Goal: Task Accomplishment & Management: Complete application form

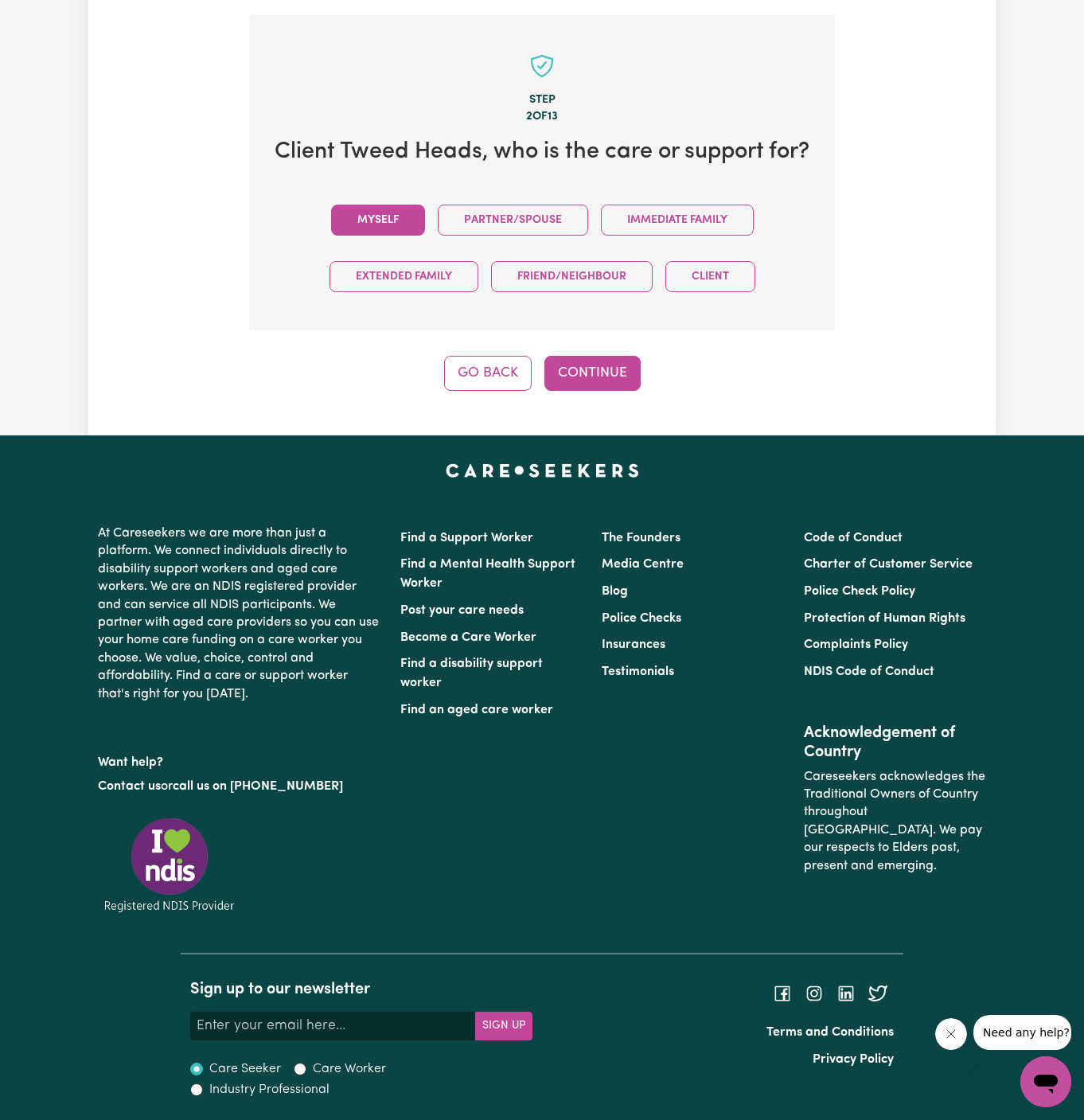
click at [373, 227] on button "Myself" at bounding box center [378, 220] width 94 height 31
click at [621, 390] on button "Continue" at bounding box center [593, 372] width 97 height 35
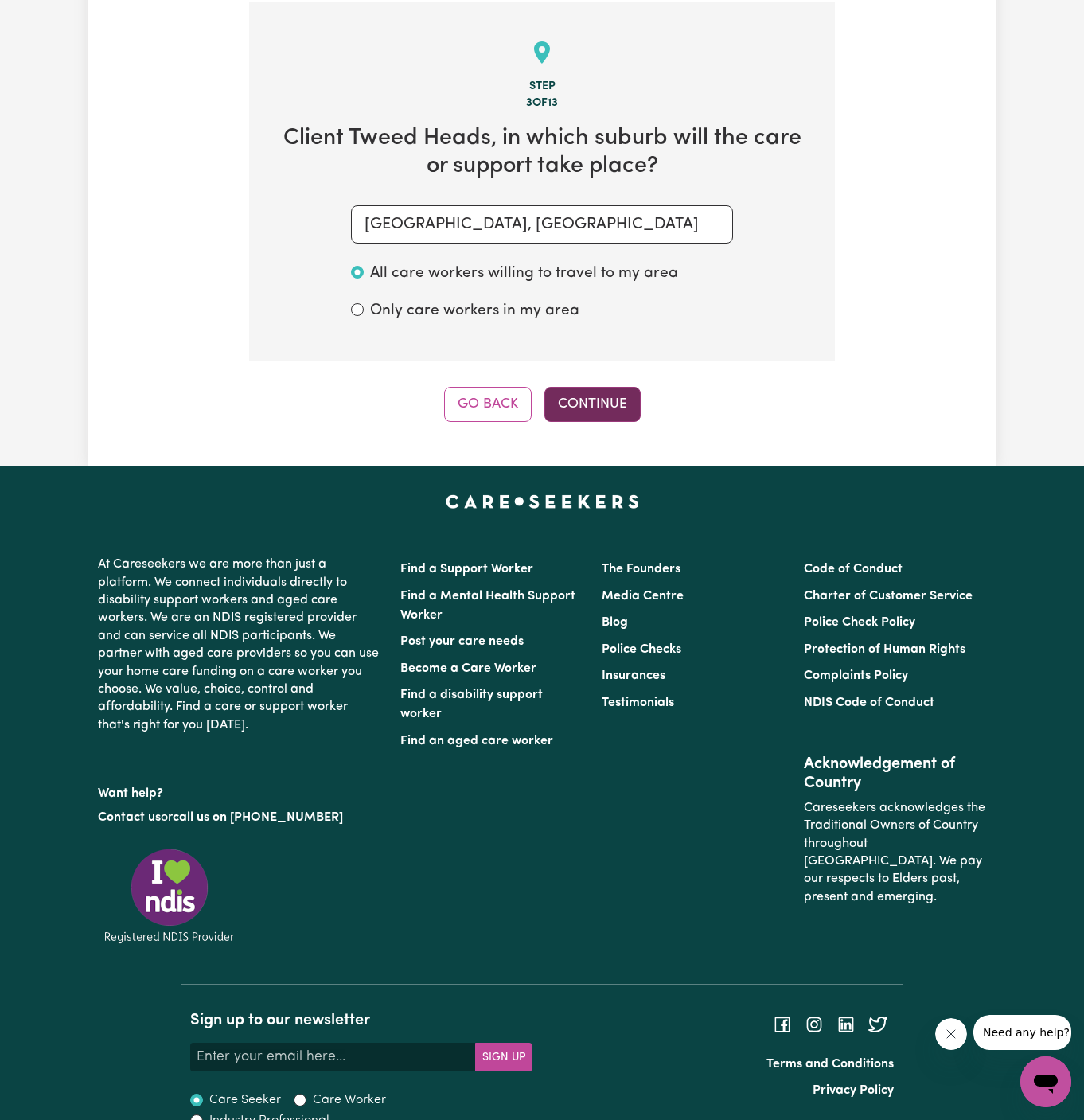
click at [593, 403] on button "Continue" at bounding box center [593, 404] width 97 height 35
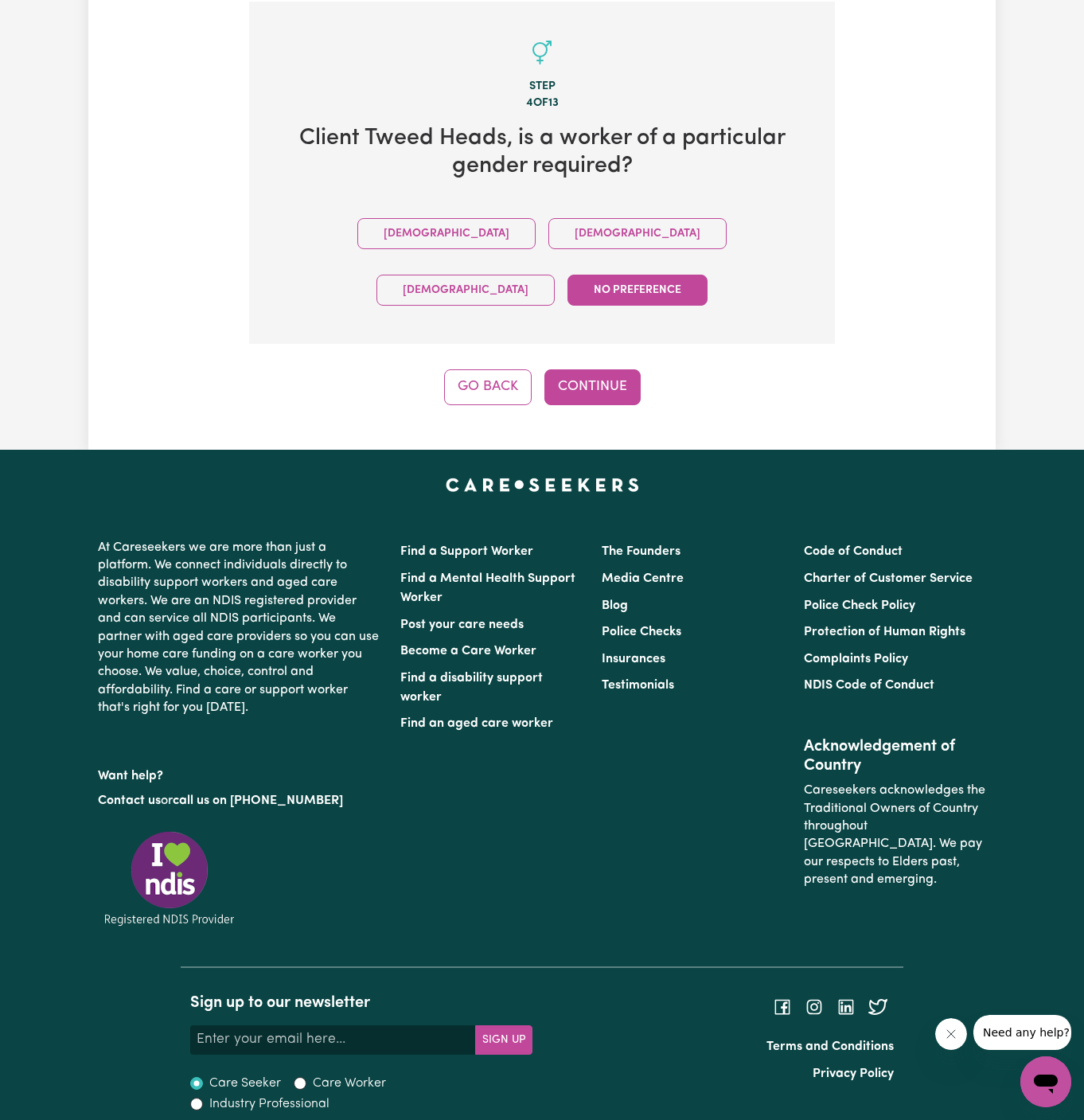
scroll to position [519, 0]
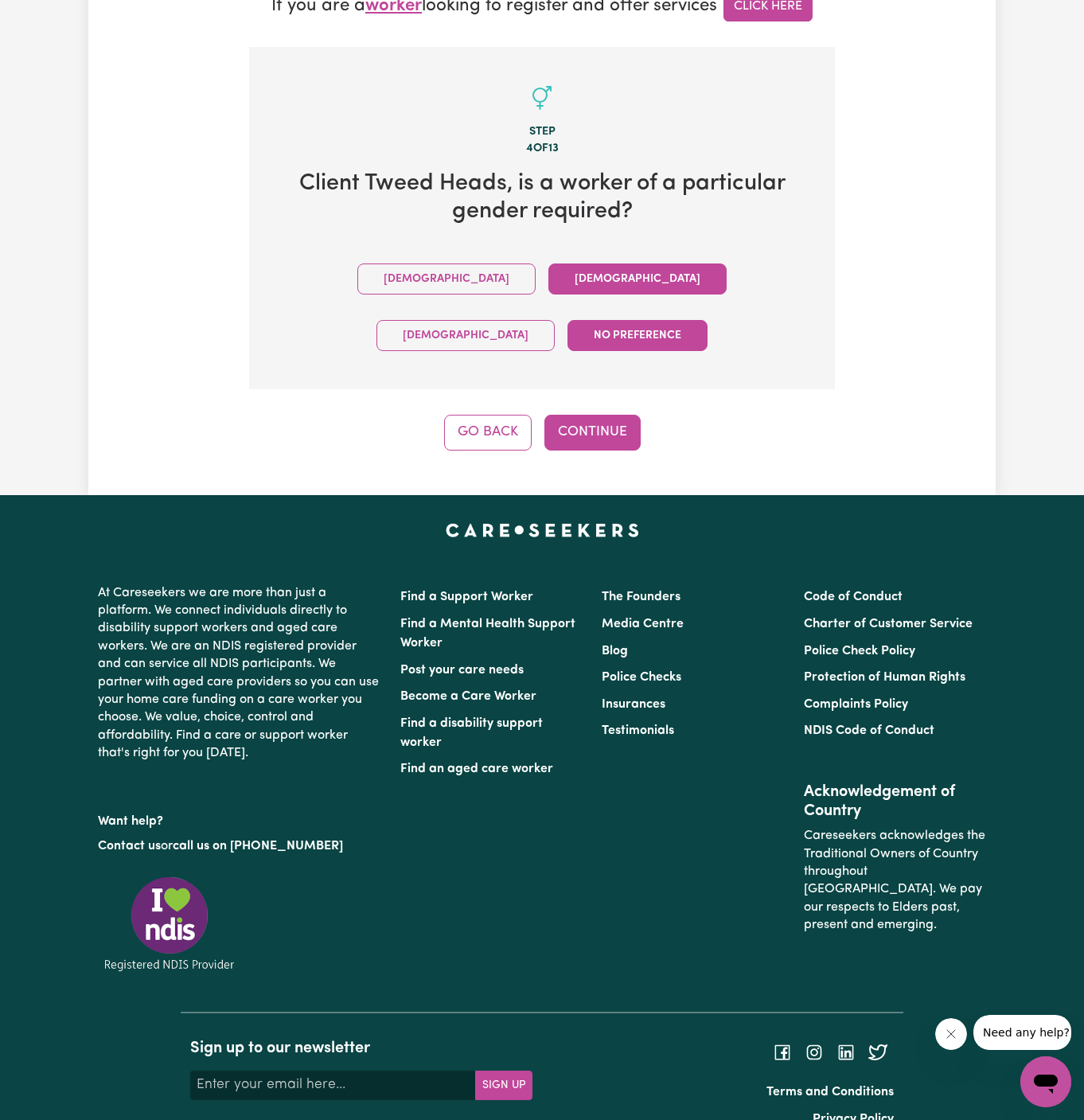
click at [549, 281] on button "[DEMOGRAPHIC_DATA]" at bounding box center [637, 278] width 178 height 31
click at [600, 415] on button "Continue" at bounding box center [593, 432] width 97 height 35
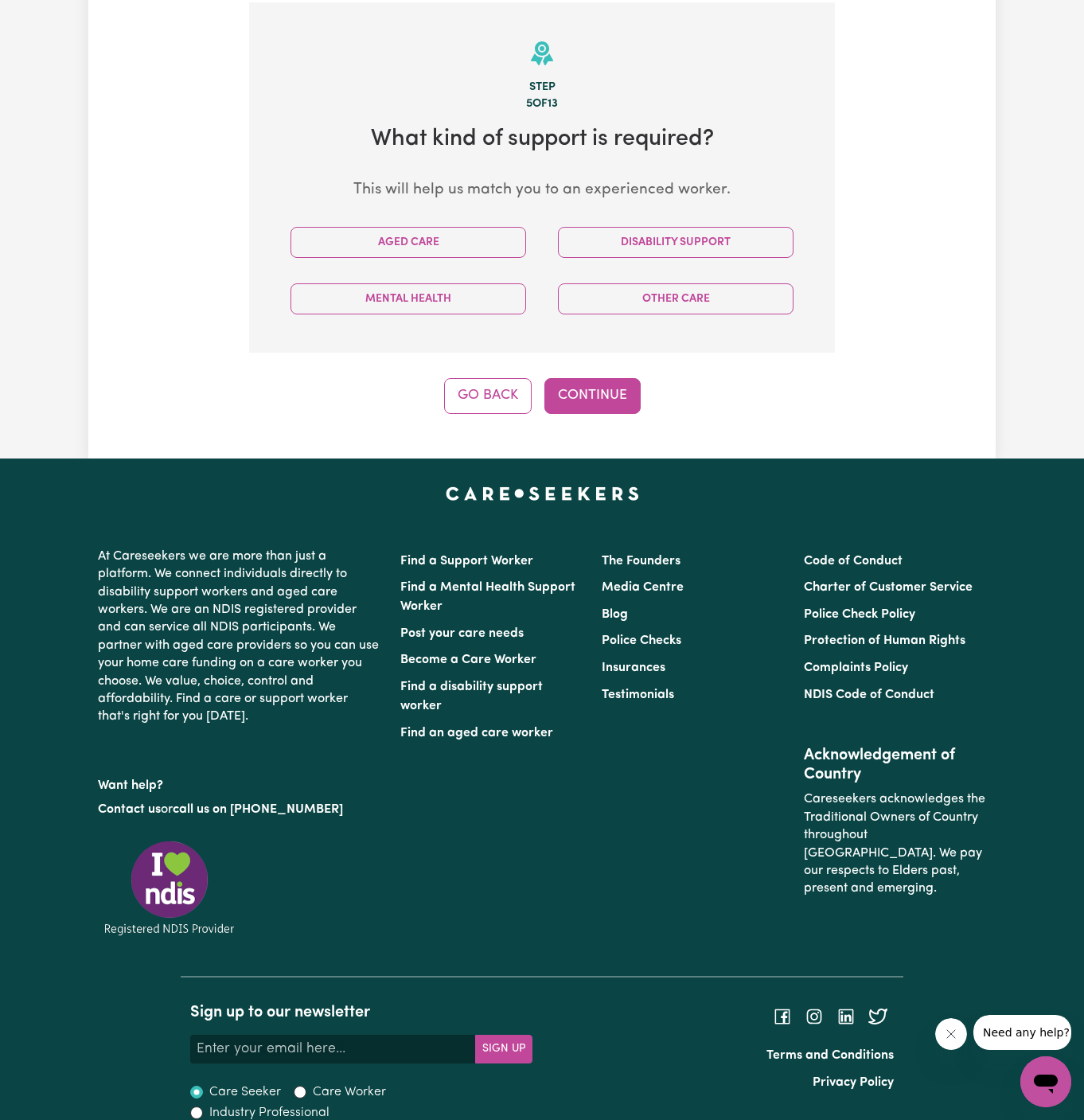
scroll to position [564, 0]
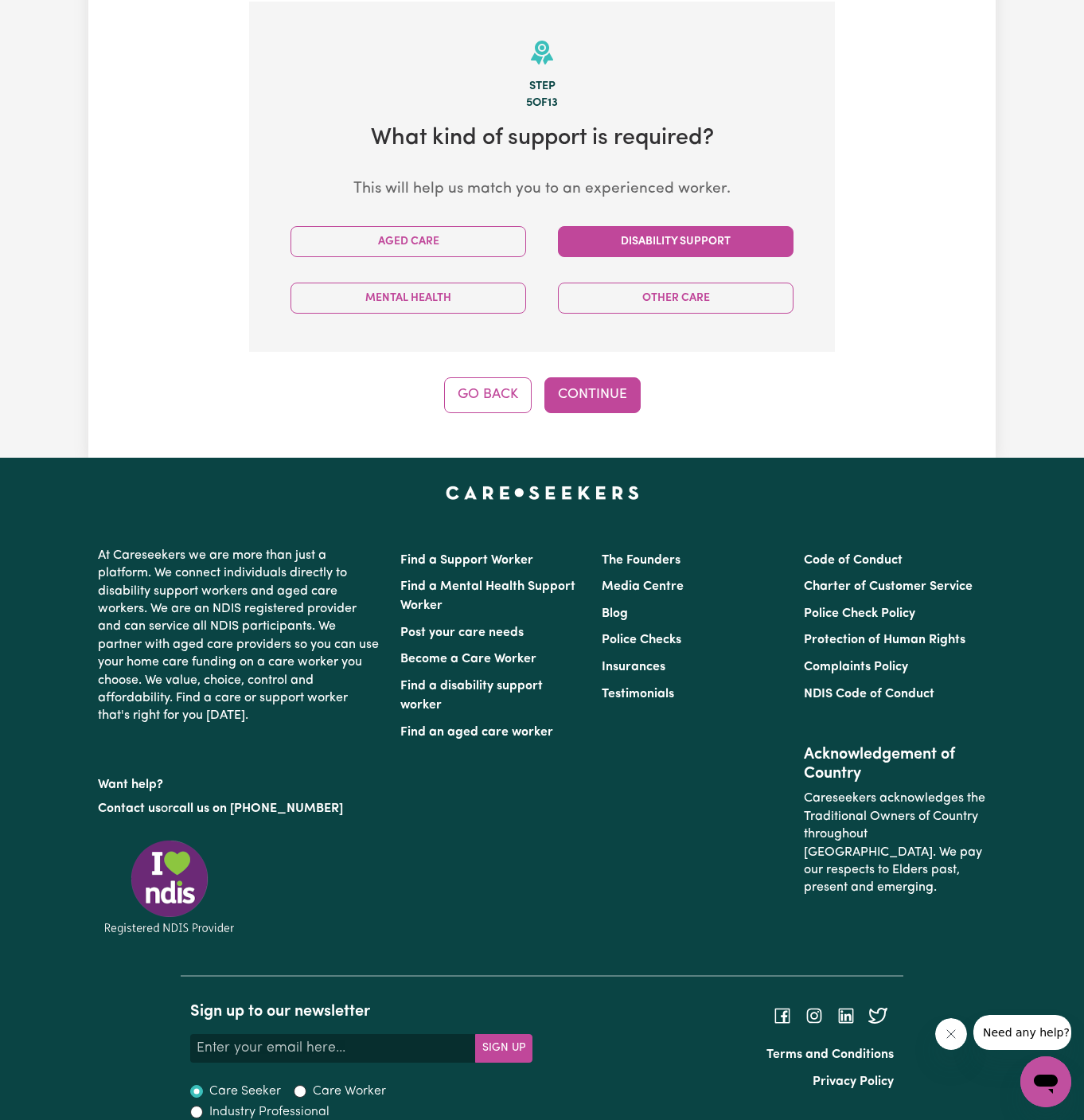
click at [650, 242] on button "Disability Support" at bounding box center [675, 242] width 235 height 31
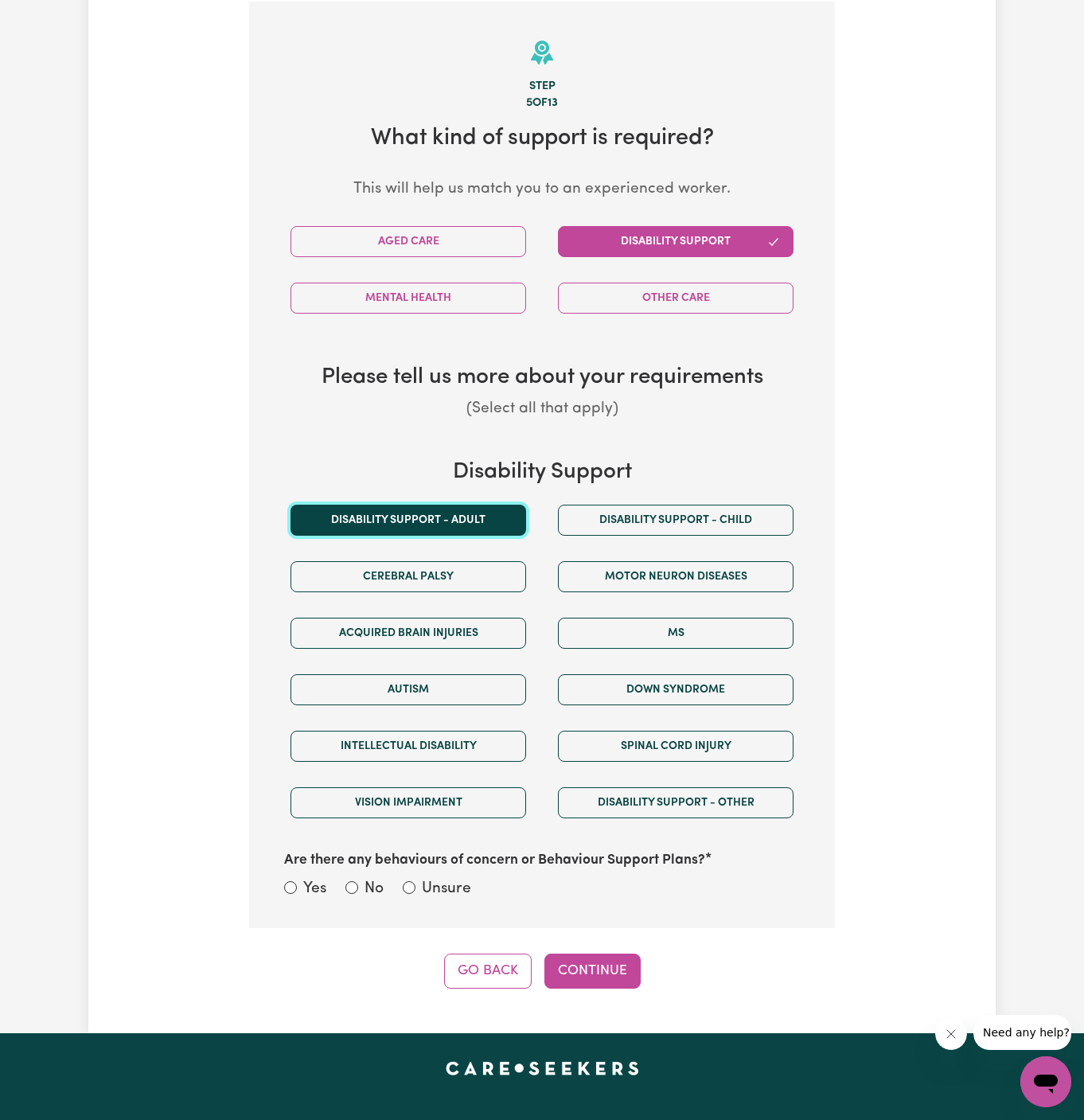
click at [455, 528] on button "Disability support - Adult" at bounding box center [408, 520] width 235 height 31
click at [477, 878] on div "Yes No Unsure" at bounding box center [542, 891] width 516 height 25
click at [465, 880] on label "Unsure" at bounding box center [446, 890] width 49 height 23
click at [415, 881] on input "Unsure" at bounding box center [409, 887] width 13 height 13
radio input "true"
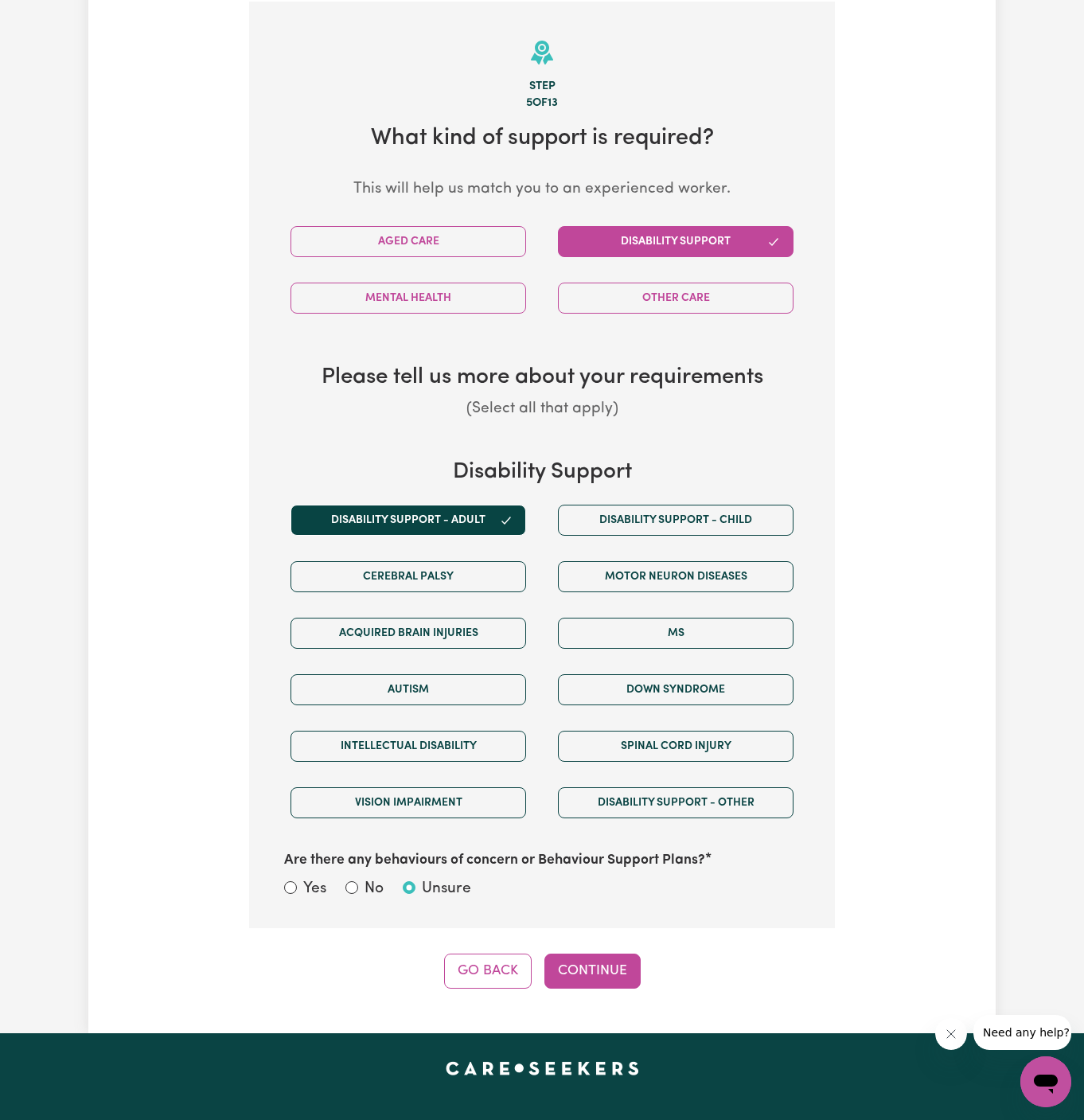
click at [616, 931] on div "Step 5 of 13 What kind of support is required? This will help us match you to a…" at bounding box center [542, 495] width 585 height 987
click at [605, 976] on button "Continue" at bounding box center [593, 970] width 97 height 35
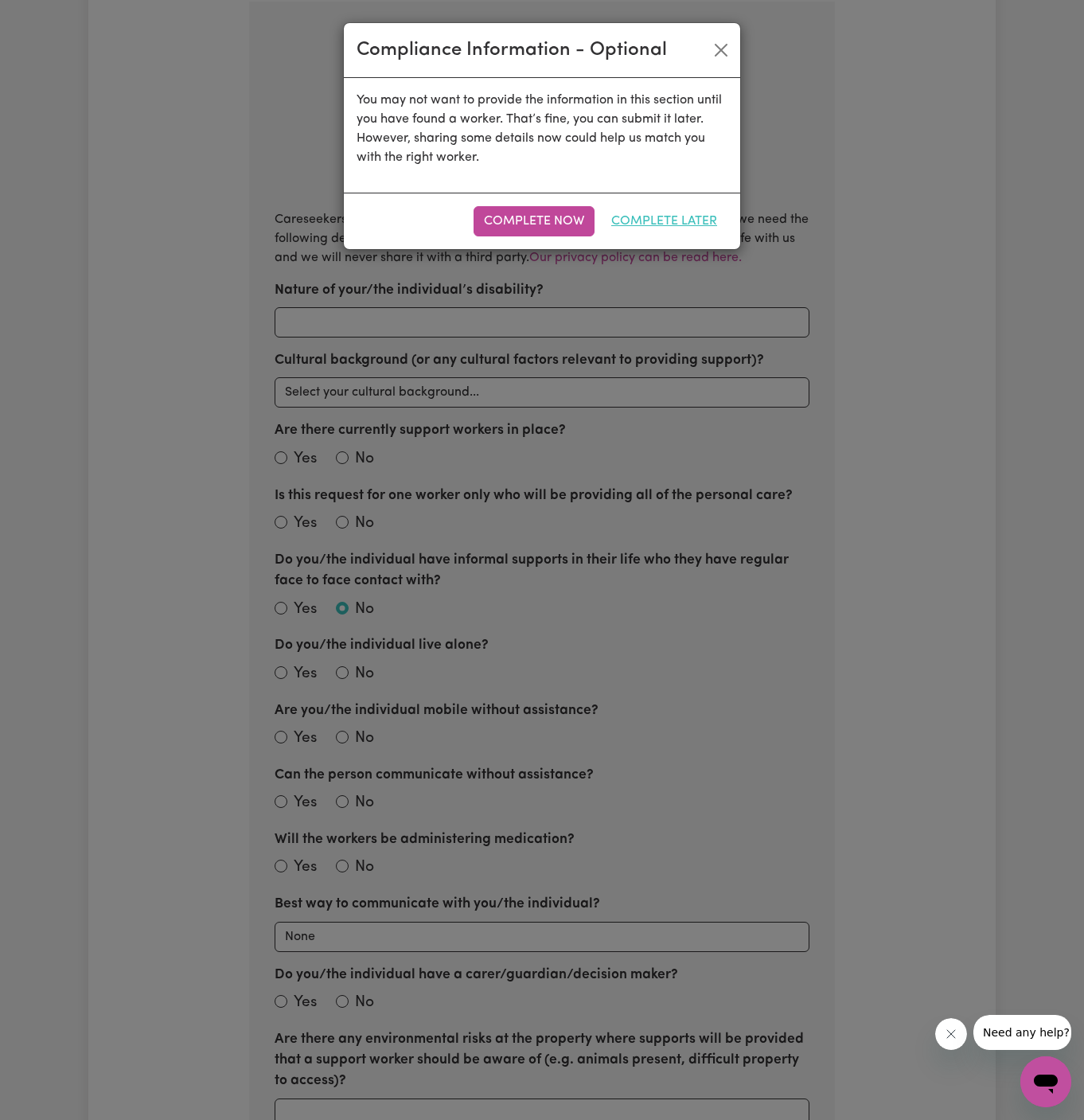
click at [667, 206] on button "Complete Later" at bounding box center [663, 221] width 126 height 30
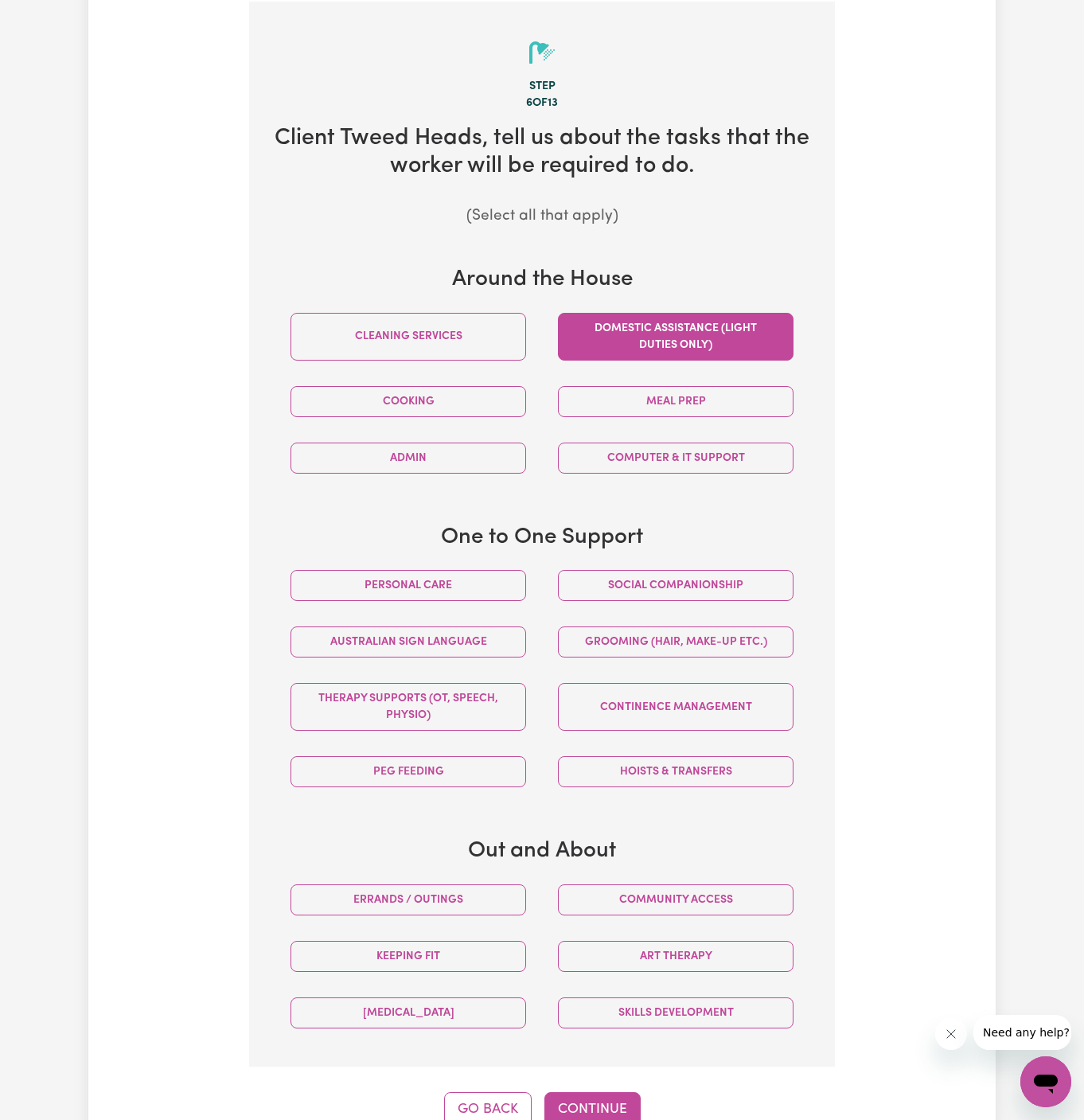
click at [729, 320] on button "Domestic assistance (light duties only)" at bounding box center [675, 336] width 235 height 47
click at [689, 575] on button "Social companionship" at bounding box center [675, 586] width 235 height 31
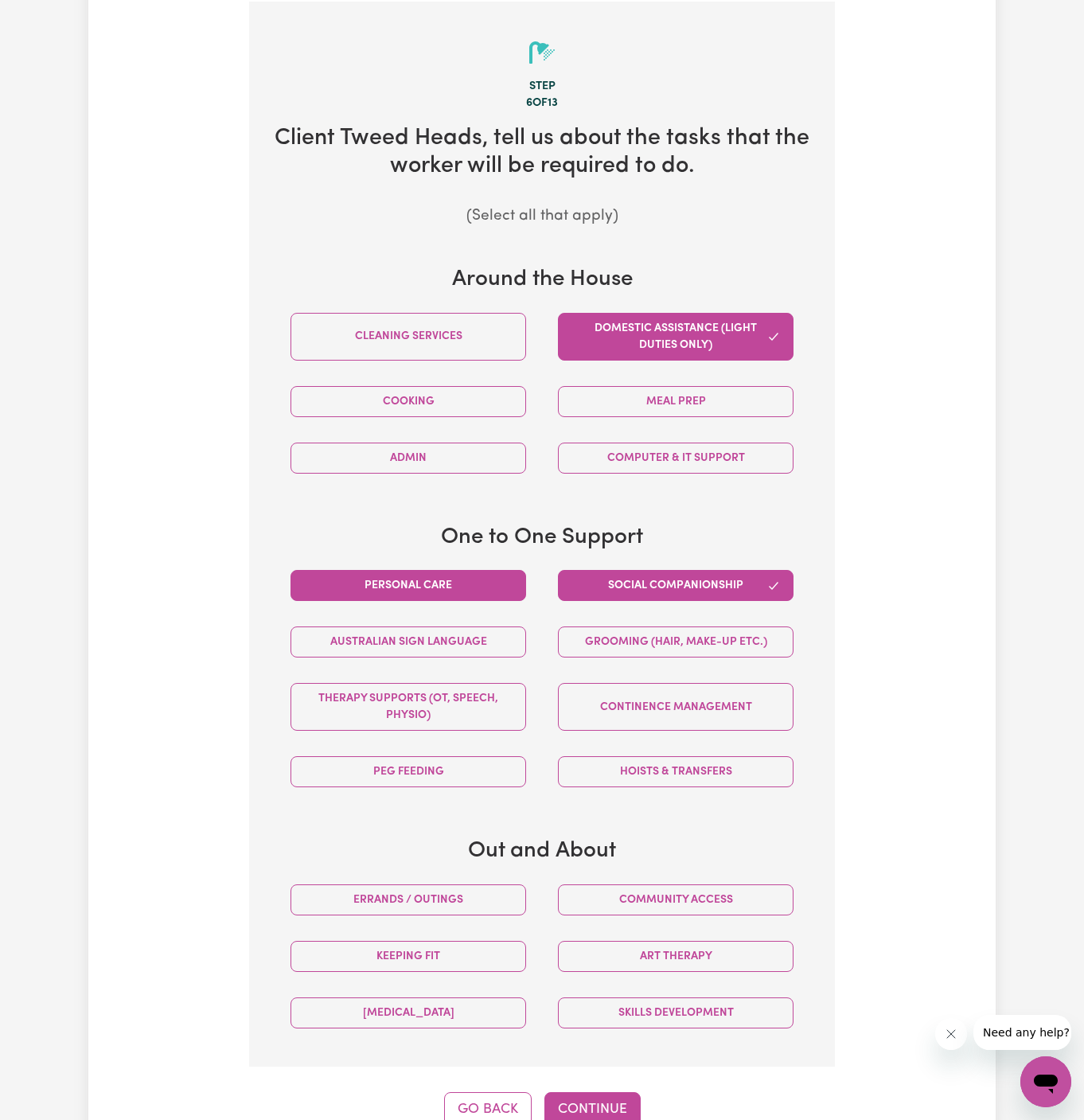
click at [491, 586] on button "Personal care" at bounding box center [408, 586] width 235 height 31
click at [702, 406] on button "Meal prep" at bounding box center [675, 401] width 235 height 31
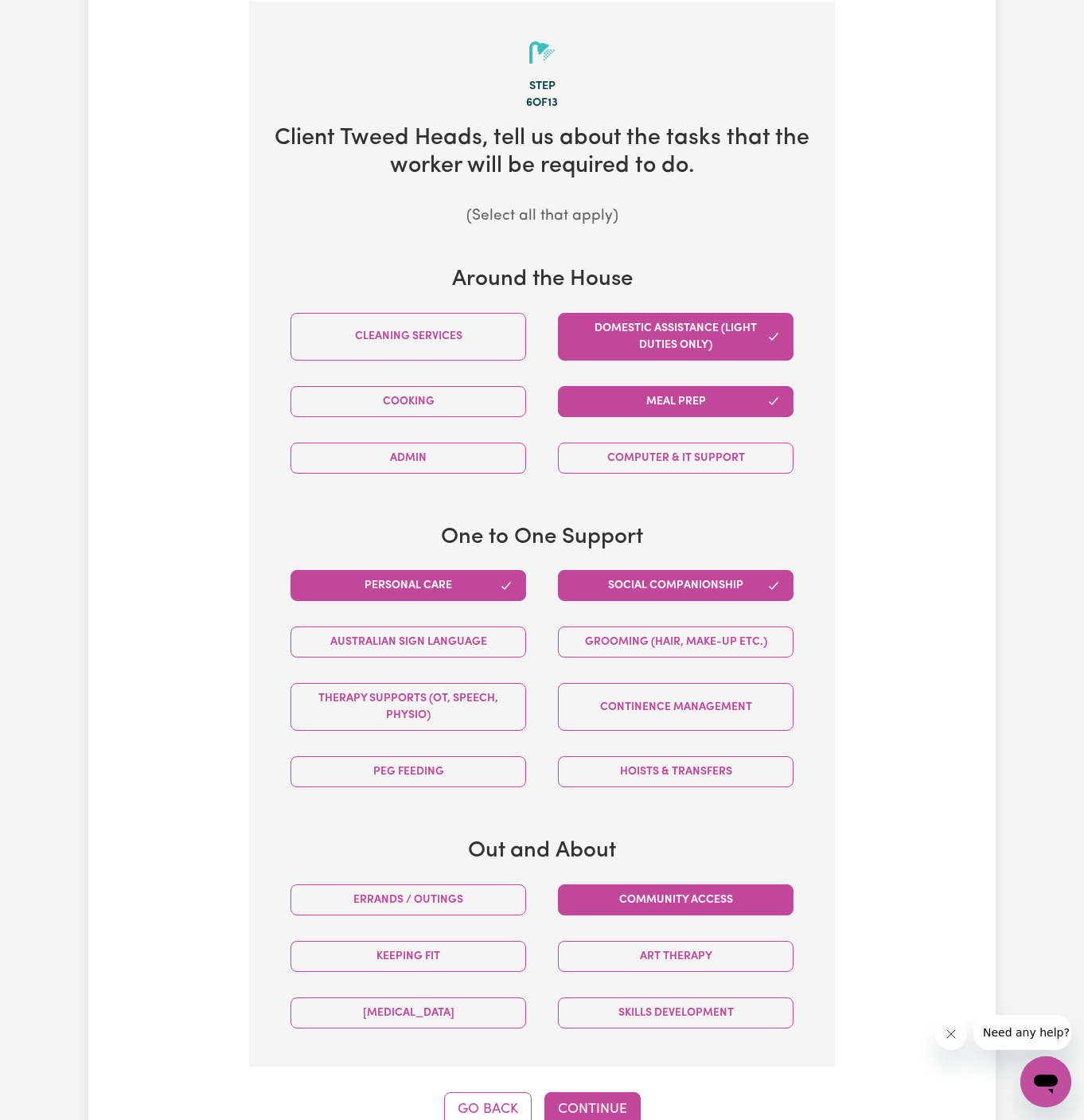
click at [620, 885] on button "Community access" at bounding box center [675, 900] width 235 height 31
click at [519, 887] on button "Errands / Outings" at bounding box center [408, 900] width 235 height 31
click at [601, 1096] on button "Continue" at bounding box center [593, 1109] width 97 height 35
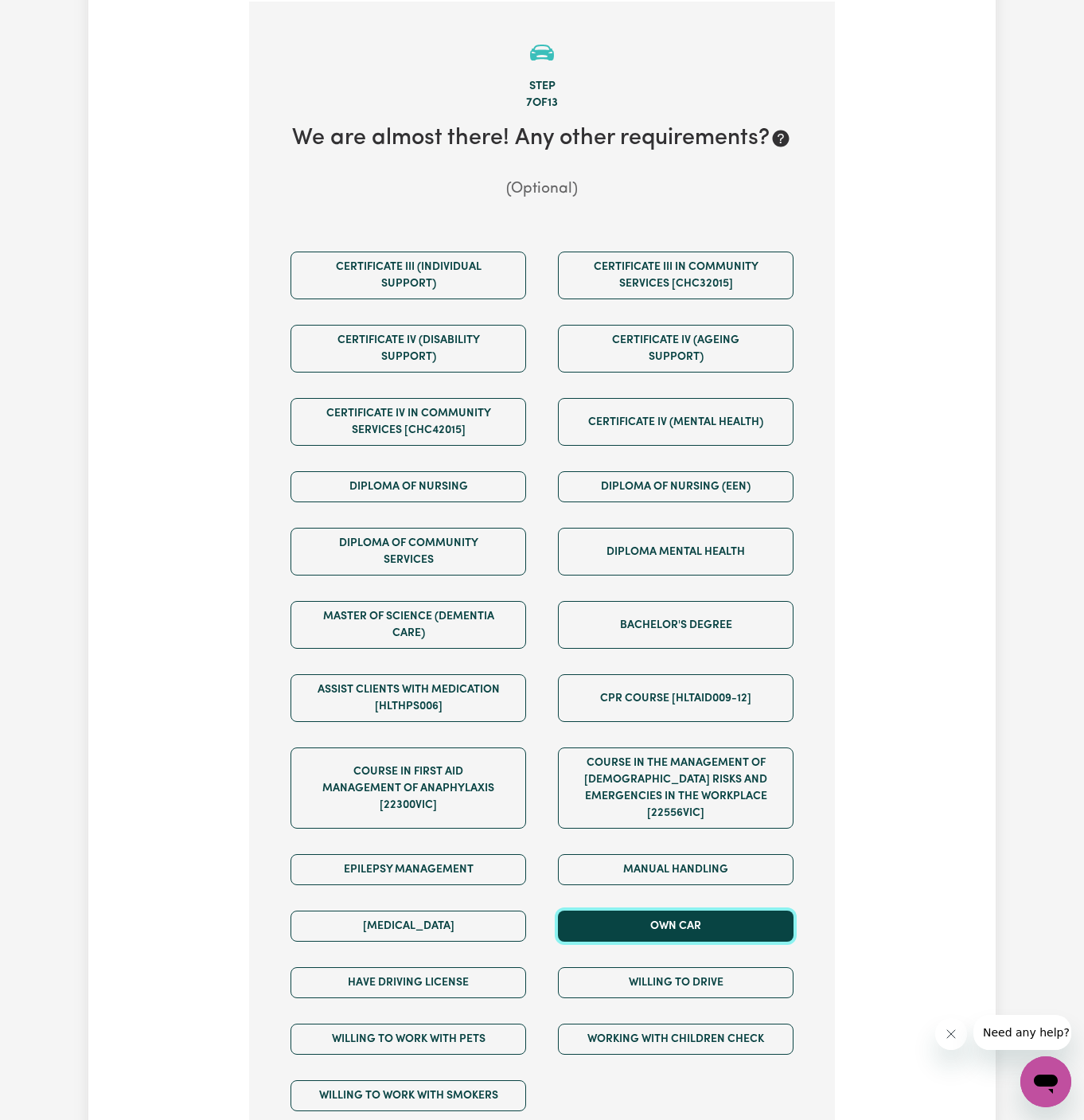
click at [663, 911] on button "Own Car" at bounding box center [675, 926] width 235 height 31
click at [663, 954] on div "Willing to drive" at bounding box center [676, 982] width 268 height 56
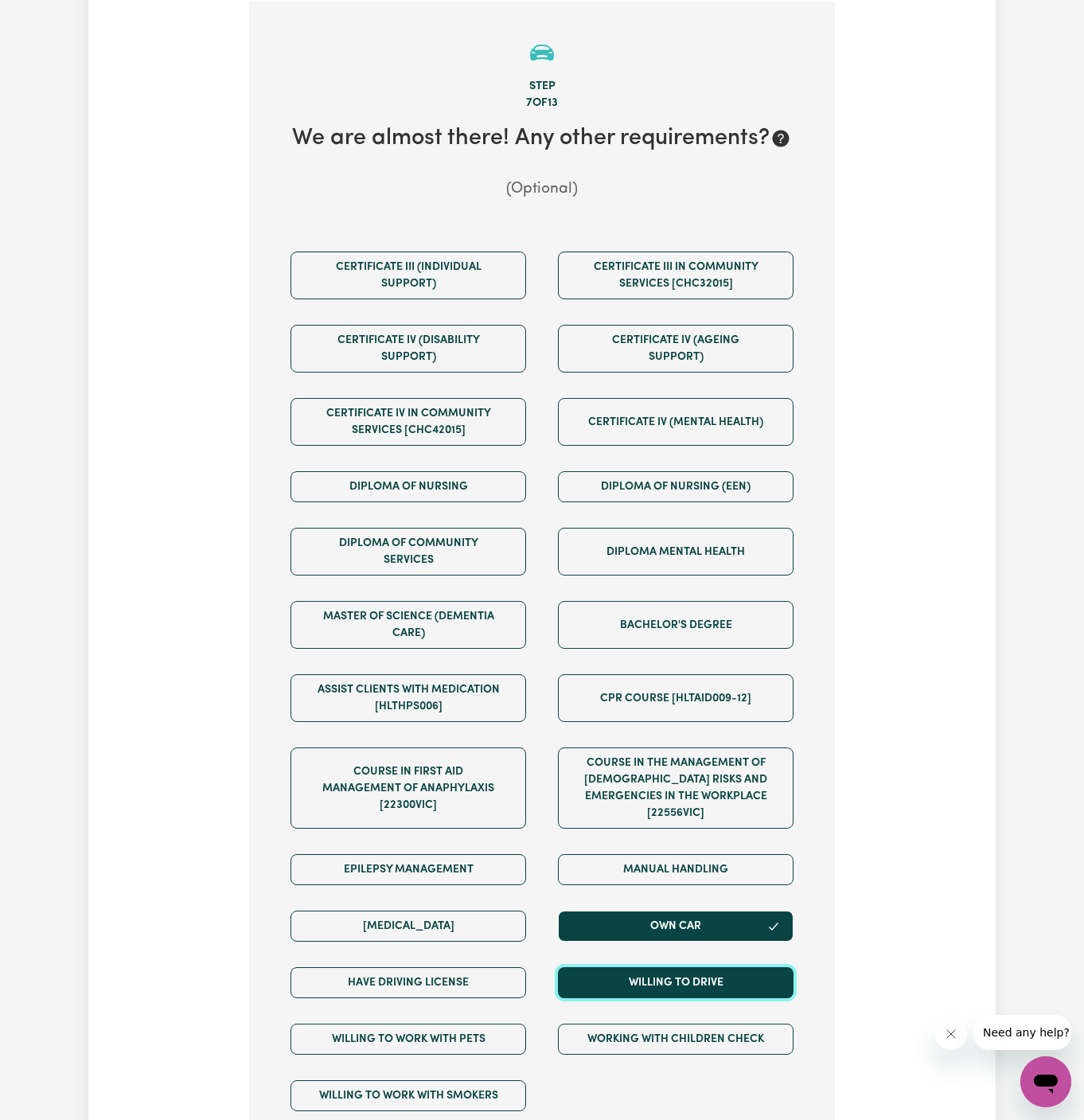
click at [659, 967] on button "Willing to drive" at bounding box center [675, 982] width 235 height 31
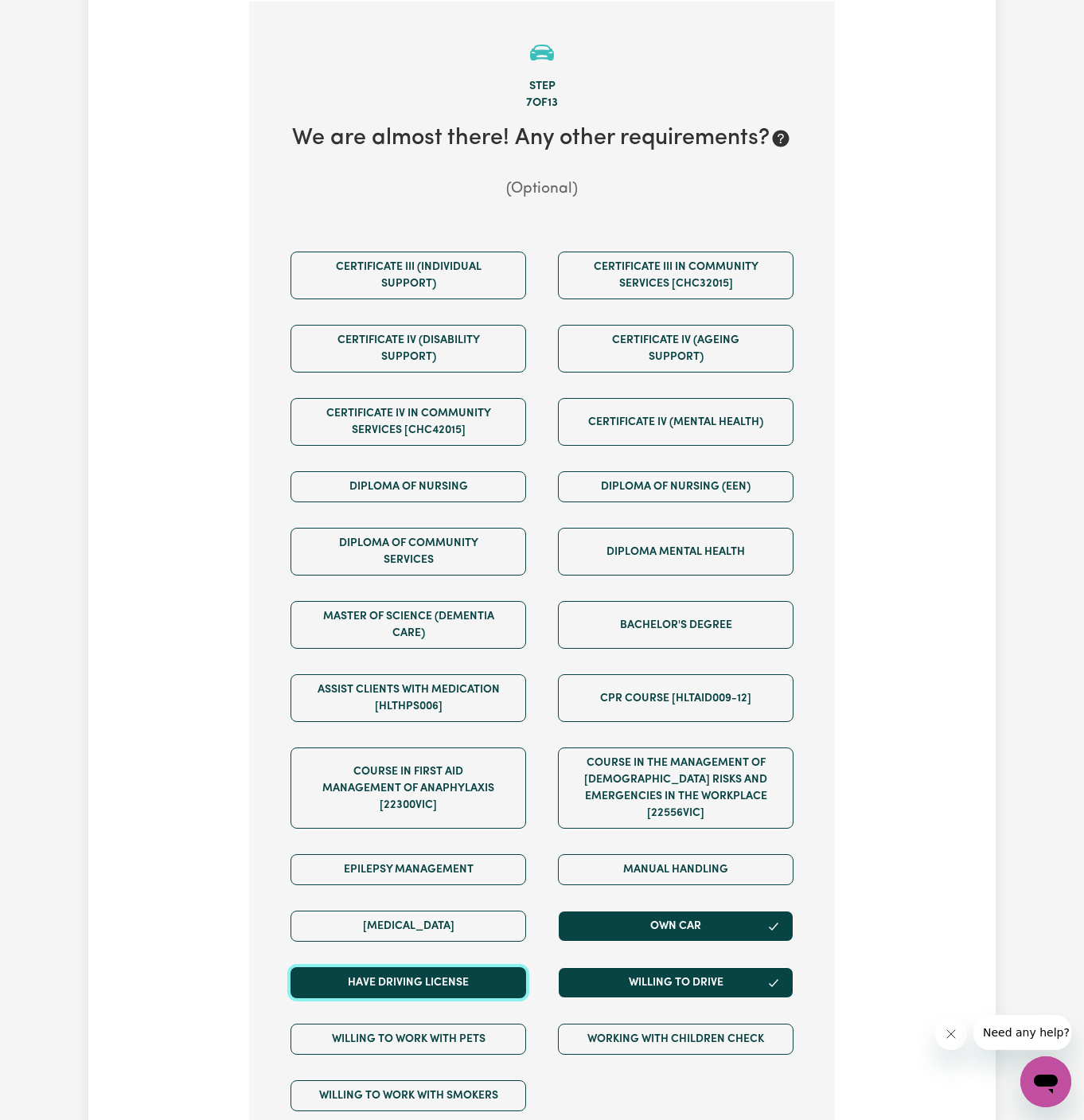
click at [499, 967] on button "Have driving license" at bounding box center [408, 982] width 235 height 31
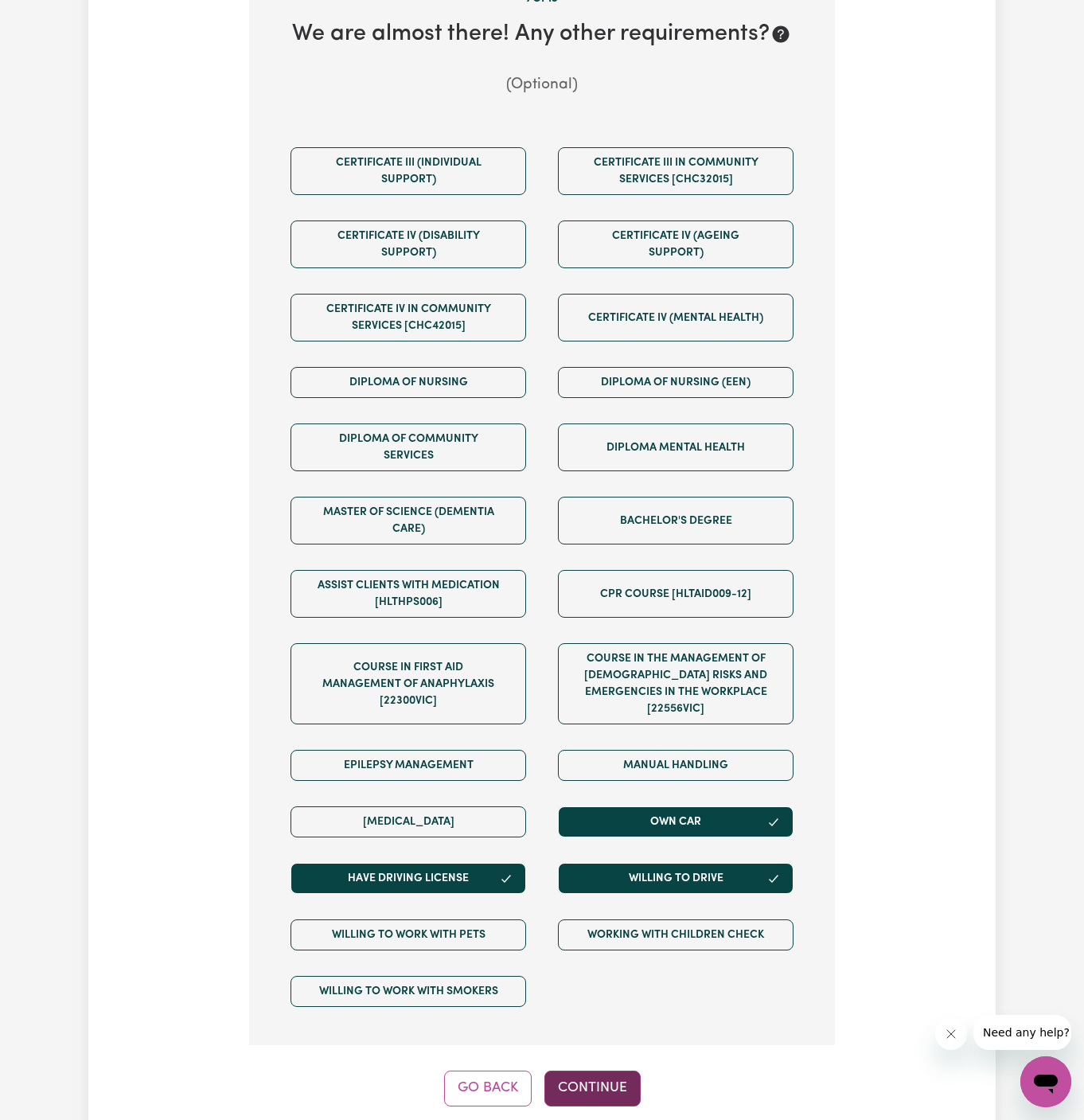
click at [615, 1071] on button "Continue" at bounding box center [593, 1088] width 97 height 35
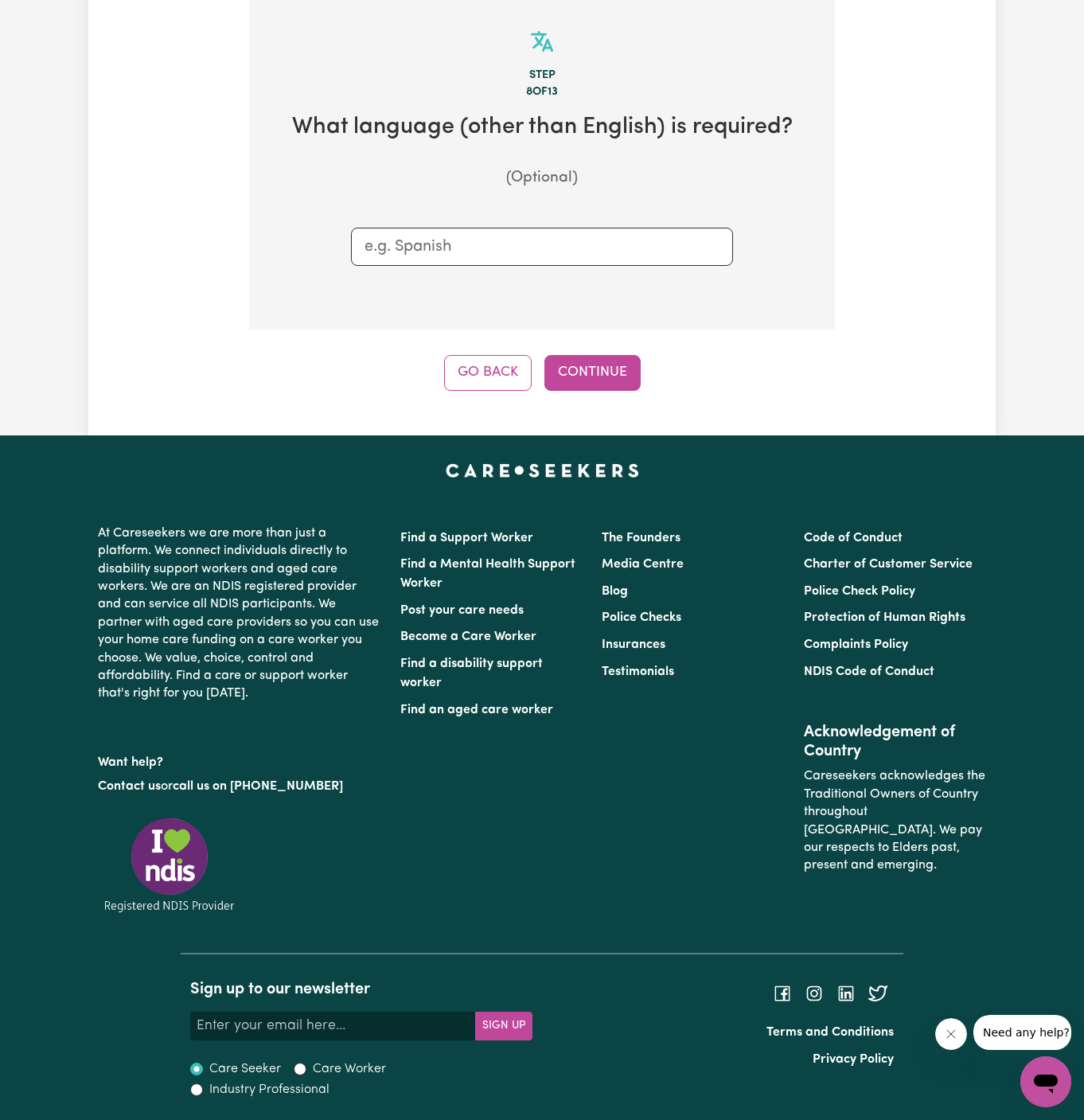
scroll to position [564, 0]
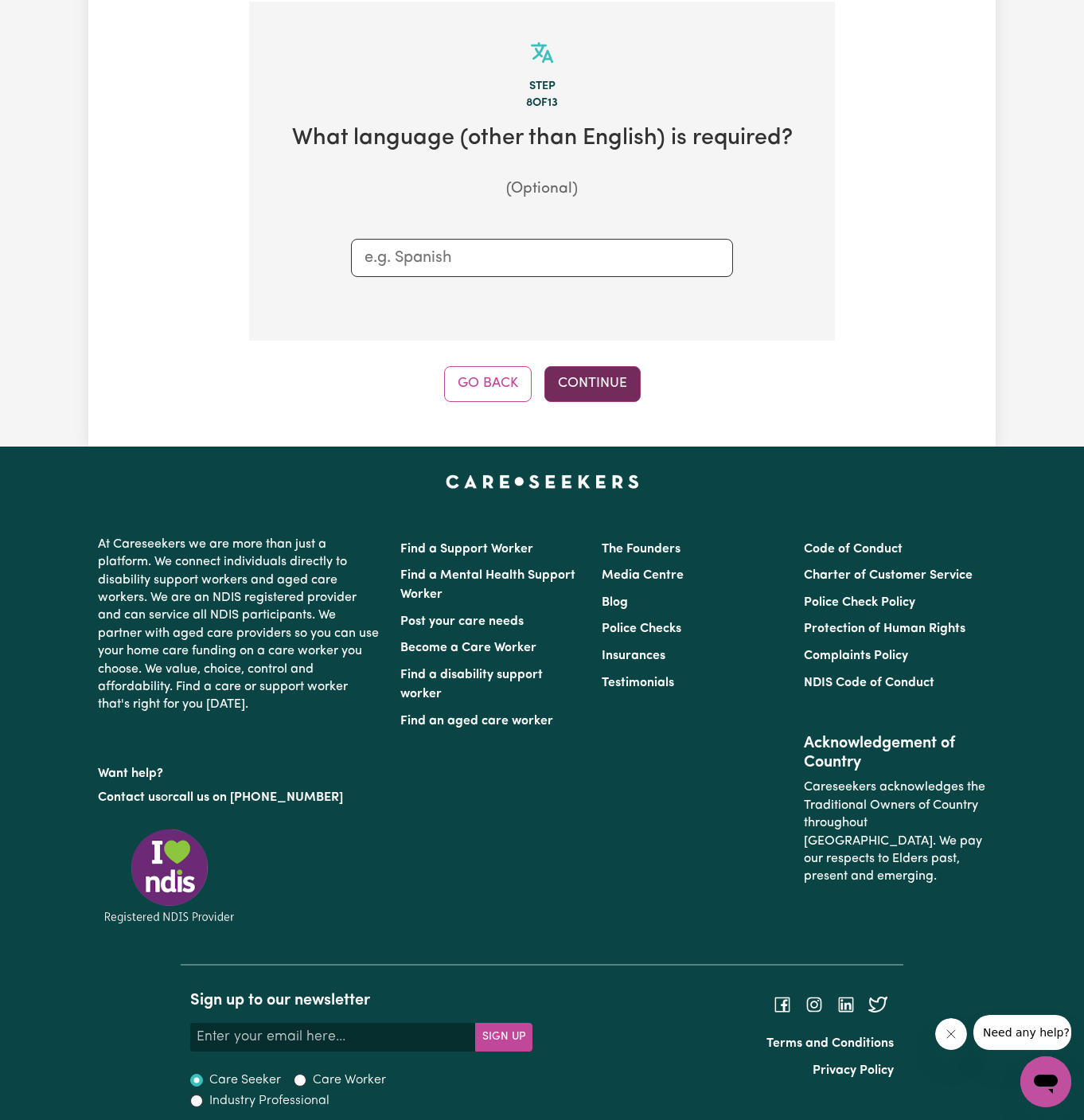
click at [614, 371] on button "Continue" at bounding box center [593, 383] width 97 height 35
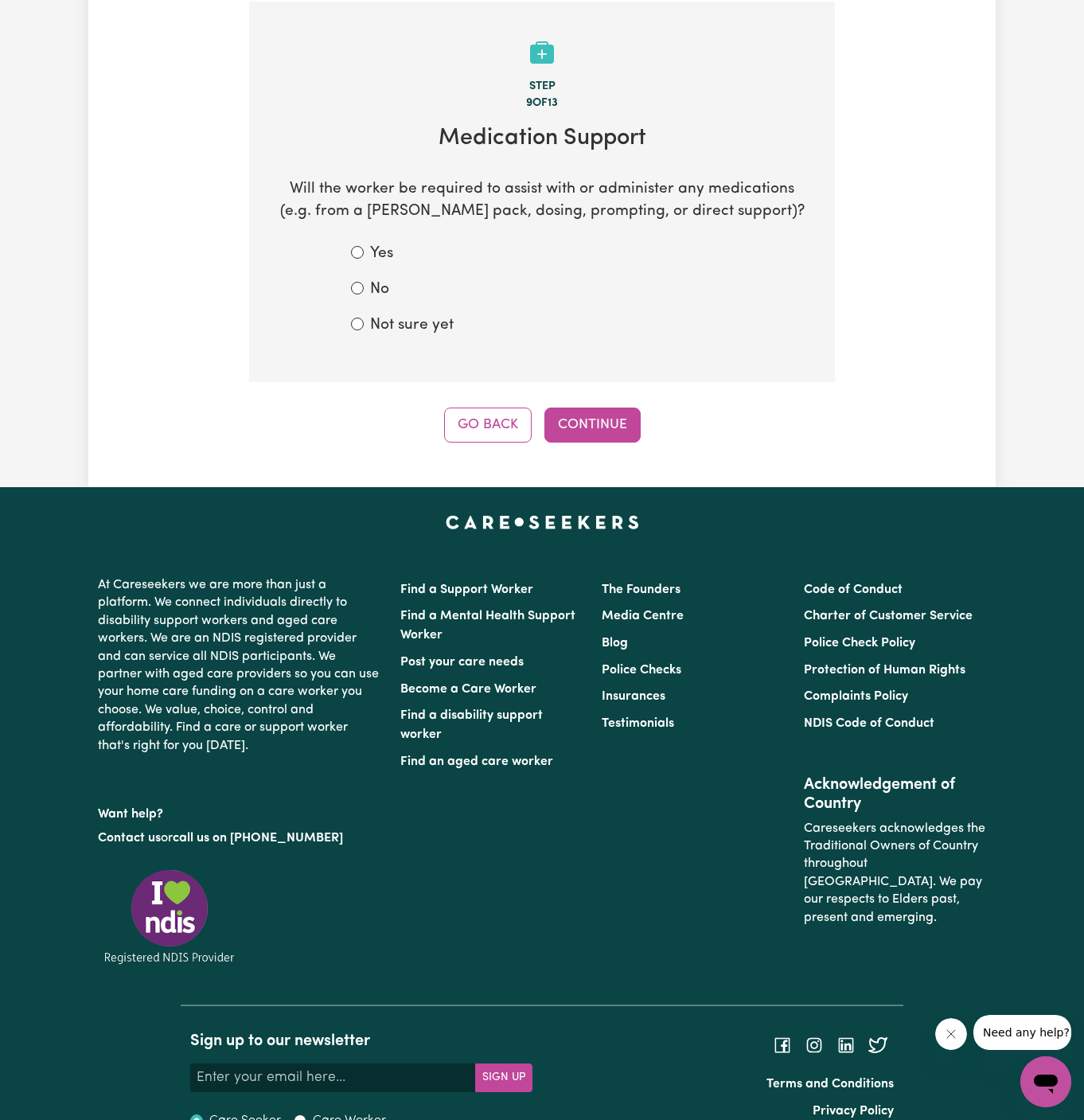
click at [423, 326] on label "Not sure yet" at bounding box center [411, 326] width 83 height 23
click at [363, 326] on input "Not sure yet" at bounding box center [357, 324] width 13 height 13
radio input "true"
click at [593, 427] on button "Continue" at bounding box center [593, 424] width 97 height 35
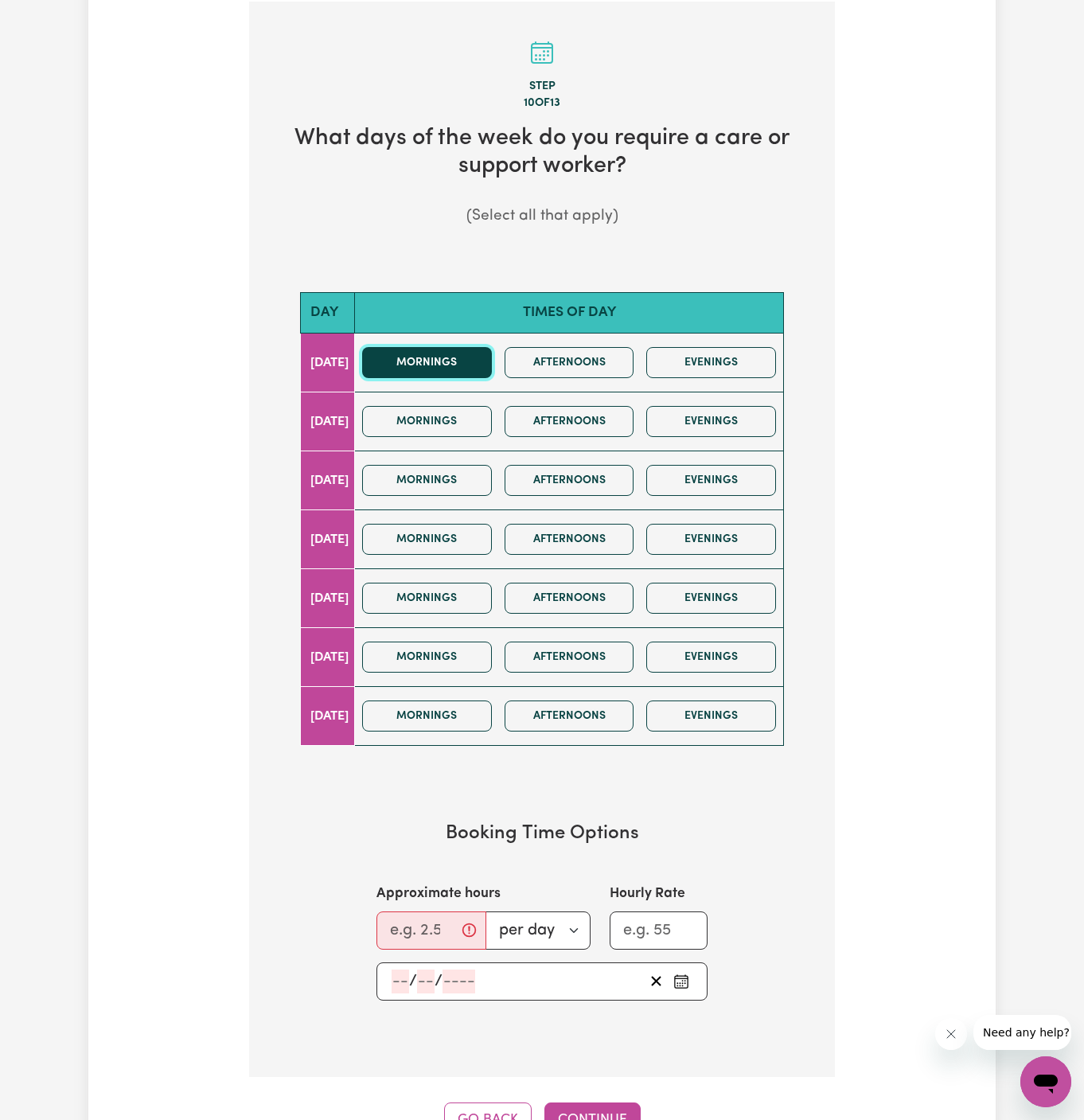
click at [481, 355] on button "Mornings" at bounding box center [427, 363] width 130 height 31
click at [411, 930] on input "Approximate hours" at bounding box center [431, 930] width 110 height 38
click at [391, 988] on div "/ /" at bounding box center [542, 981] width 331 height 38
click at [404, 936] on input "Approximate hours" at bounding box center [431, 930] width 110 height 38
type input "1"
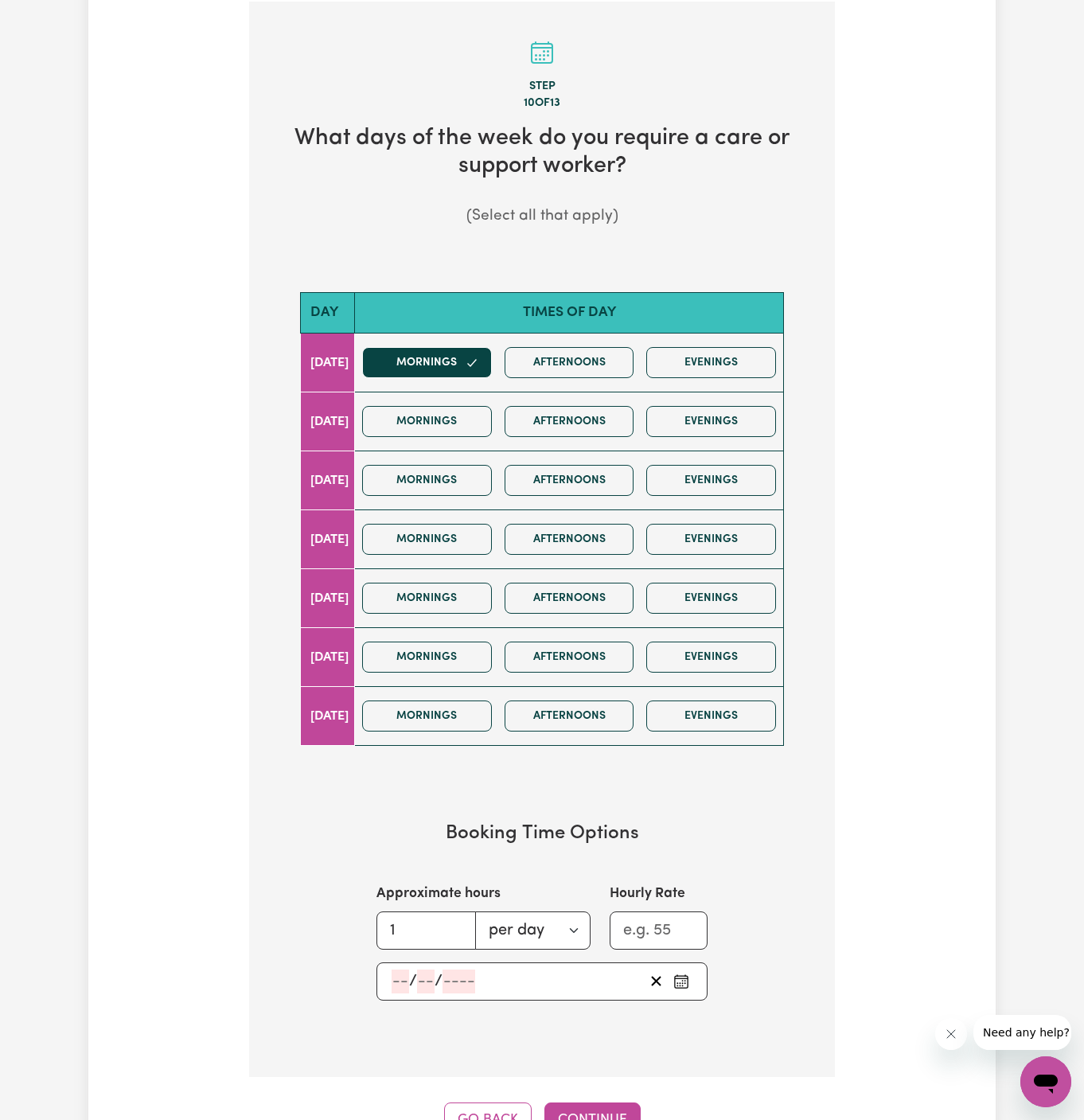
click at [404, 971] on input "number" at bounding box center [400, 981] width 18 height 24
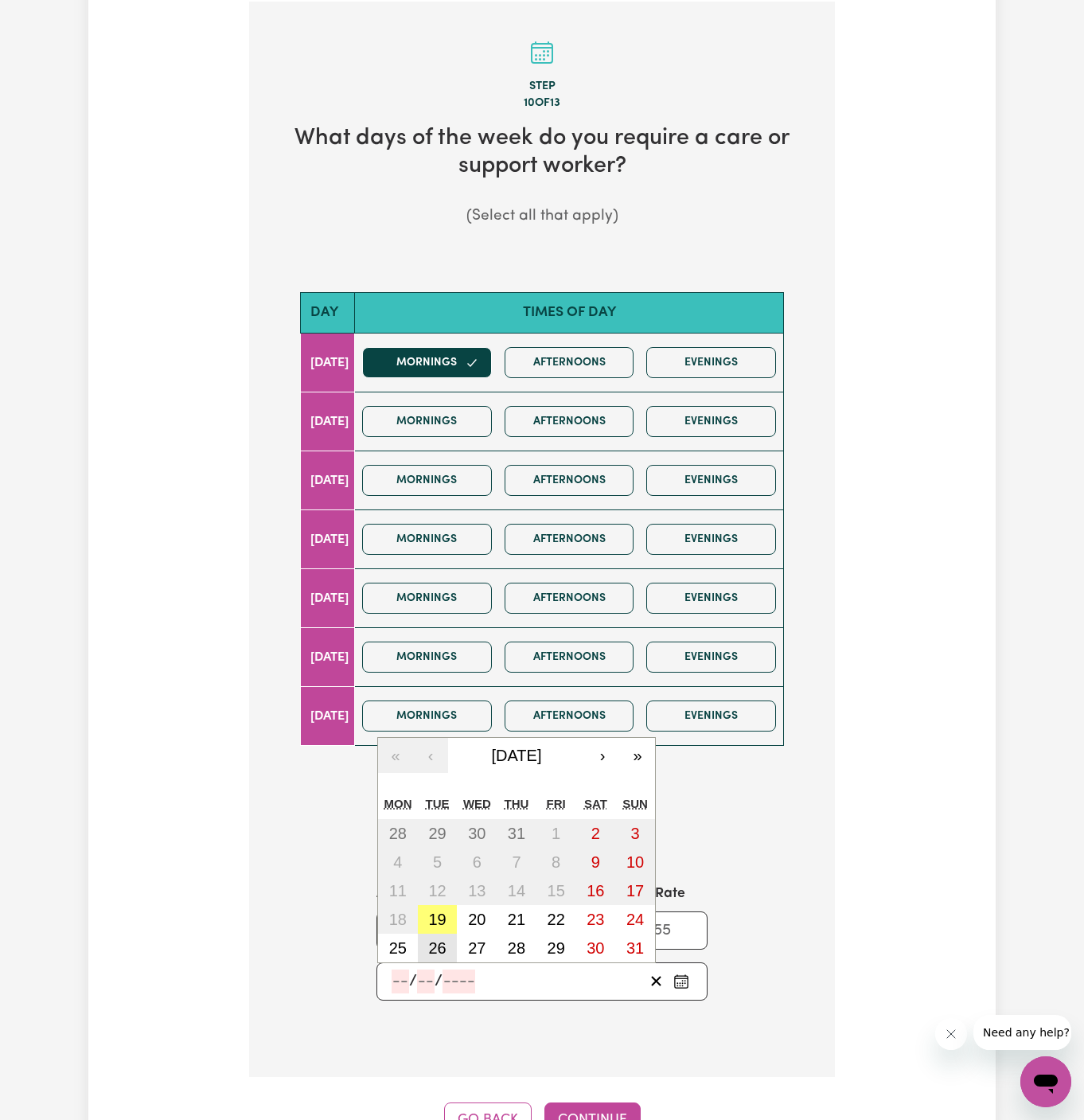
click at [442, 934] on button "26" at bounding box center [438, 948] width 39 height 29
type input "[DATE]"
type input "26"
type input "8"
type input "2025"
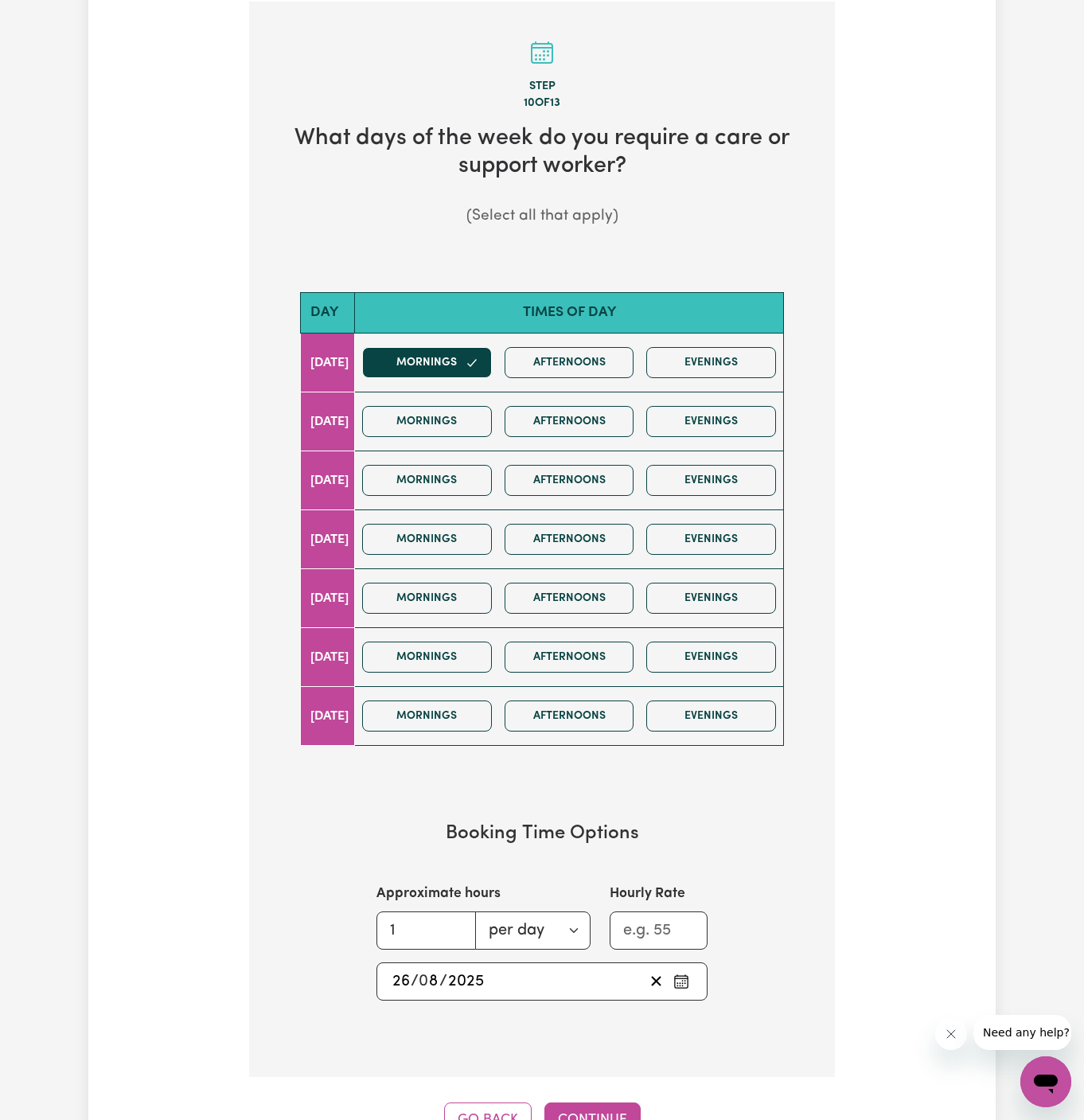
click at [408, 970] on input "26" at bounding box center [400, 981] width 19 height 24
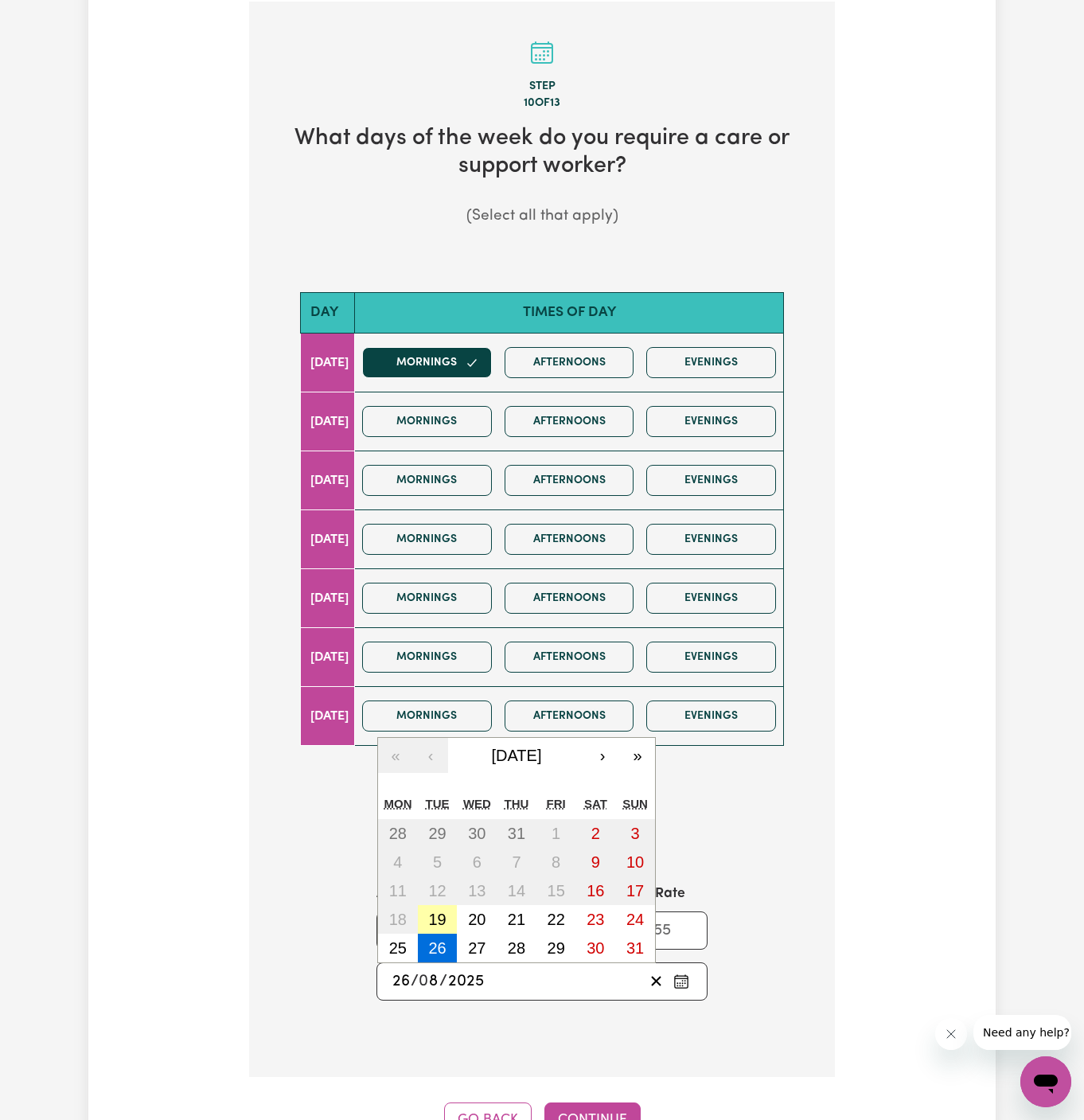
click at [448, 905] on button "19" at bounding box center [438, 919] width 39 height 29
type input "[DATE]"
type input "19"
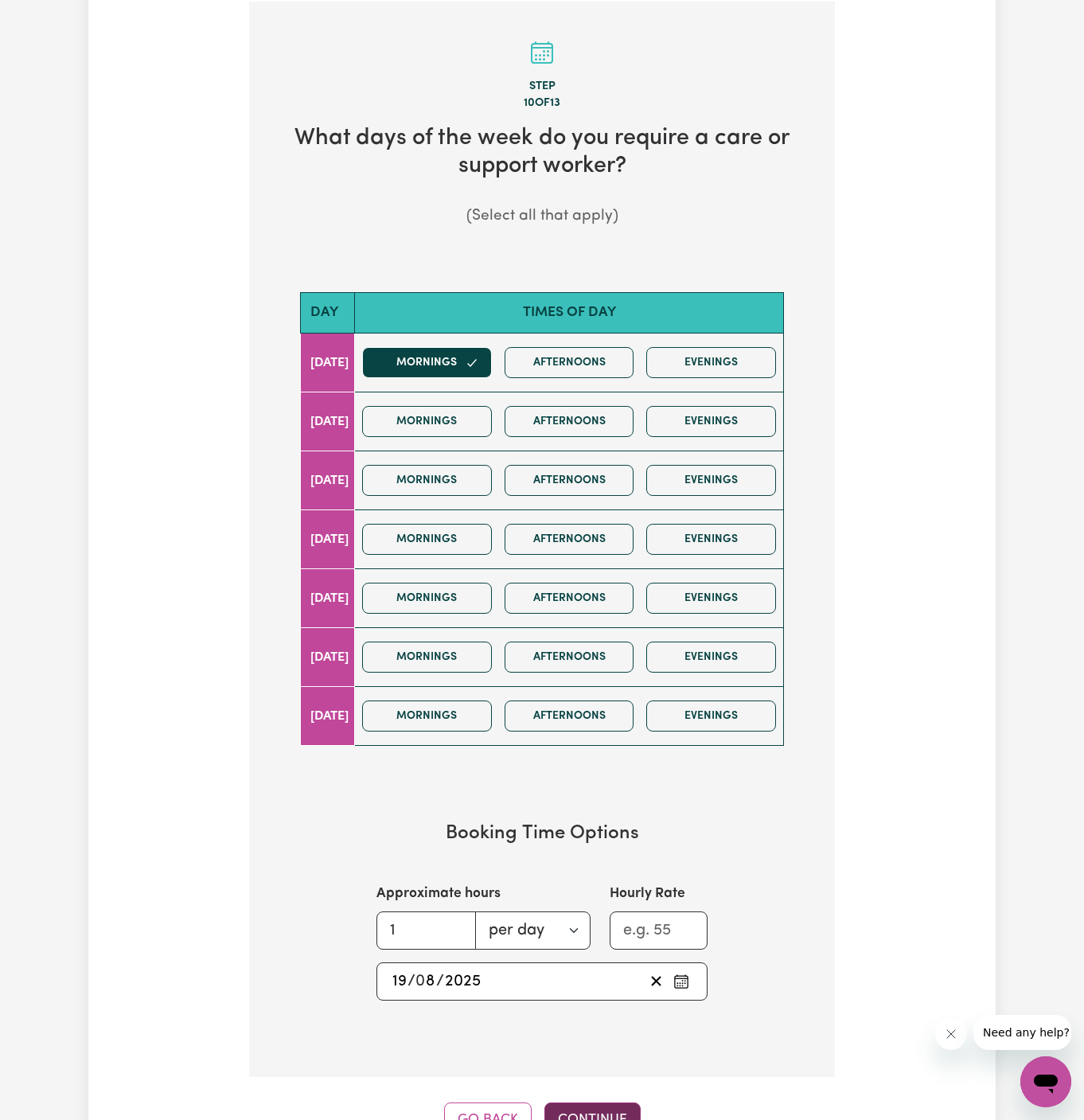
click at [593, 1106] on button "Continue" at bounding box center [593, 1119] width 97 height 35
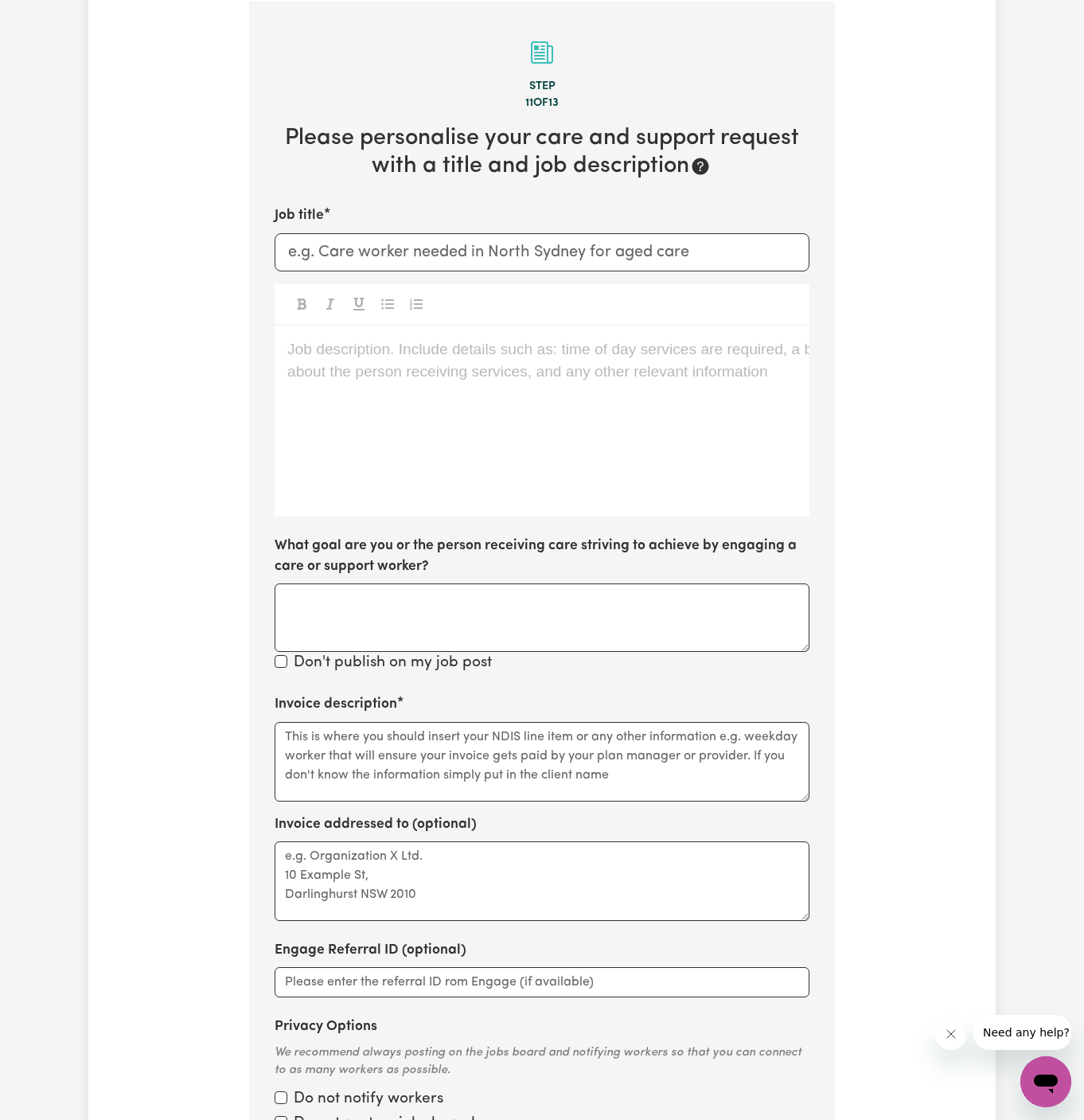
click at [530, 363] on div "Job description. Include details such as: time of day services are required, a …" at bounding box center [542, 421] width 535 height 191
click at [444, 420] on div "Job description. Include details such as: time of day services are required, a …" at bounding box center [542, 421] width 535 height 191
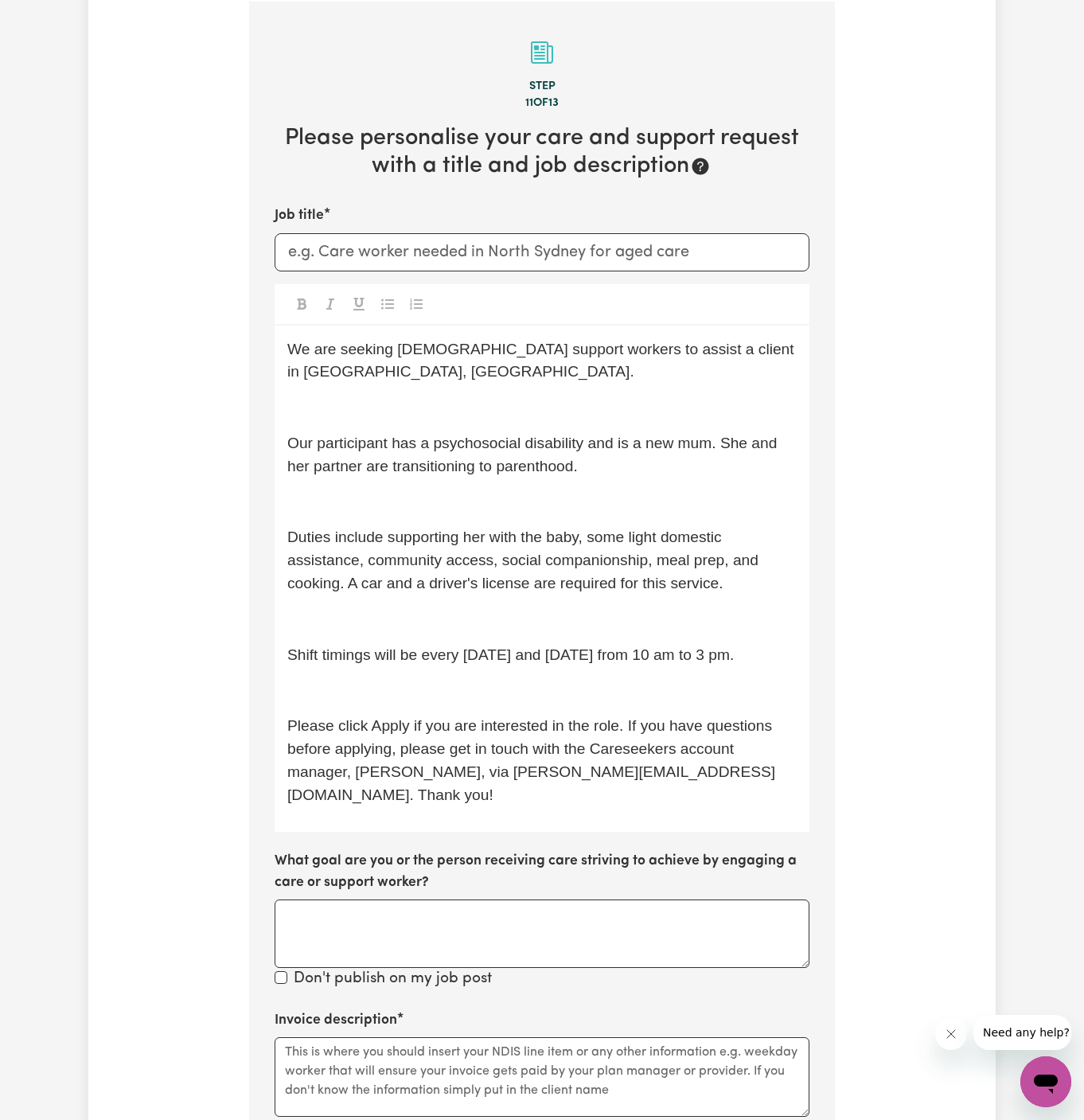
click at [425, 397] on p "﻿" at bounding box center [542, 408] width 509 height 23
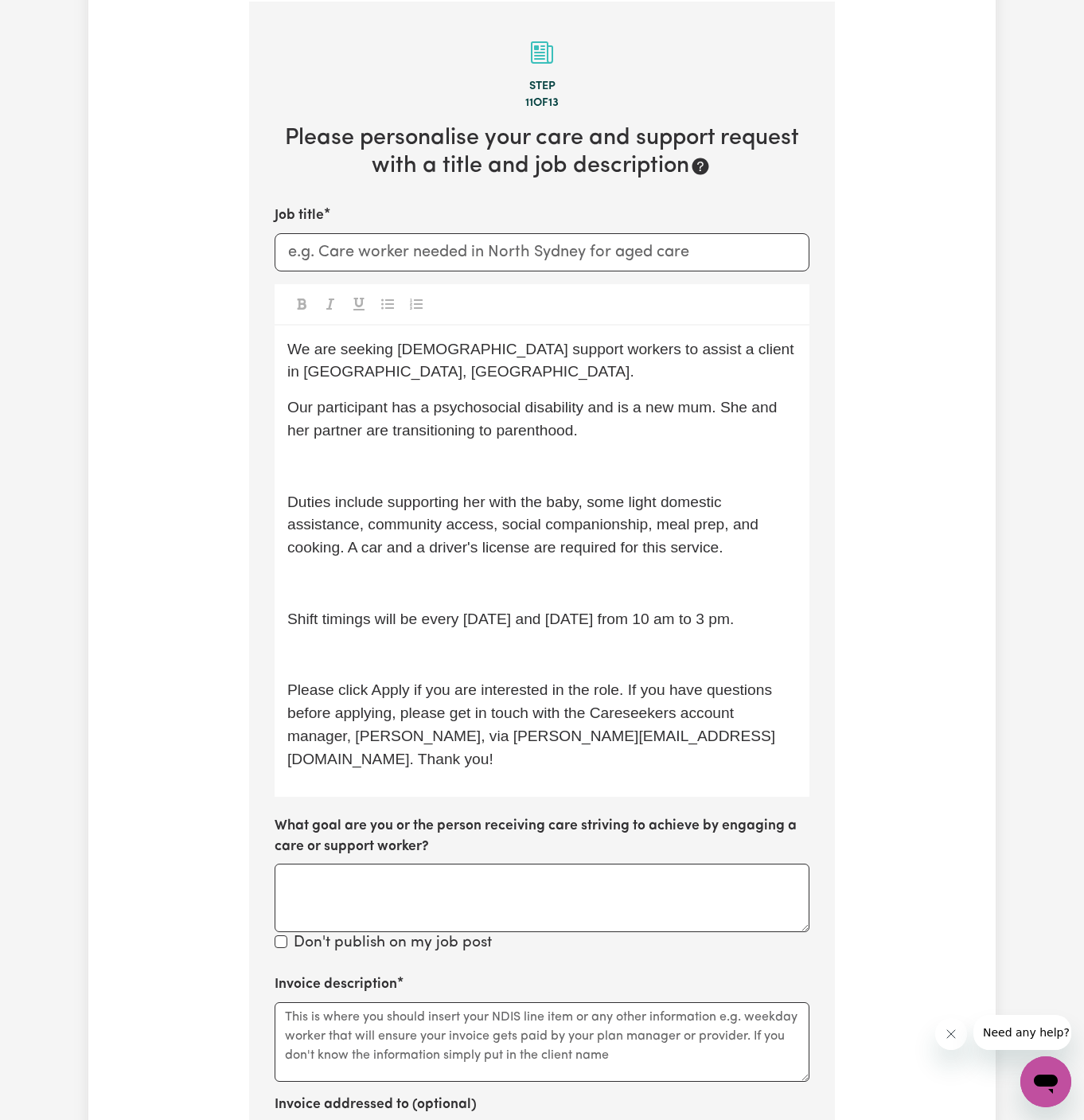
click at [426, 422] on div "We are seeking [DEMOGRAPHIC_DATA] support workers to assist a client in [GEOGRA…" at bounding box center [542, 561] width 535 height 471
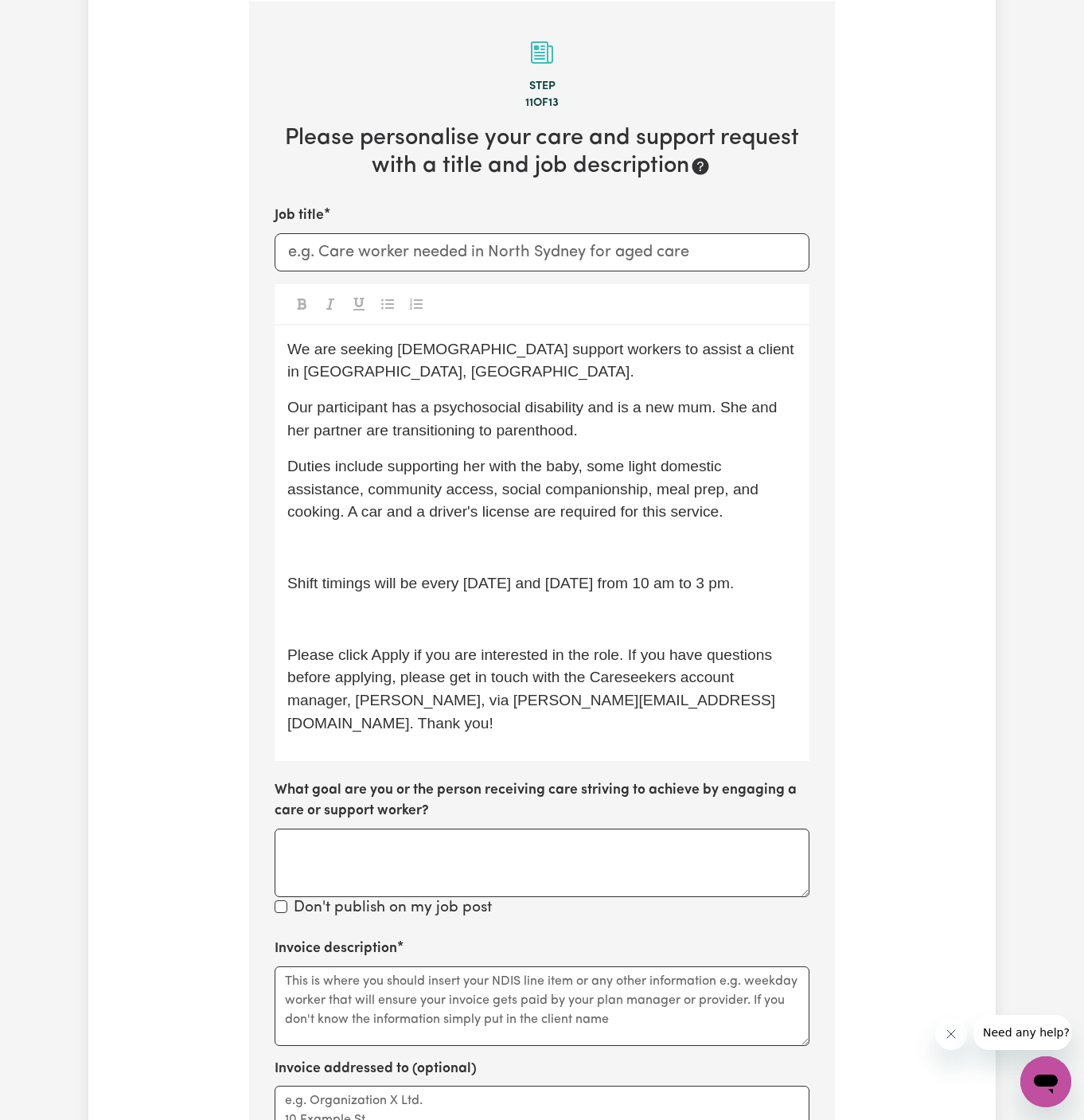
click at [426, 509] on div "We are seeking [DEMOGRAPHIC_DATA] support workers to assist a client in [GEOGRA…" at bounding box center [542, 543] width 535 height 435
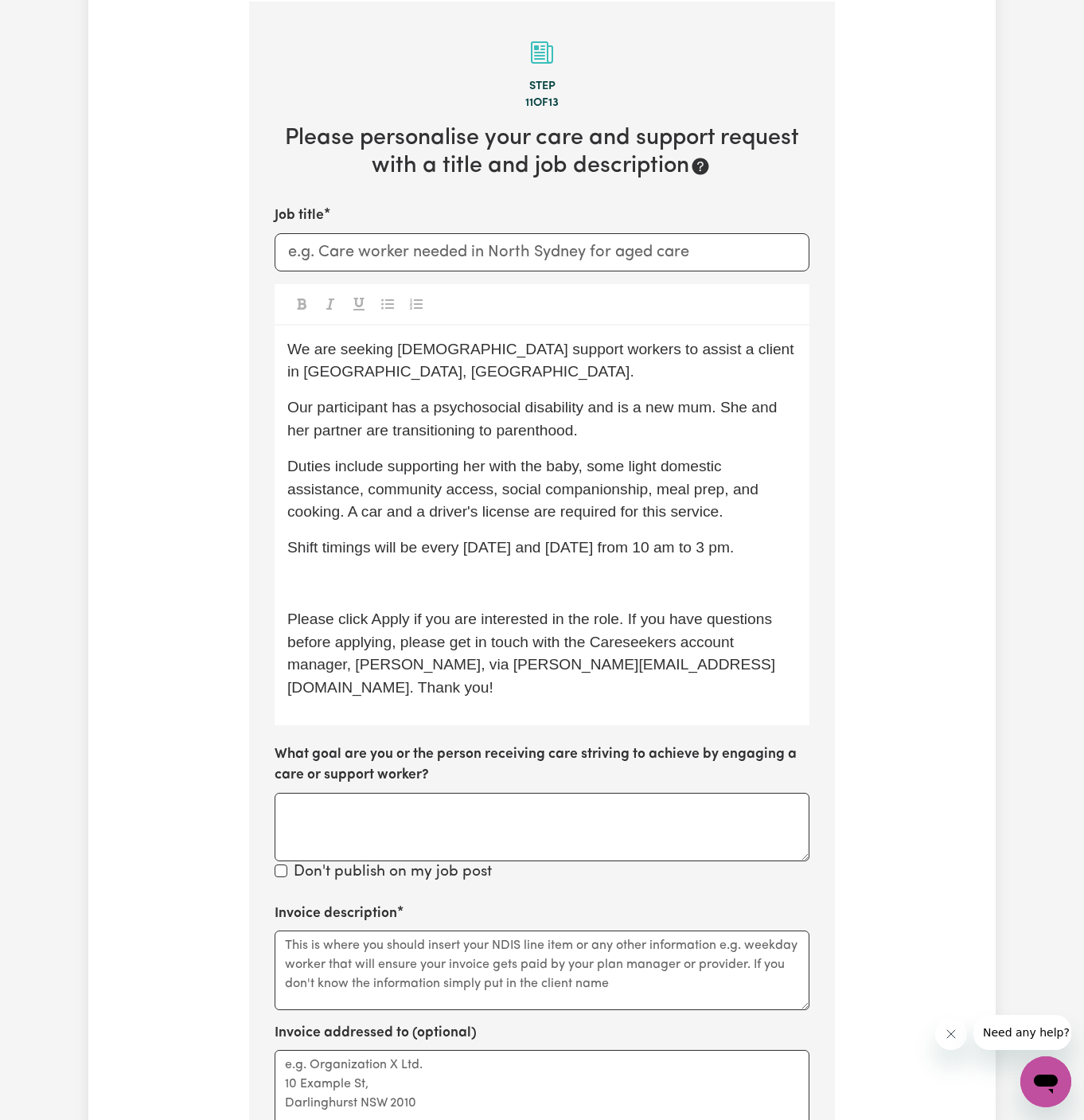
click at [429, 572] on p "﻿" at bounding box center [542, 584] width 509 height 23
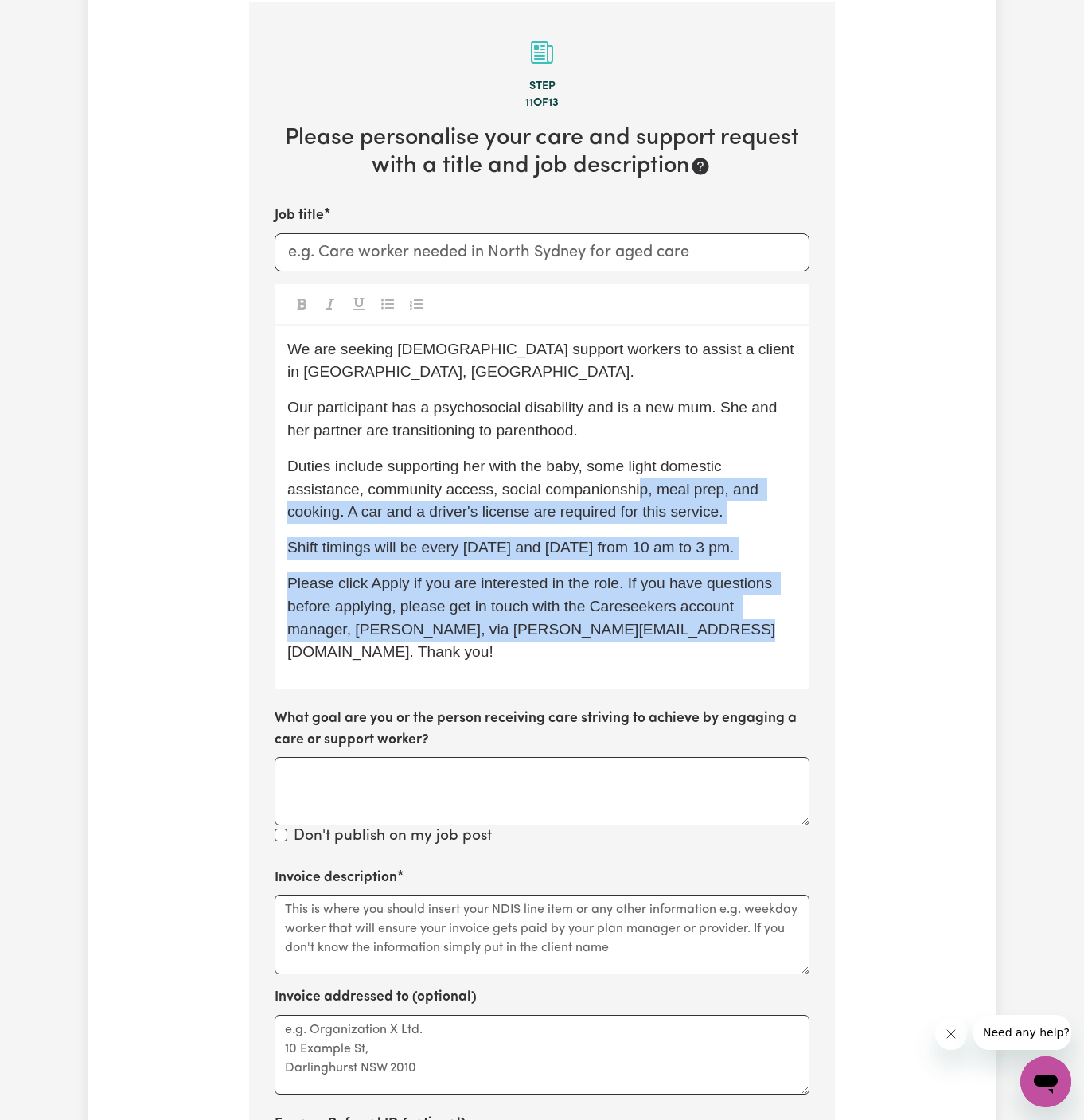
drag, startPoint x: 507, startPoint y: 638, endPoint x: 638, endPoint y: 475, distance: 209.1
click at [638, 475] on div "We are seeking [DEMOGRAPHIC_DATA] support workers to assist a client in [GEOGRA…" at bounding box center [542, 508] width 535 height 364
click at [638, 475] on p "Duties include supporting her with the baby, some light domestic assistance, co…" at bounding box center [542, 490] width 509 height 68
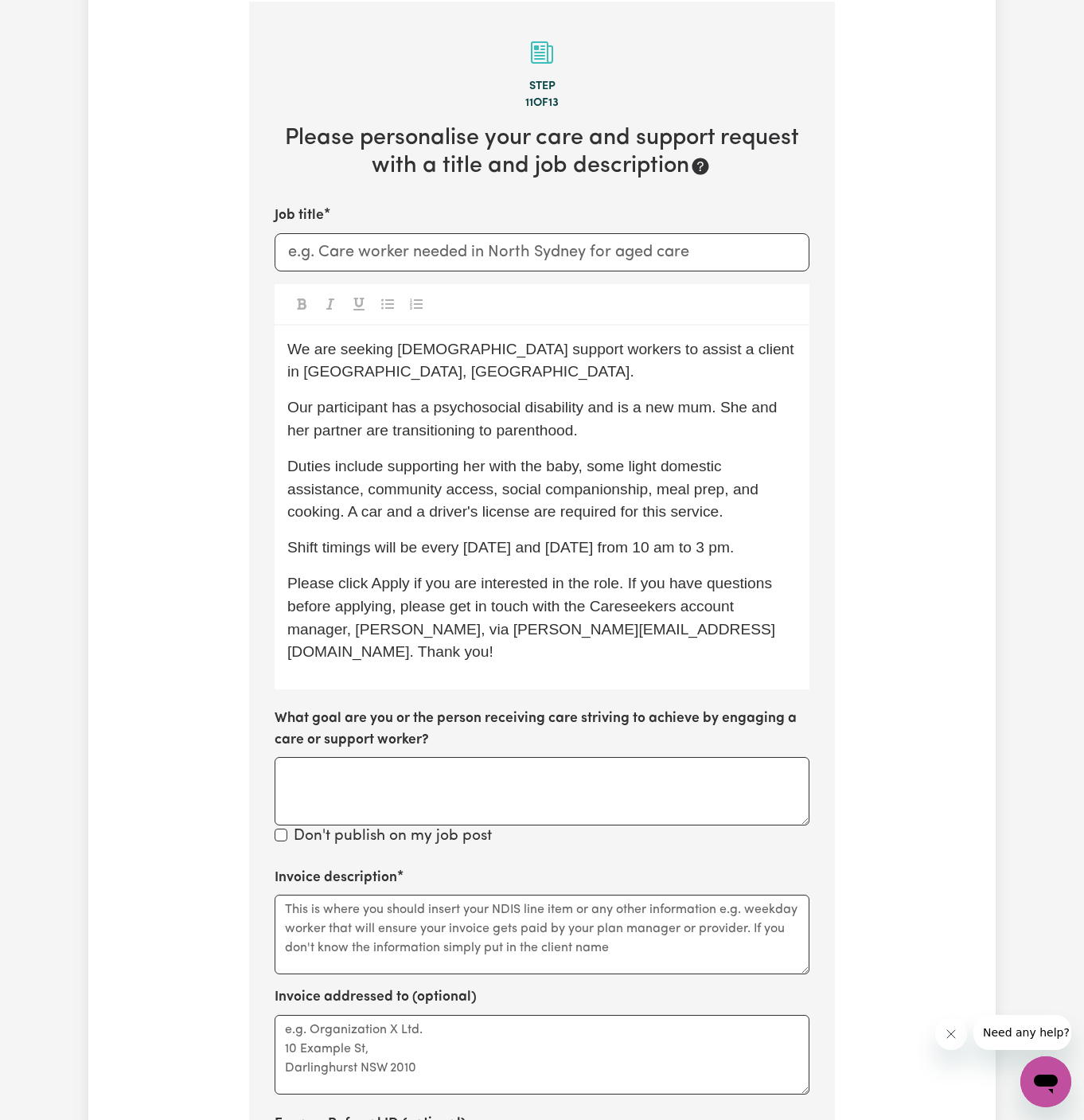
click at [675, 425] on div "We are seeking [DEMOGRAPHIC_DATA] support workers to assist a client in [GEOGRA…" at bounding box center [542, 508] width 535 height 364
drag, startPoint x: 747, startPoint y: 384, endPoint x: 709, endPoint y: 382, distance: 38.1
click at [709, 398] on span "Our participant has a psychosocial disability and is a new mum. She and her par…" at bounding box center [534, 418] width 494 height 39
drag, startPoint x: 617, startPoint y: 384, endPoint x: 394, endPoint y: 390, distance: 223.1
click at [394, 398] on span "Our participant has a psychosocial disability and is a new mum and her partner …" at bounding box center [529, 418] width 484 height 39
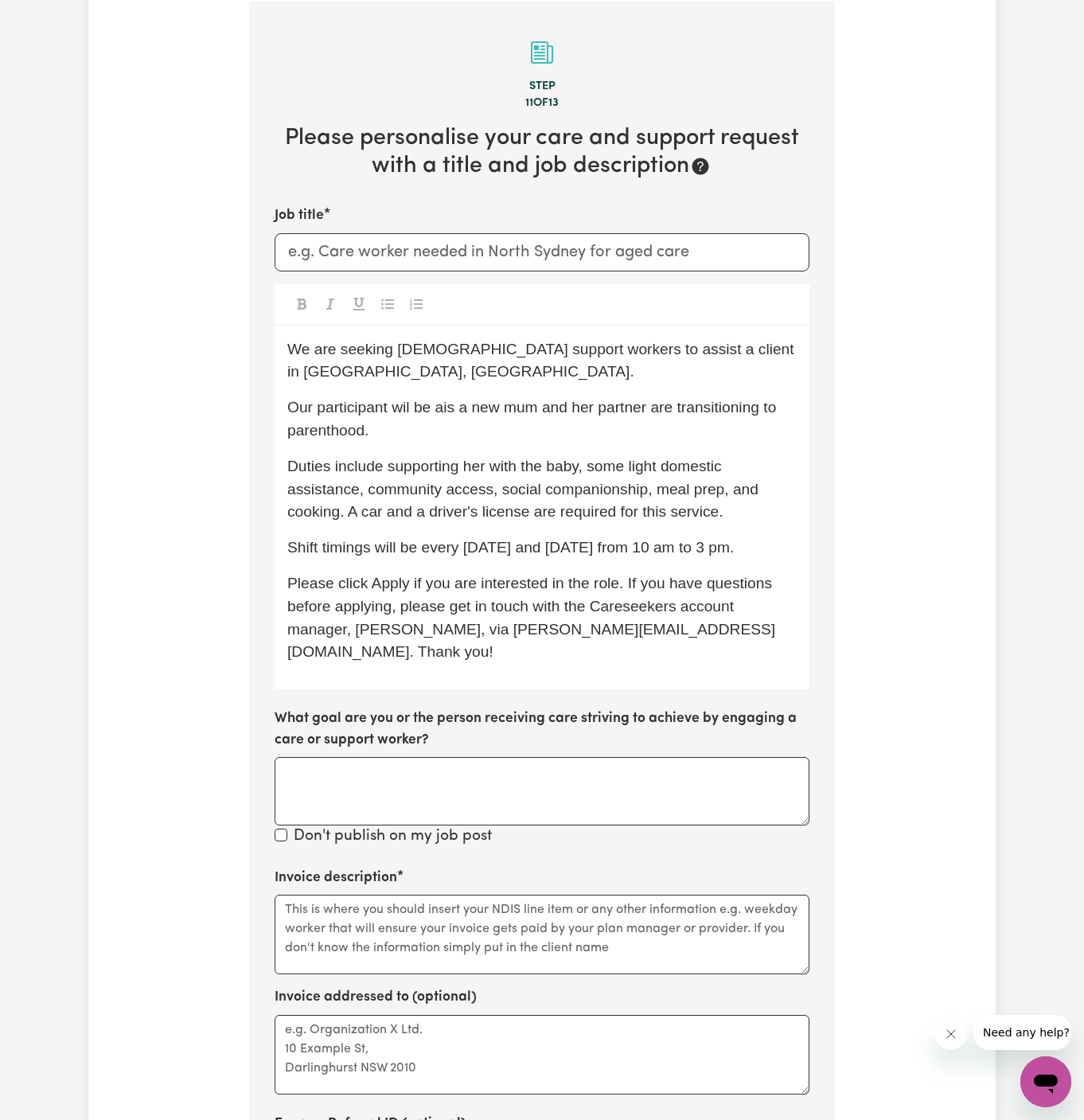
click at [463, 398] on span "Our participant wil be ais a new mum and her partner are transitioning to paren…" at bounding box center [533, 418] width 493 height 39
click at [404, 398] on span "Our participant wil be a new mum and her partner are transitioning to parenthoo…" at bounding box center [522, 418] width 470 height 39
click at [636, 398] on span "Our participant will be a new mum and her partner are transitioning to parentho…" at bounding box center [524, 418] width 473 height 39
click at [624, 398] on span "Our participant will be a new mum and her partner is transitioning to parenthoo…" at bounding box center [518, 418] width 462 height 39
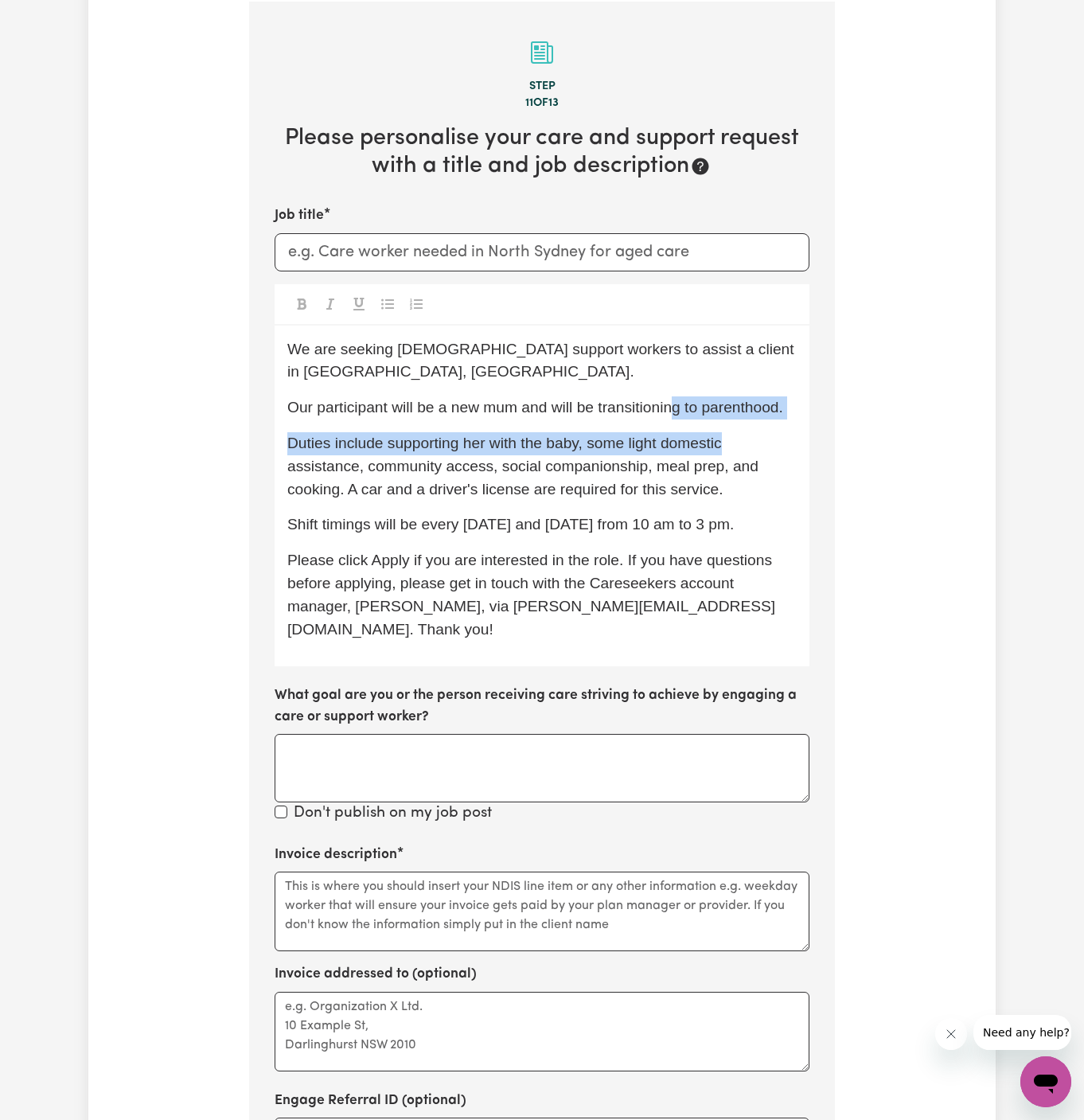
drag, startPoint x: 724, startPoint y: 415, endPoint x: 665, endPoint y: 377, distance: 70.2
click at [665, 377] on div "We are seeking [DEMOGRAPHIC_DATA] support workers to assist a client in [GEOGRA…" at bounding box center [542, 496] width 535 height 341
click at [665, 398] on span "Our participant will be a new mum and will be transitioning to parenthood." at bounding box center [535, 406] width 496 height 17
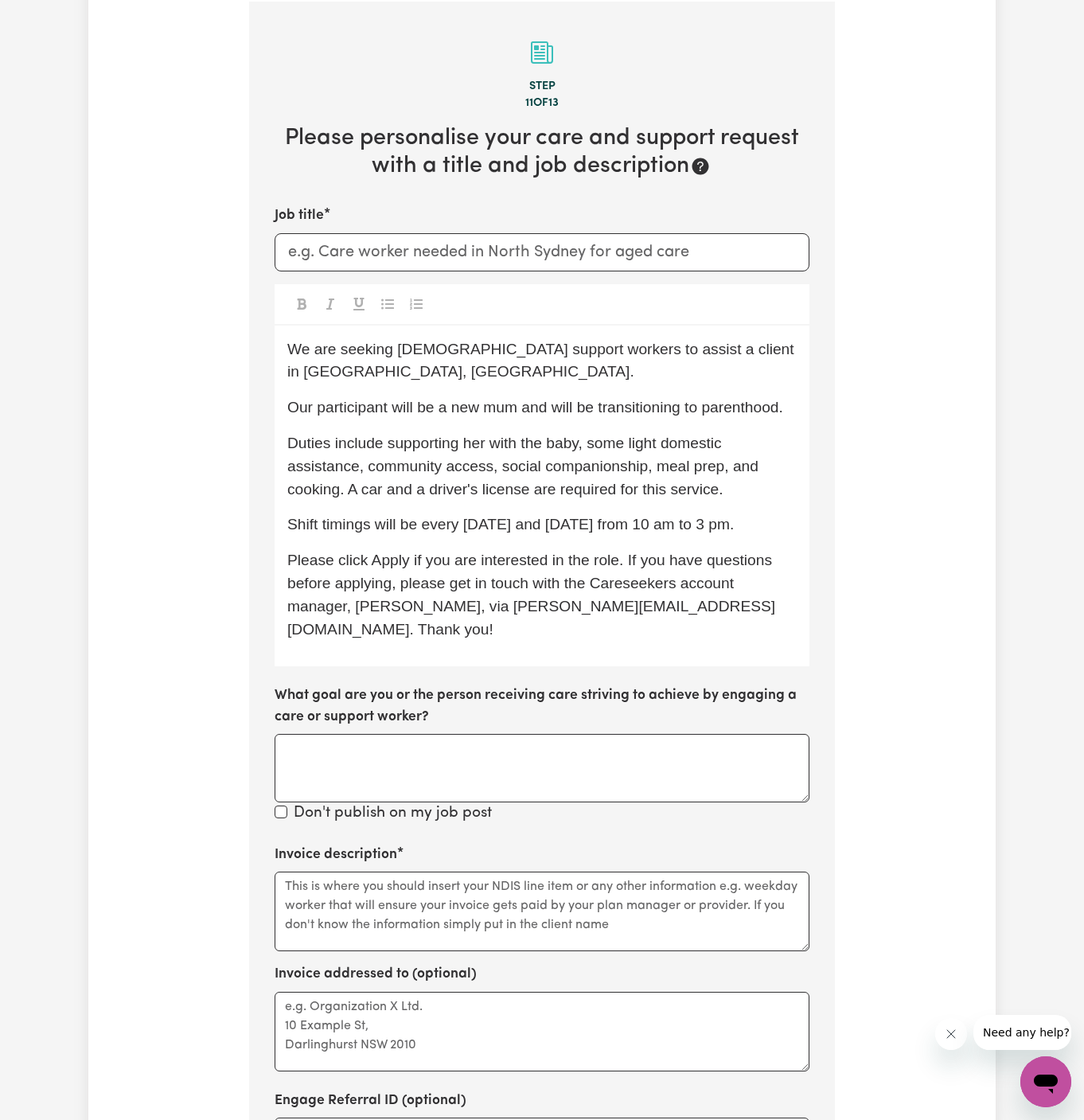
click at [590, 434] on span "Duties include supporting her with the baby, some light domestic assistance, co…" at bounding box center [525, 466] width 475 height 63
click at [668, 351] on span "We are seeking [DEMOGRAPHIC_DATA] support workers to assist a client in [GEOGRA…" at bounding box center [542, 361] width 511 height 39
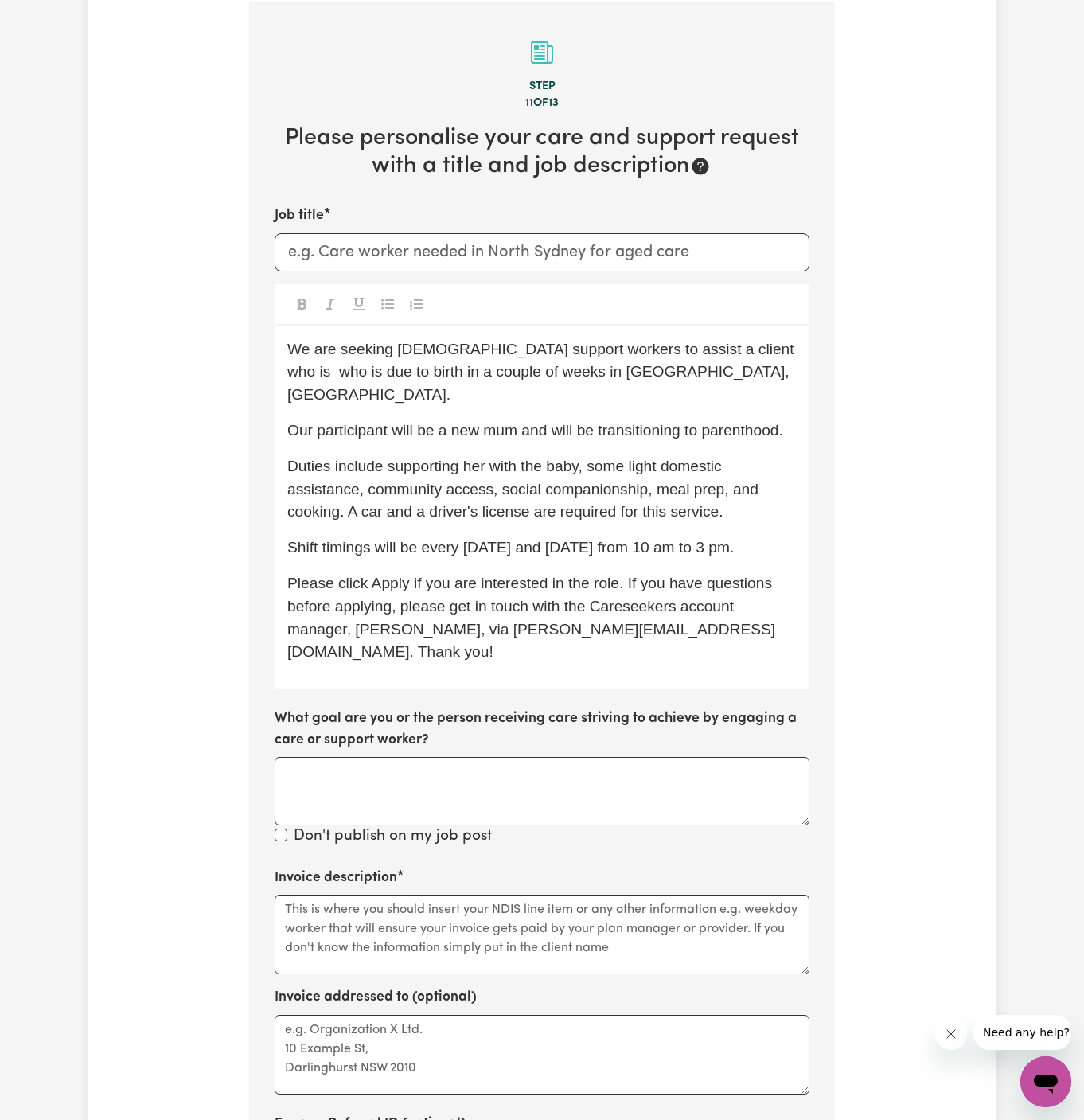
click at [535, 422] on span "Our participant will be a new mum and will be transitioning to parenthood." at bounding box center [535, 430] width 496 height 17
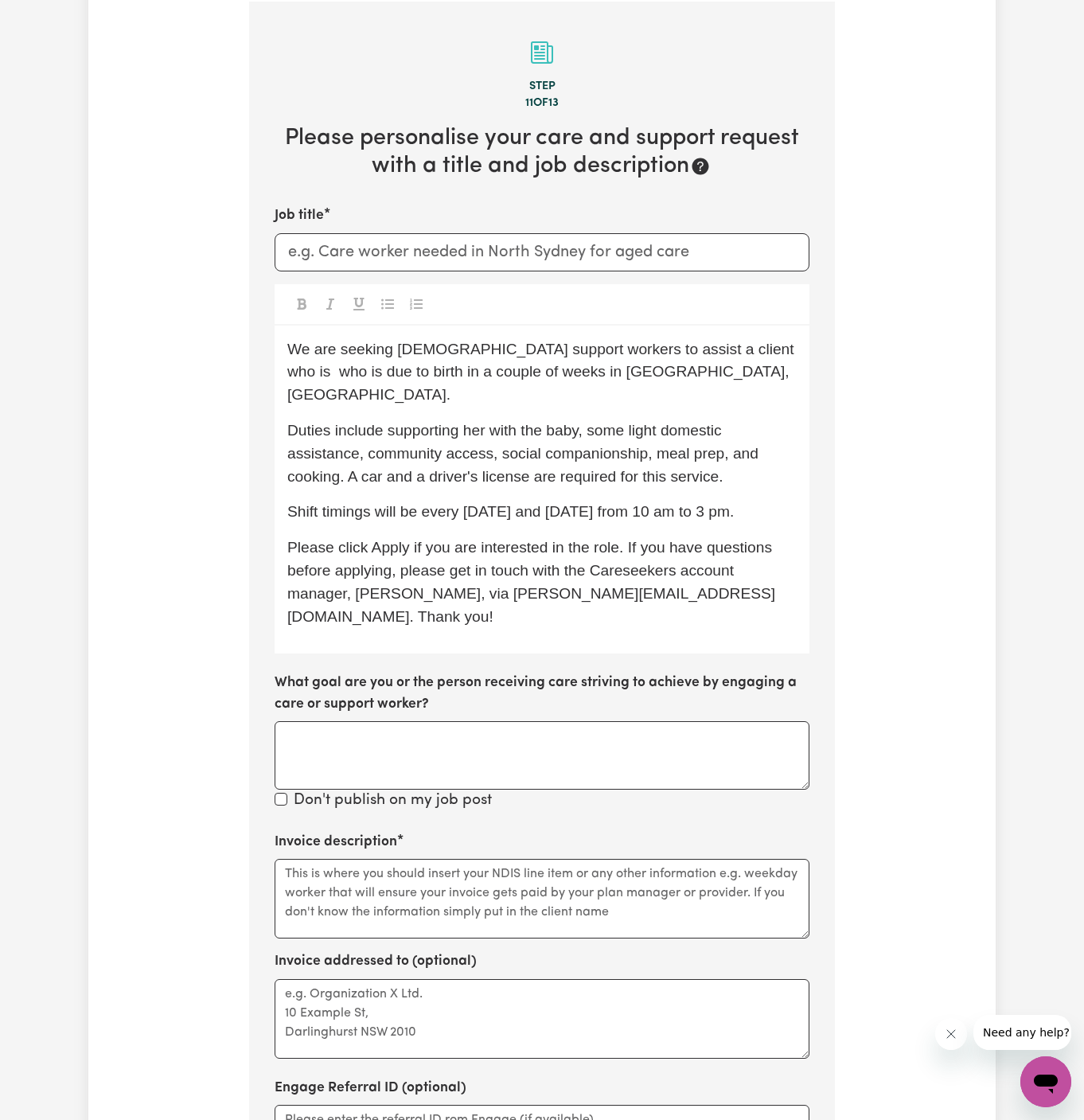
click at [733, 355] on span "We are seeking [DEMOGRAPHIC_DATA] support workers to assist a client who is who…" at bounding box center [542, 372] width 511 height 63
click at [696, 348] on span "We are seeking [DEMOGRAPHIC_DATA] support workers to assist a client who is who…" at bounding box center [542, 372] width 511 height 63
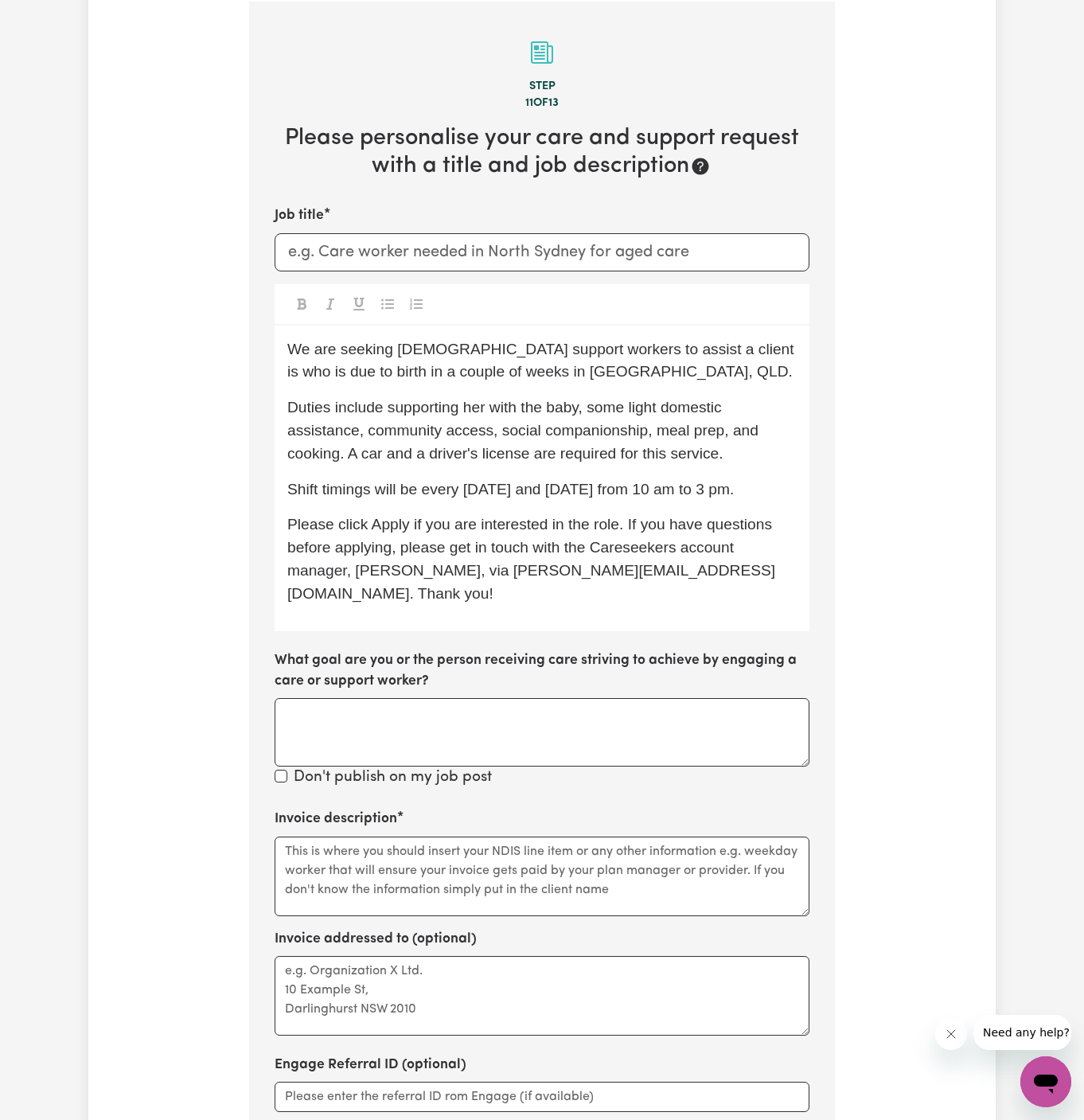
click at [686, 348] on span "We are seeking [DEMOGRAPHIC_DATA] support workers to assist a client is who is …" at bounding box center [542, 361] width 511 height 39
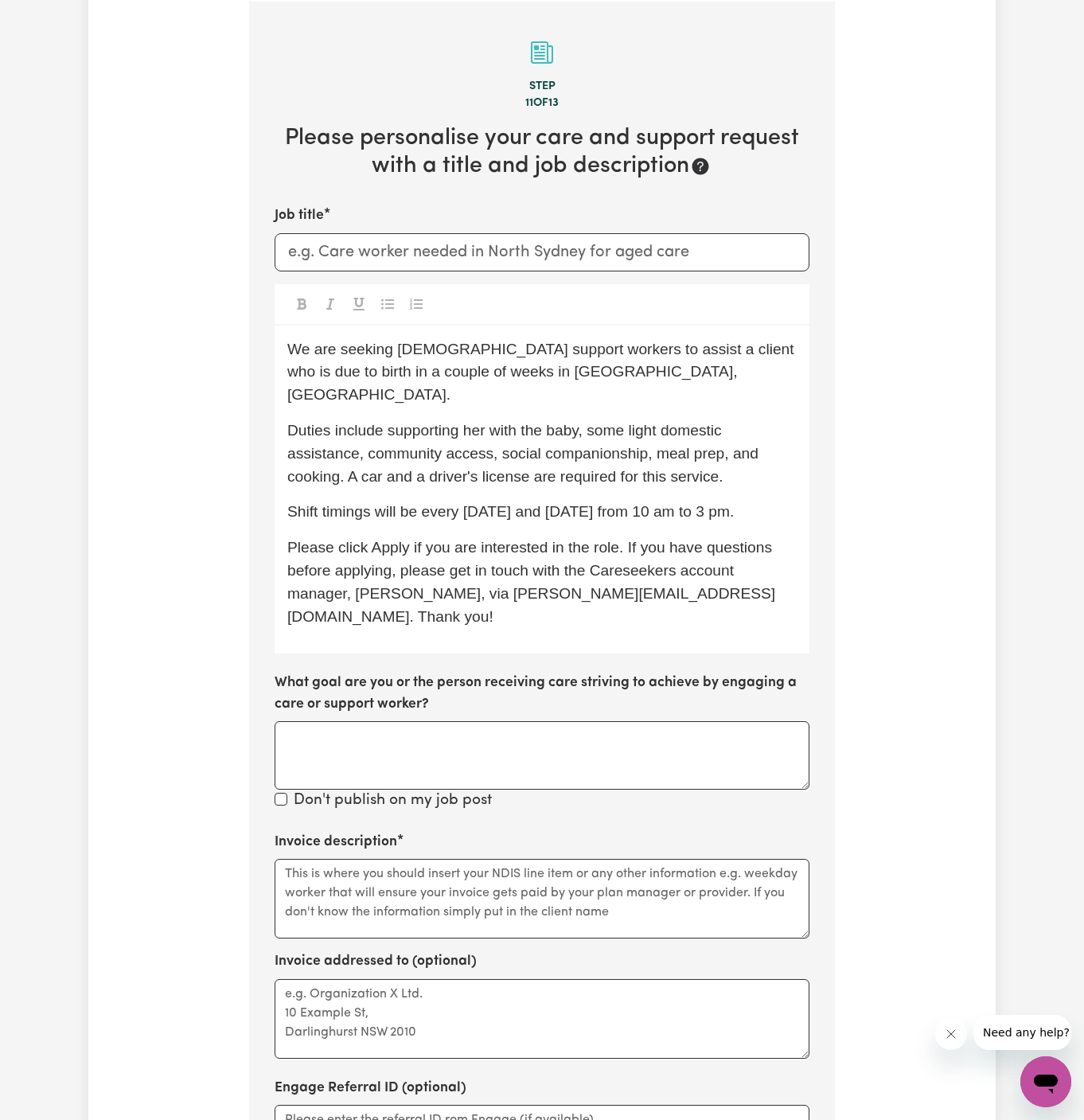
click at [794, 345] on span "We are seeking [DEMOGRAPHIC_DATA] support workers to assist a client who is due…" at bounding box center [542, 372] width 511 height 63
click at [615, 381] on p "We are seeking [DEMOGRAPHIC_DATA] support workers to assist a client who is due…" at bounding box center [542, 372] width 509 height 68
drag, startPoint x: 478, startPoint y: 372, endPoint x: 558, endPoint y: 373, distance: 80.0
click at [558, 373] on span "We are seeking [DEMOGRAPHIC_DATA] support workers to assist a client who is due…" at bounding box center [542, 372] width 511 height 63
click at [380, 539] on span "Please click Apply if you are interested in the role. If you have questions bef…" at bounding box center [532, 581] width 489 height 85
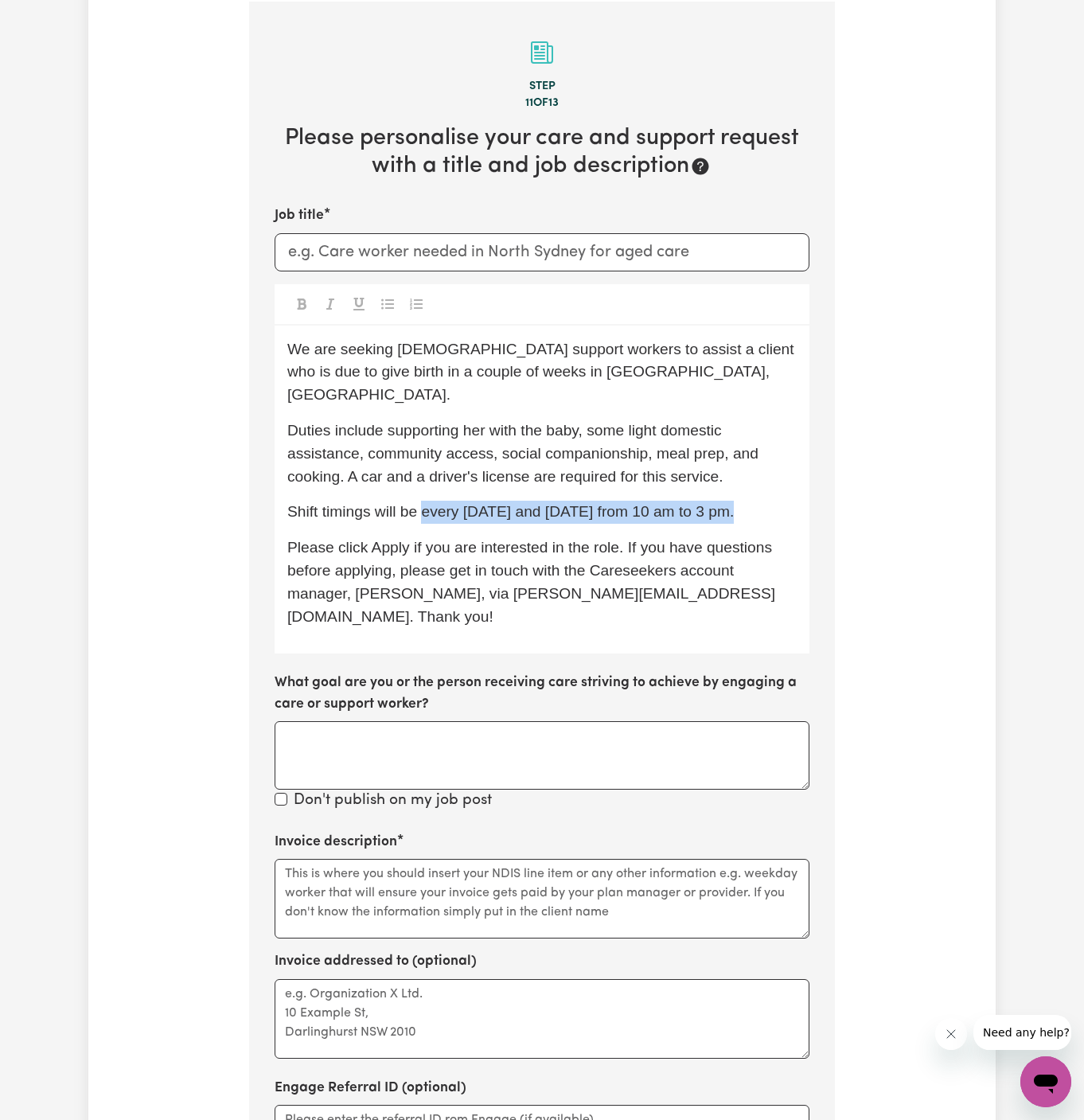
drag, startPoint x: 421, startPoint y: 491, endPoint x: 784, endPoint y: 492, distance: 363.0
click at [784, 500] on p "Shift timings will be every [DATE] and [DATE] from 10 am to 3 pm." at bounding box center [542, 512] width 509 height 23
click at [529, 263] on input "Job title" at bounding box center [542, 252] width 535 height 38
click at [625, 371] on span "We are seeking [DEMOGRAPHIC_DATA] support workers to assist a client who is due…" at bounding box center [542, 372] width 511 height 63
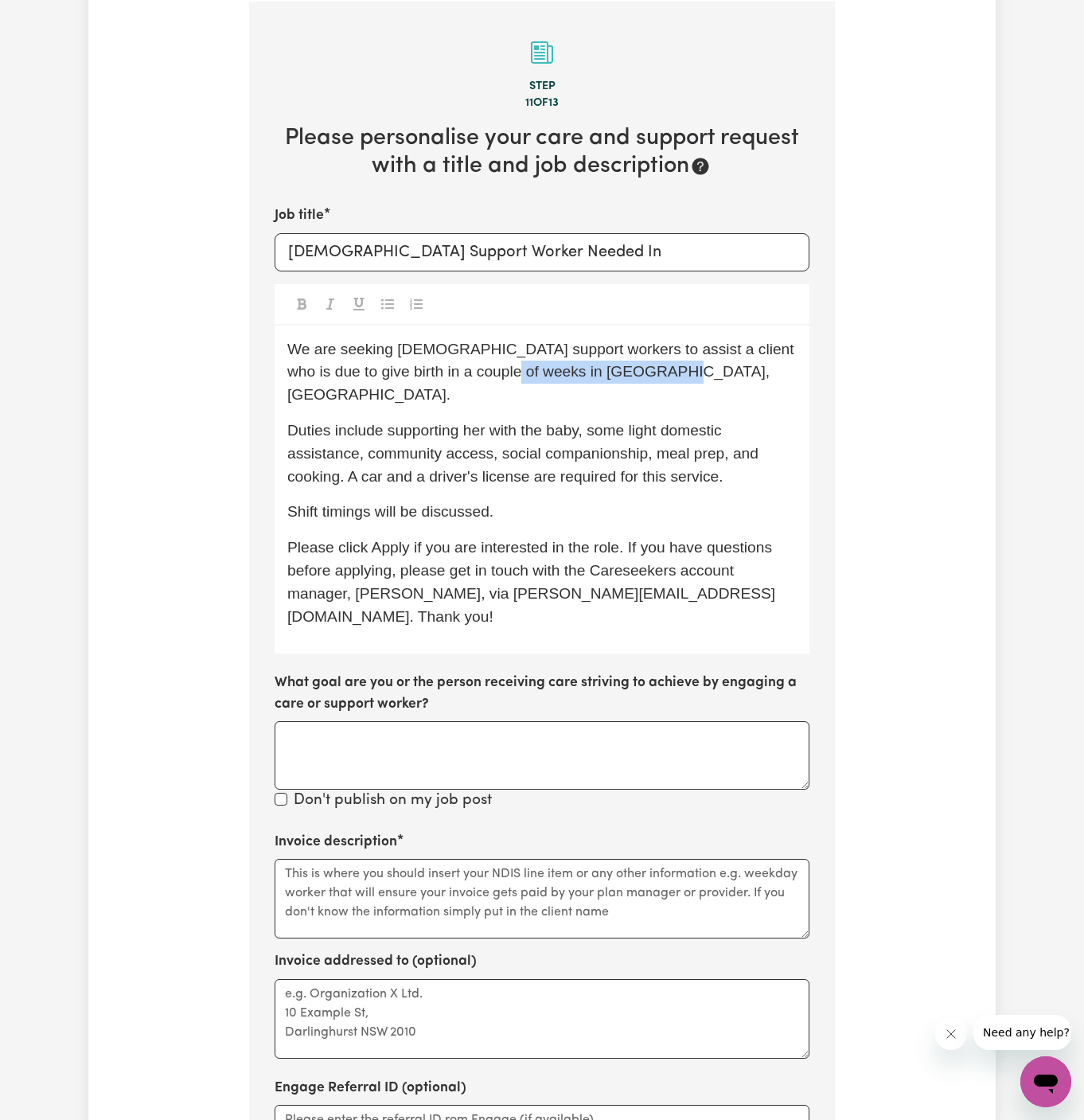
drag, startPoint x: 657, startPoint y: 374, endPoint x: 478, endPoint y: 373, distance: 179.0
click at [478, 373] on p "We are seeking [DEMOGRAPHIC_DATA] support workers to assist a client who is due…" at bounding box center [542, 372] width 509 height 68
copy span "[GEOGRAPHIC_DATA], [GEOGRAPHIC_DATA]."
click at [609, 269] on input "[DEMOGRAPHIC_DATA] Support Worker Needed In" at bounding box center [542, 252] width 535 height 38
paste input "[GEOGRAPHIC_DATA], [GEOGRAPHIC_DATA]."
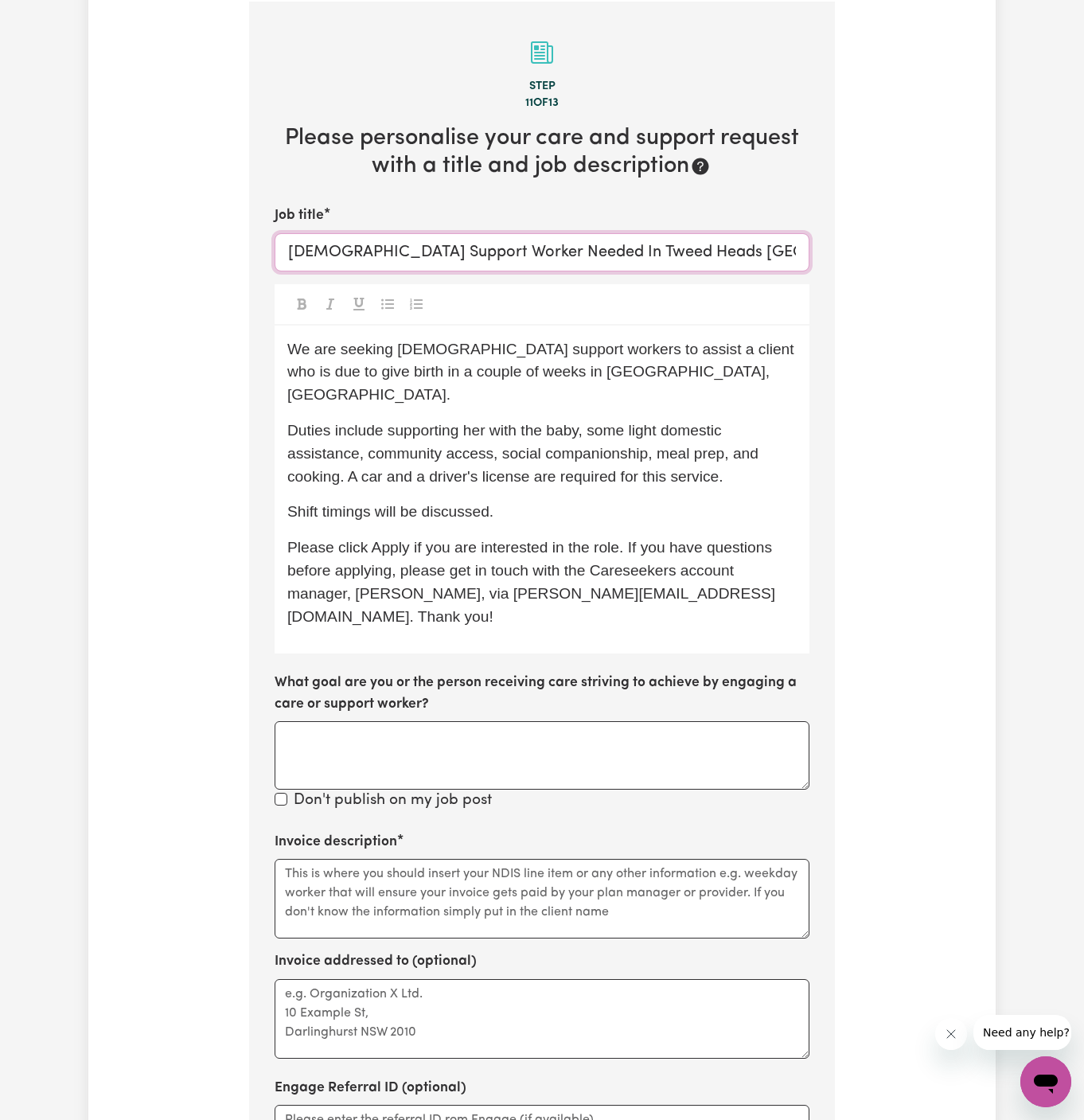
type input "[DEMOGRAPHIC_DATA] Support Worker Needed In Tweed Heads [GEOGRAPHIC_DATA], [GEO…"
click at [623, 422] on span "Duties include supporting her with the baby, some light domestic assistance, co…" at bounding box center [525, 453] width 475 height 63
drag, startPoint x: 585, startPoint y: 412, endPoint x: 395, endPoint y: 413, distance: 190.0
click at [395, 422] on span "Duties include supporting her with the baby, some light domestic assistance, co…" at bounding box center [525, 453] width 475 height 63
click at [564, 436] on span "Duties include some light domestic assistance, community access, social compani…" at bounding box center [536, 453] width 498 height 63
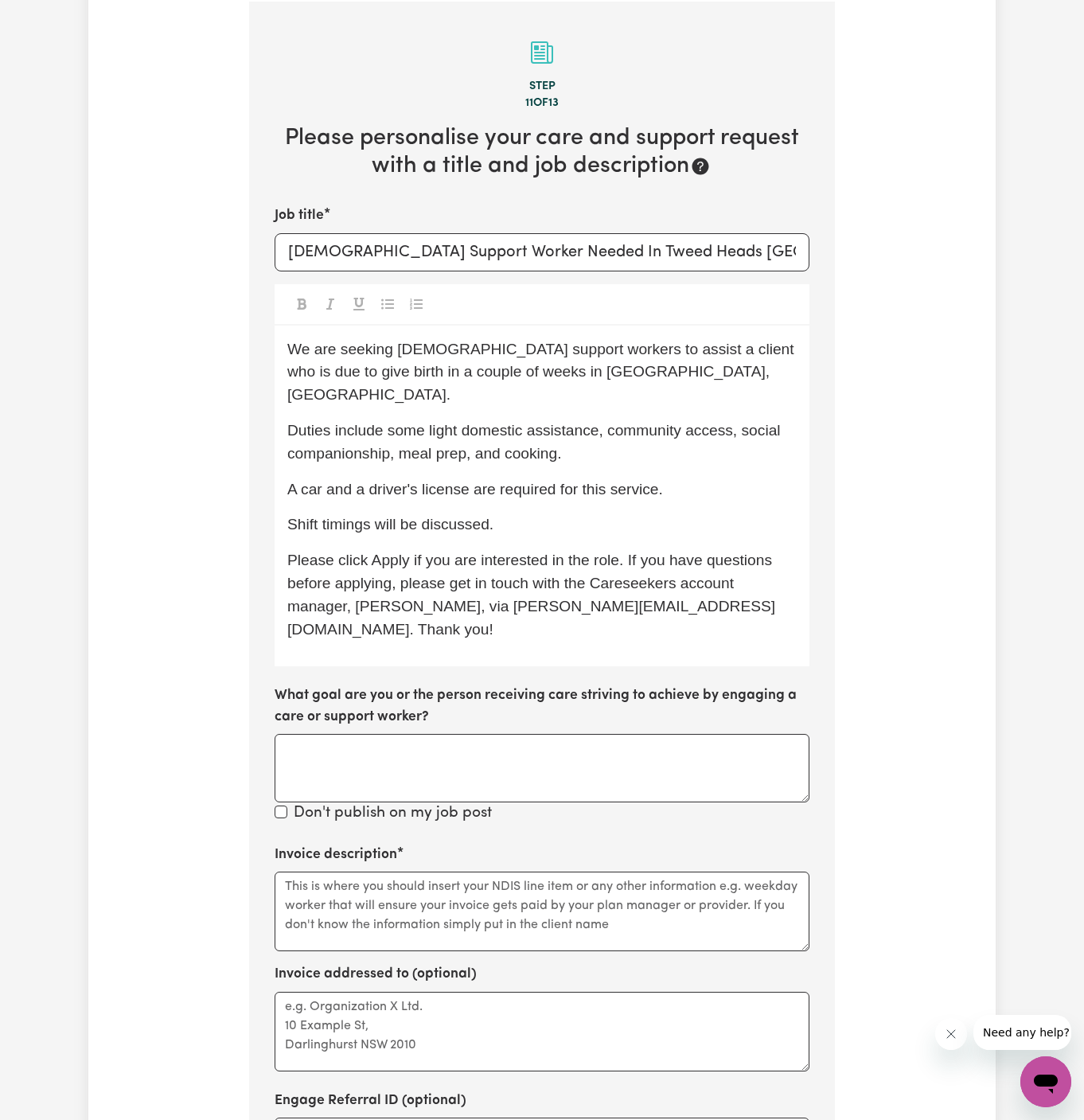
click at [689, 478] on p "A car and a driver's license are required for this service." at bounding box center [542, 490] width 509 height 23
click at [465, 872] on textarea "Invoice description" at bounding box center [542, 911] width 535 height 80
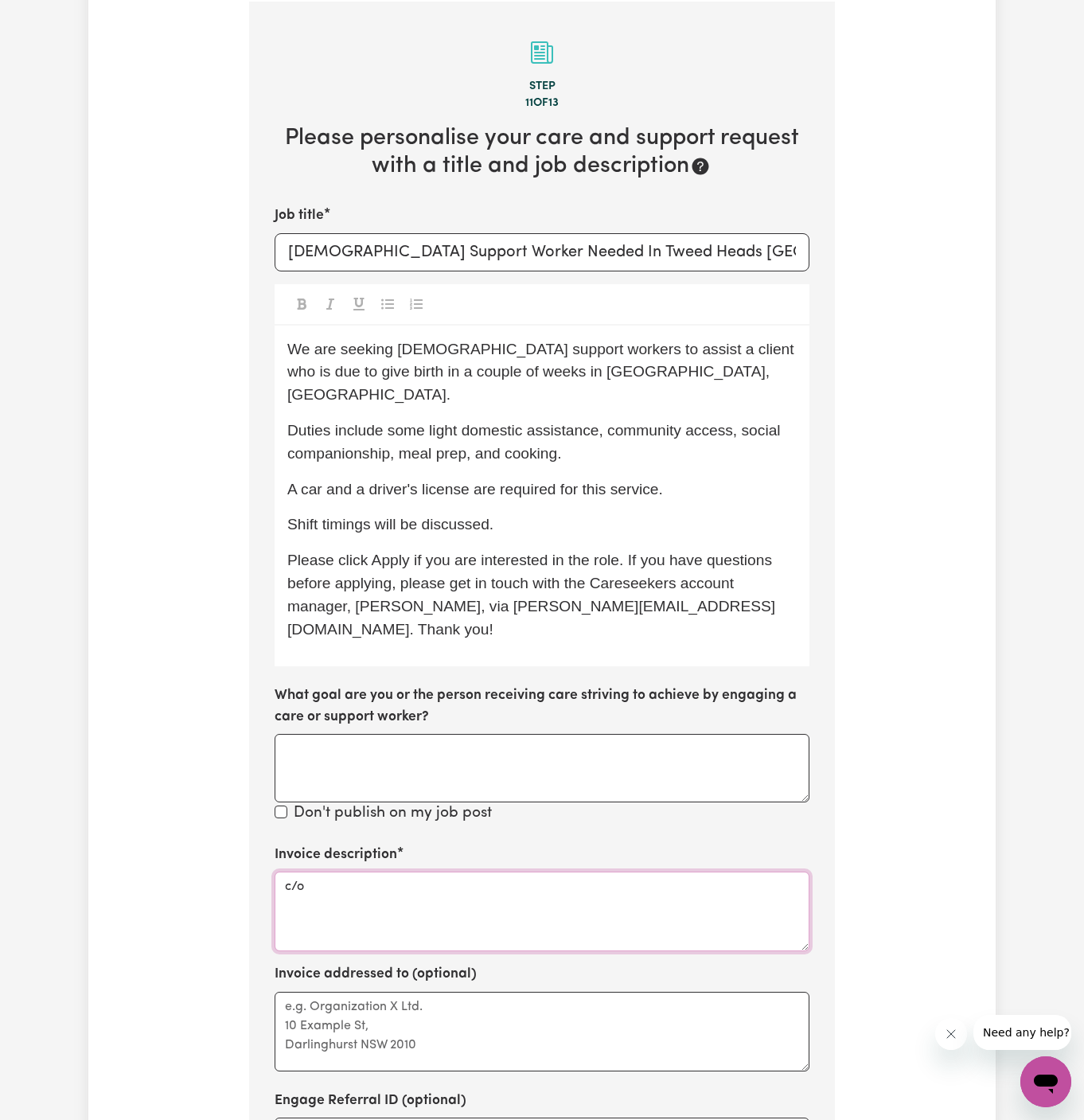
paste textarea "DMC Support"
click at [365, 872] on textarea "c/o DMC Support" at bounding box center [542, 911] width 535 height 80
type textarea "c/o DMC Support"
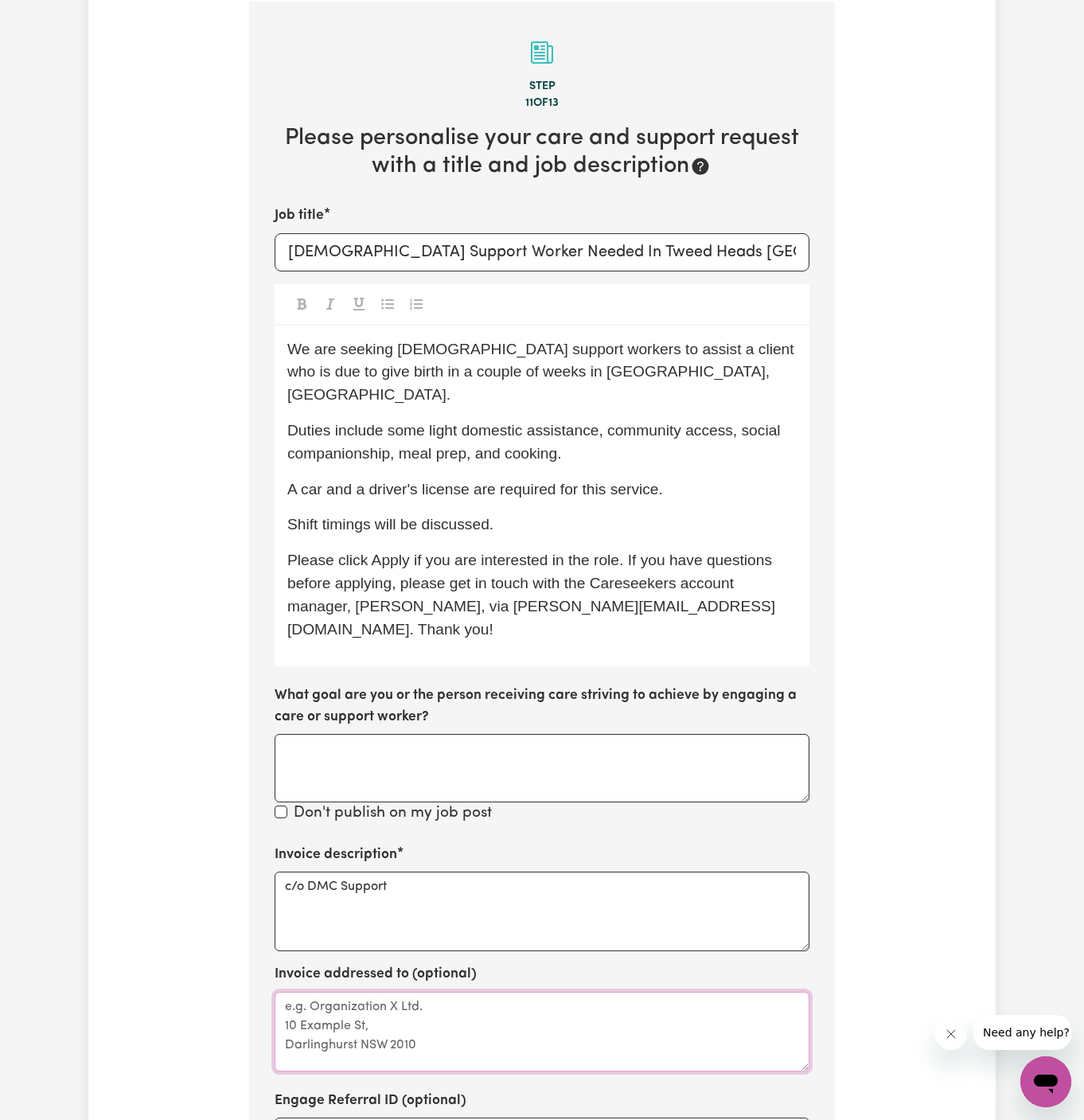
click at [380, 992] on textarea "Invoice addressed to (optional)" at bounding box center [542, 1031] width 535 height 80
paste textarea "c/o DMC Support"
type textarea "c/o DMC Support"
click at [553, 348] on span "We are seeking [DEMOGRAPHIC_DATA] support workers to assist a client who is due…" at bounding box center [542, 372] width 511 height 63
click at [421, 341] on span "We are seeking [DEMOGRAPHIC_DATA] support worker to assist a client who is due …" at bounding box center [539, 372] width 503 height 63
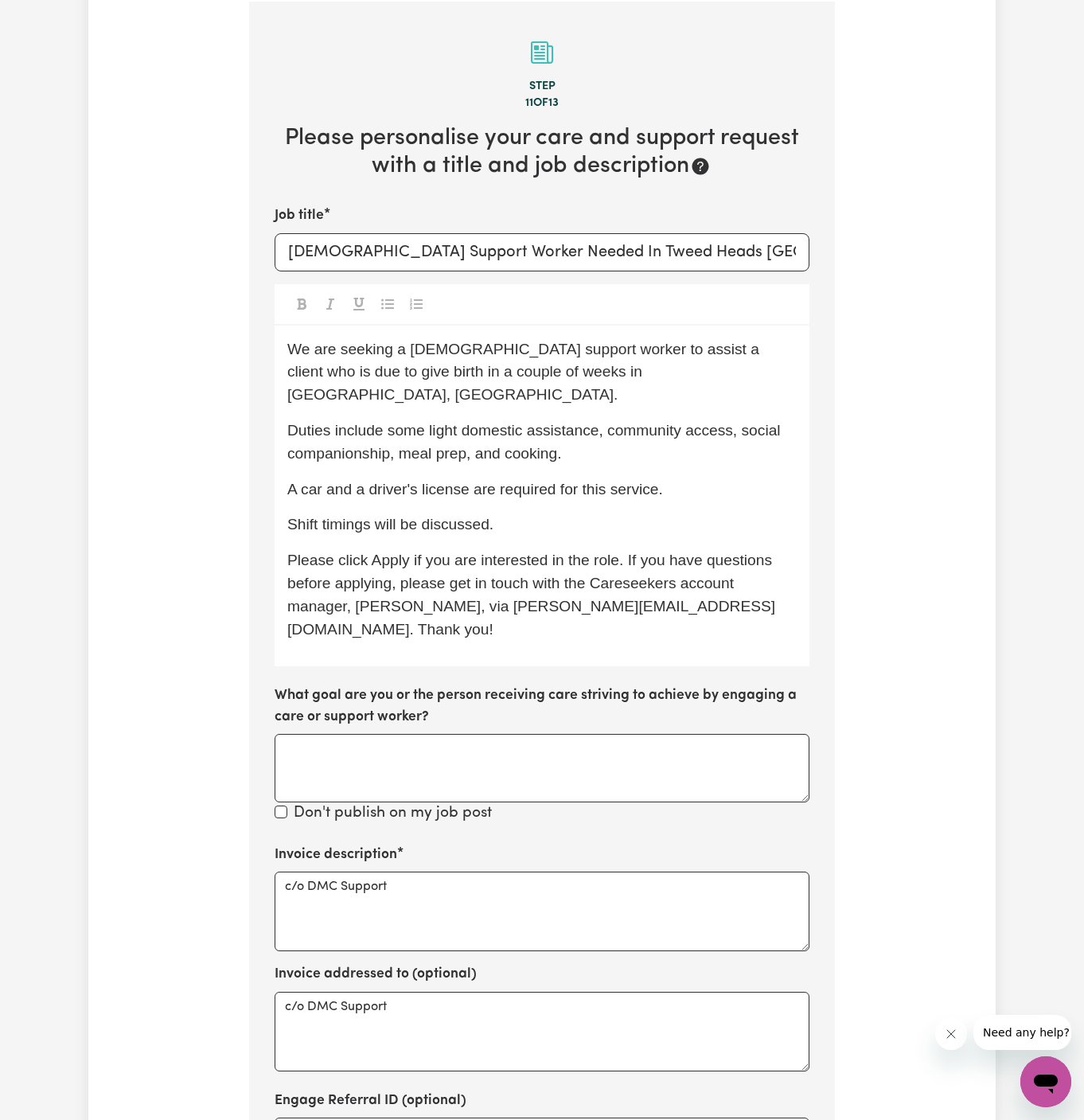
click at [632, 514] on p "Shift timings will be discussed." at bounding box center [542, 526] width 509 height 23
click at [653, 514] on p "Shift timings will be discussed." at bounding box center [542, 526] width 509 height 23
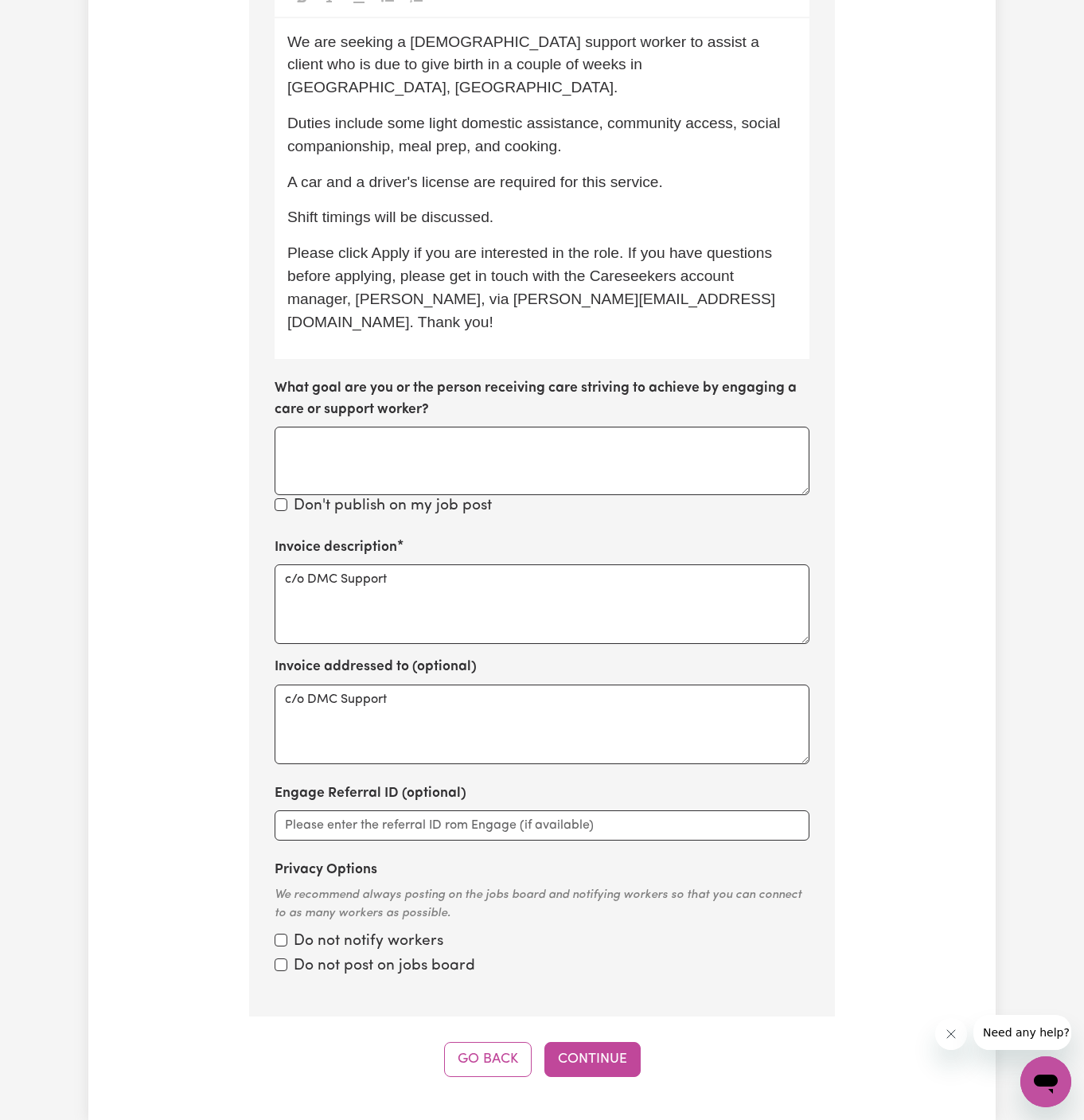
scroll to position [981, 0]
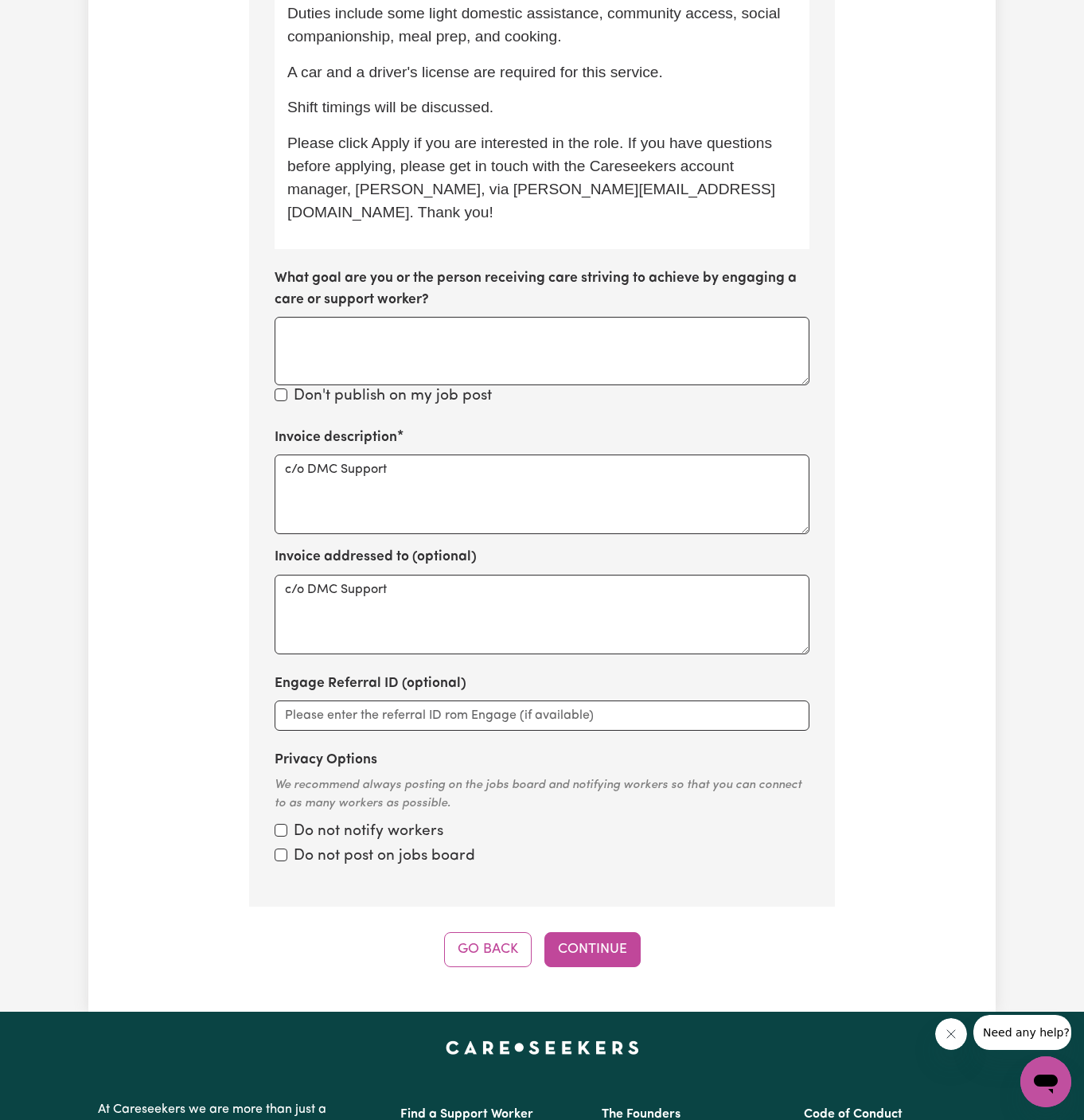
click at [593, 923] on div "Tell us your care and support requirements Welcome to Careseekers. We are excit…" at bounding box center [542, 43] width 908 height 1937
click at [605, 932] on button "Continue" at bounding box center [593, 949] width 97 height 35
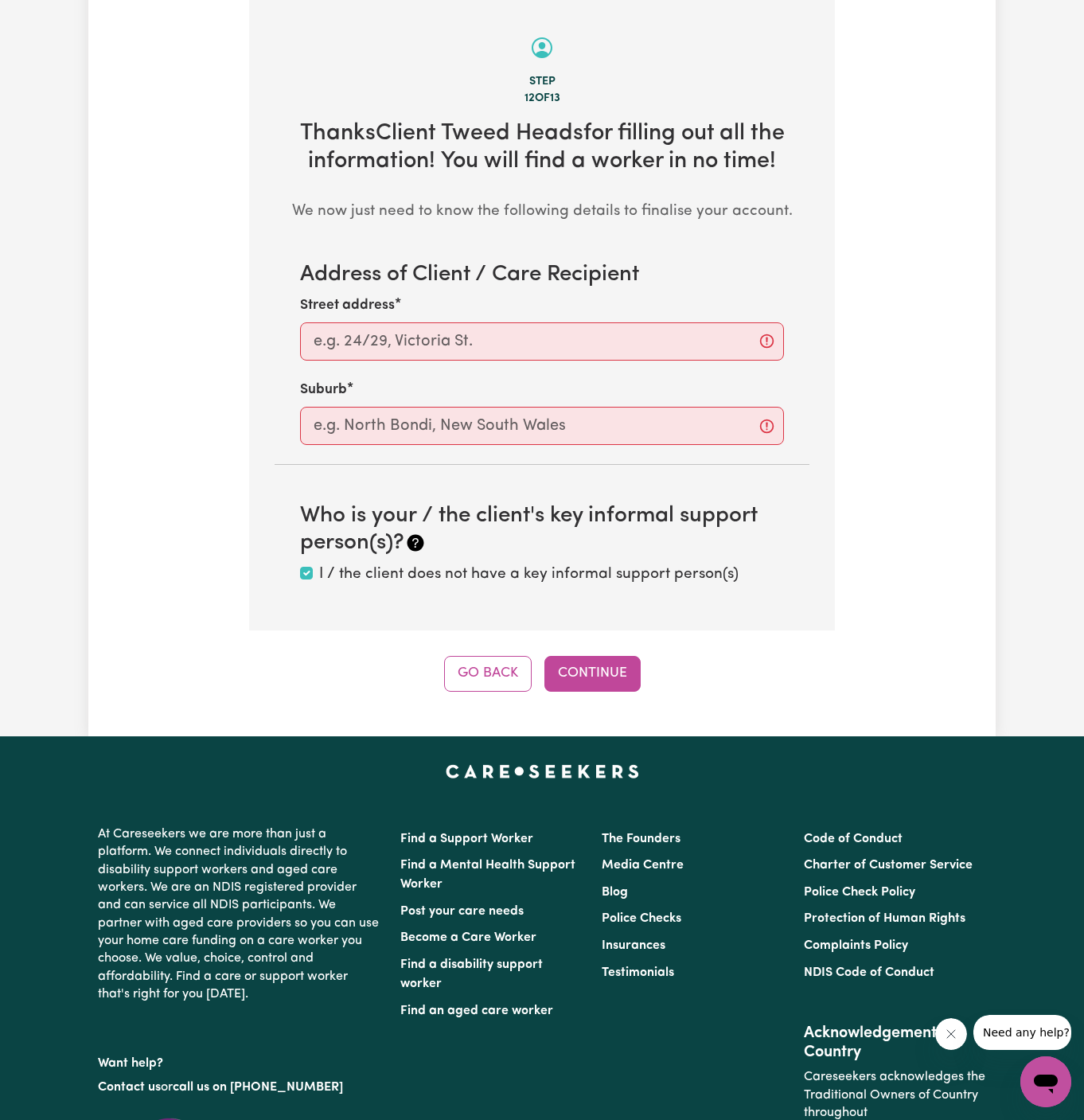
scroll to position [564, 0]
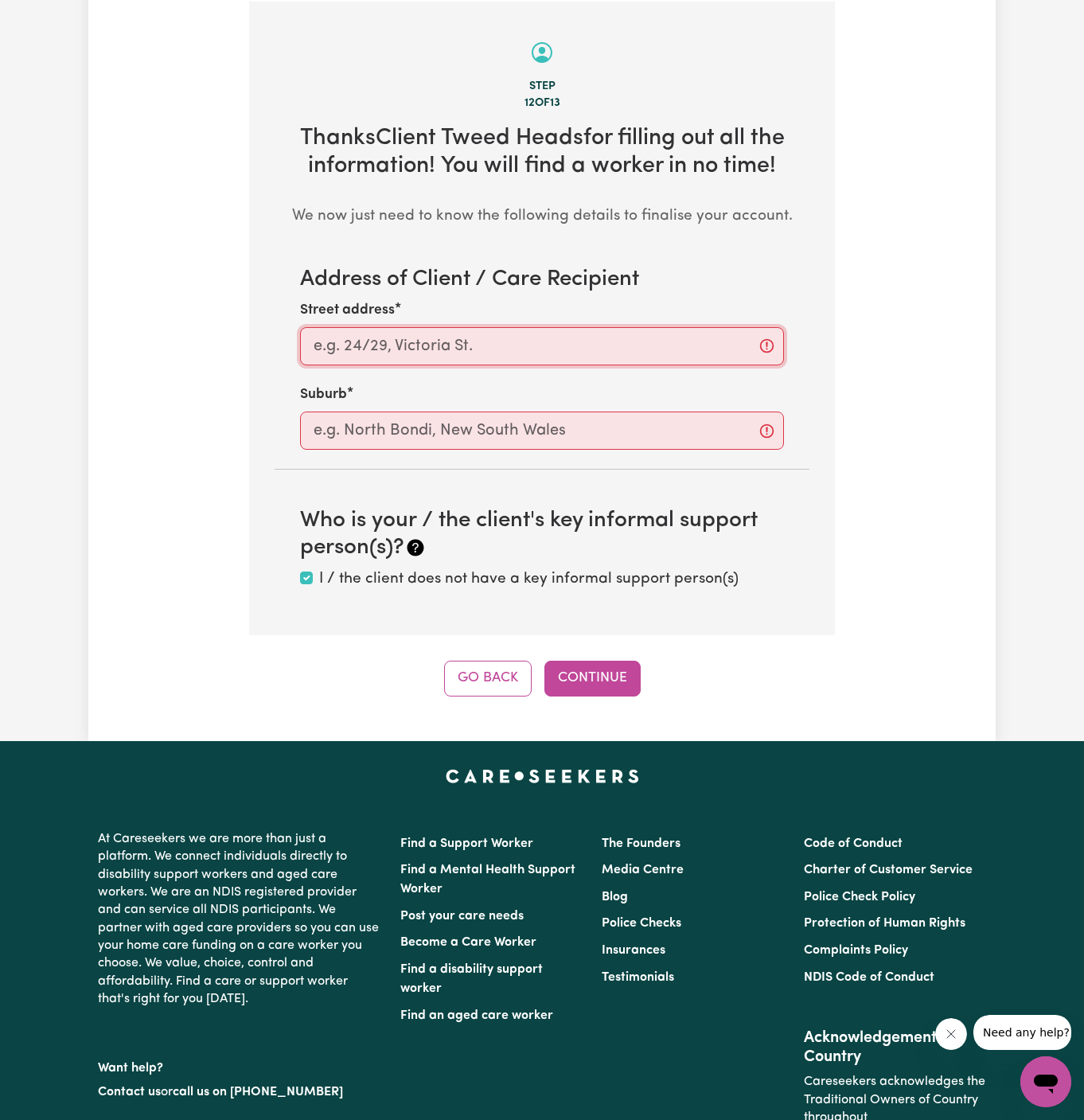
click at [708, 356] on input "Street address" at bounding box center [542, 346] width 484 height 38
paste input "Tweed Heads West"
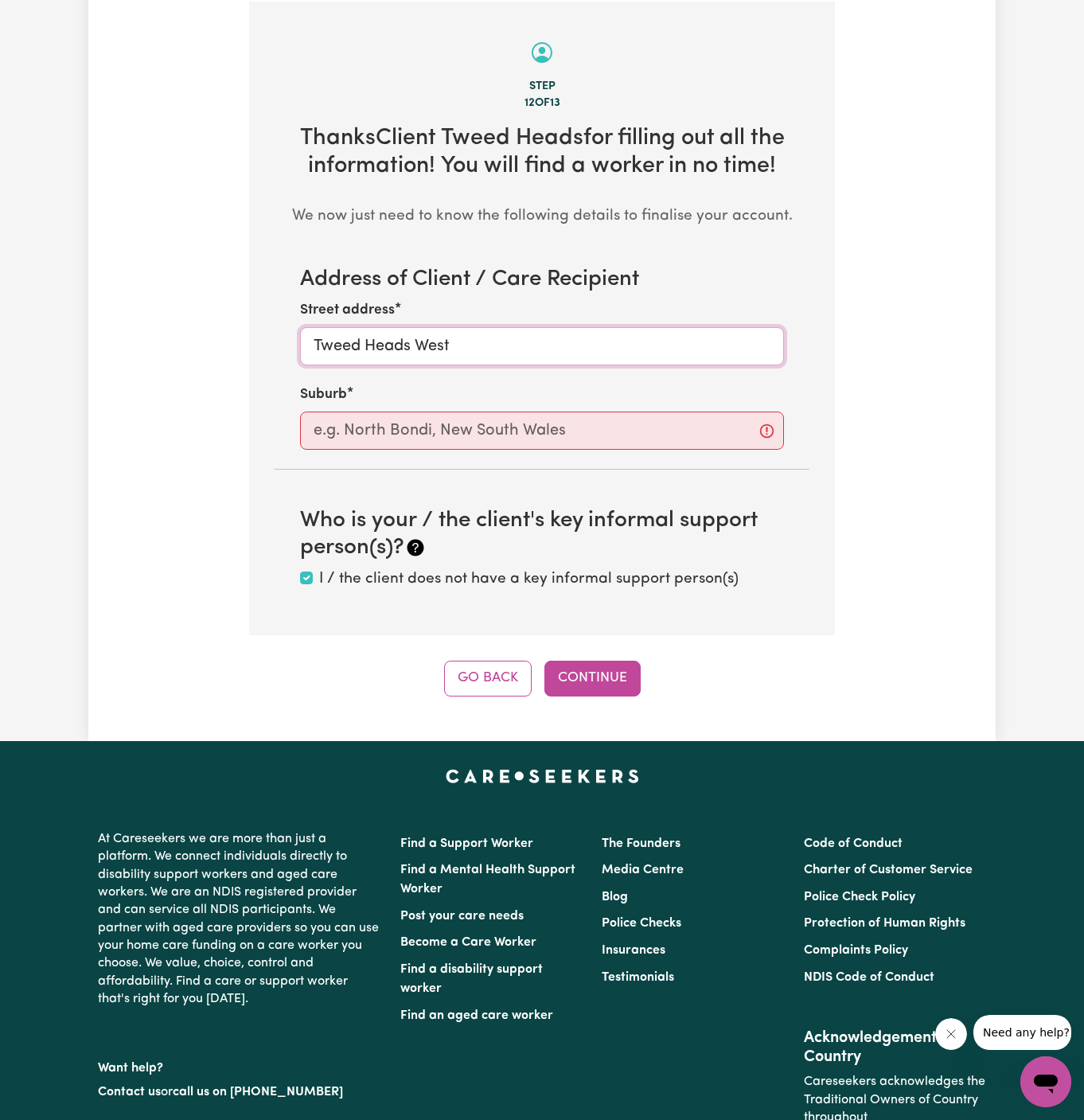
type input "Tweed Heads West"
click at [689, 432] on input "text" at bounding box center [542, 431] width 484 height 38
paste input "Tweed Heads West"
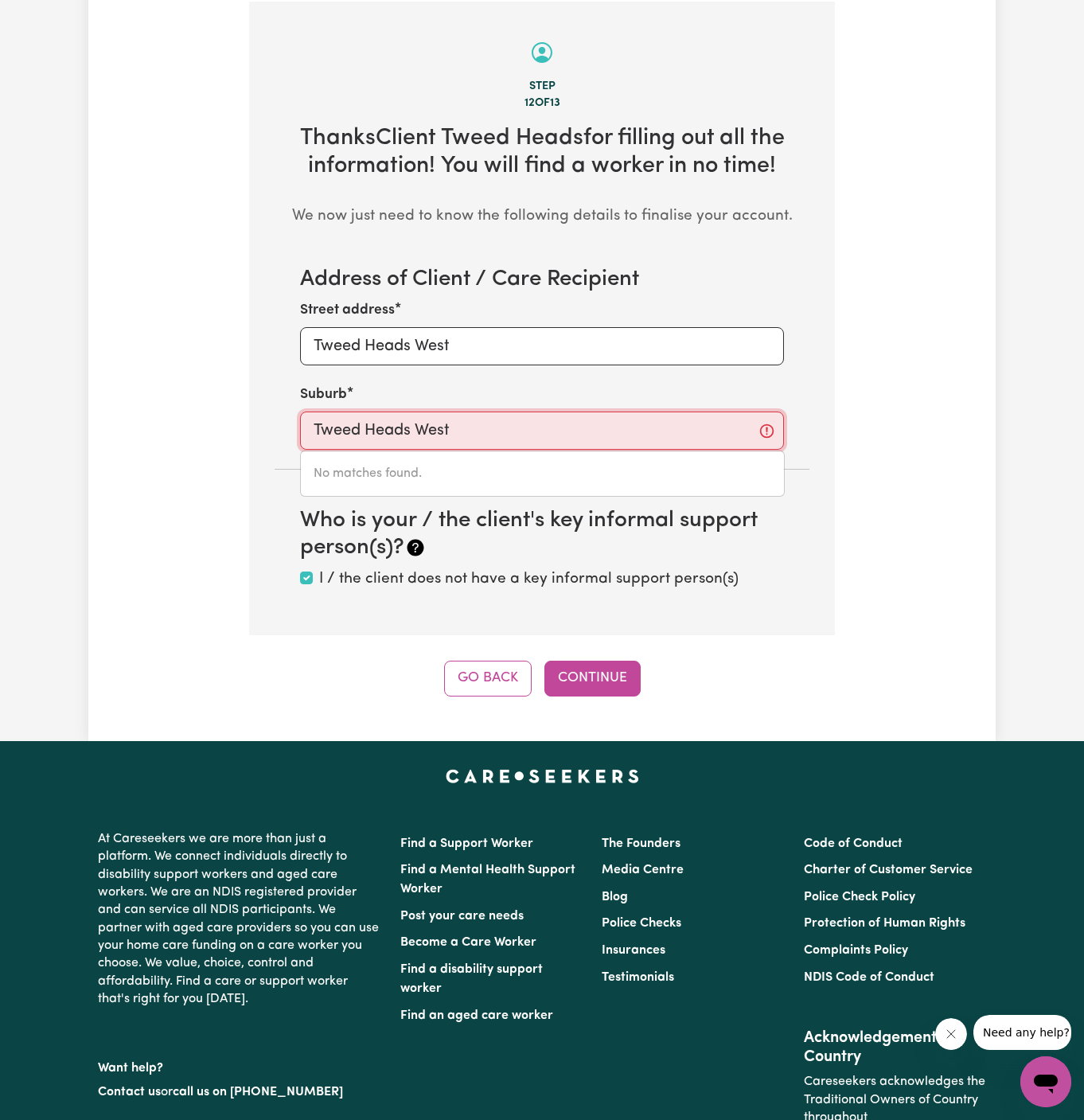
click at [314, 430] on input "Tweed Heads West" at bounding box center [542, 431] width 484 height 38
type input "Tweed Heads West"
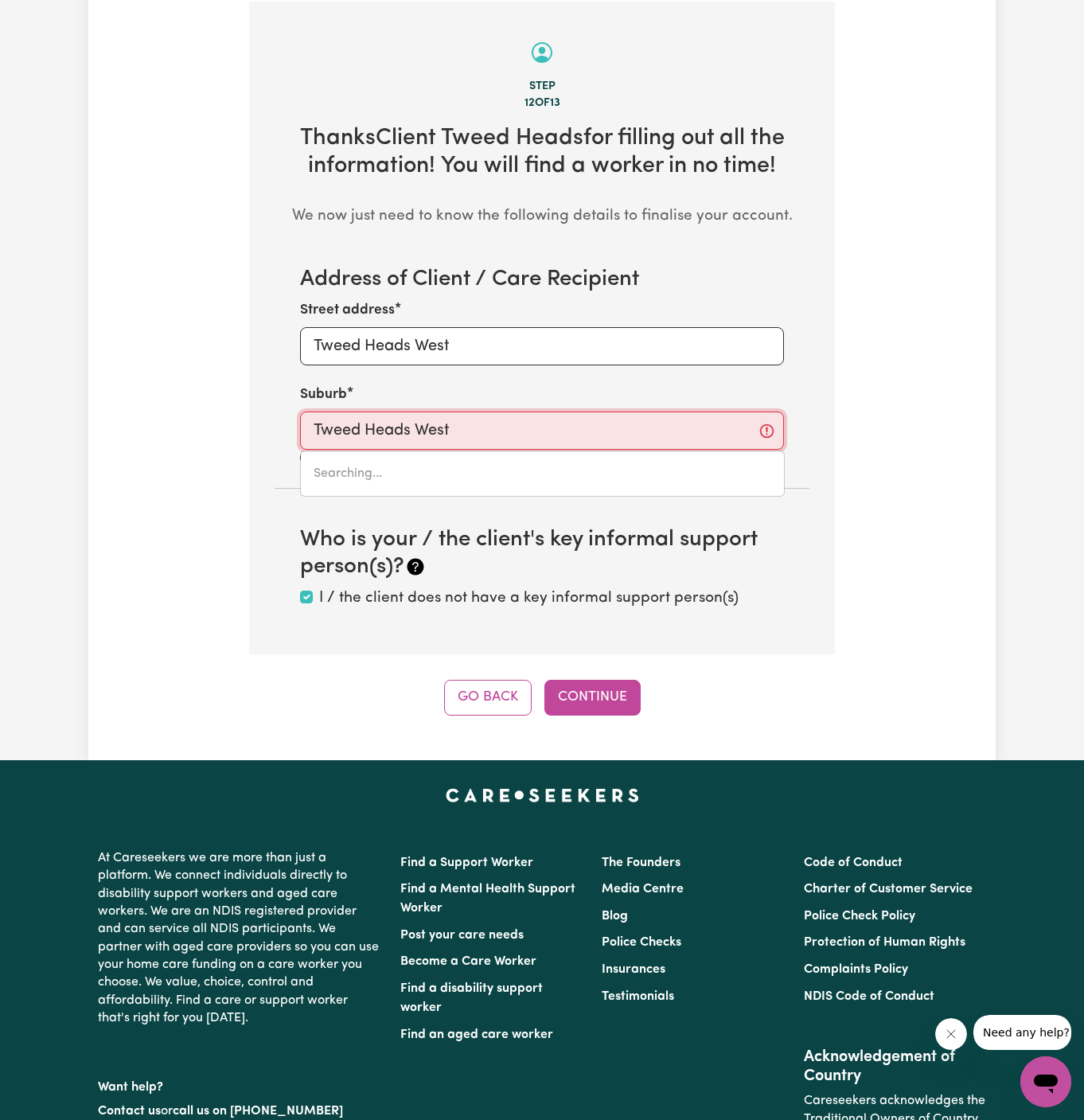
type input "[GEOGRAPHIC_DATA], 2485"
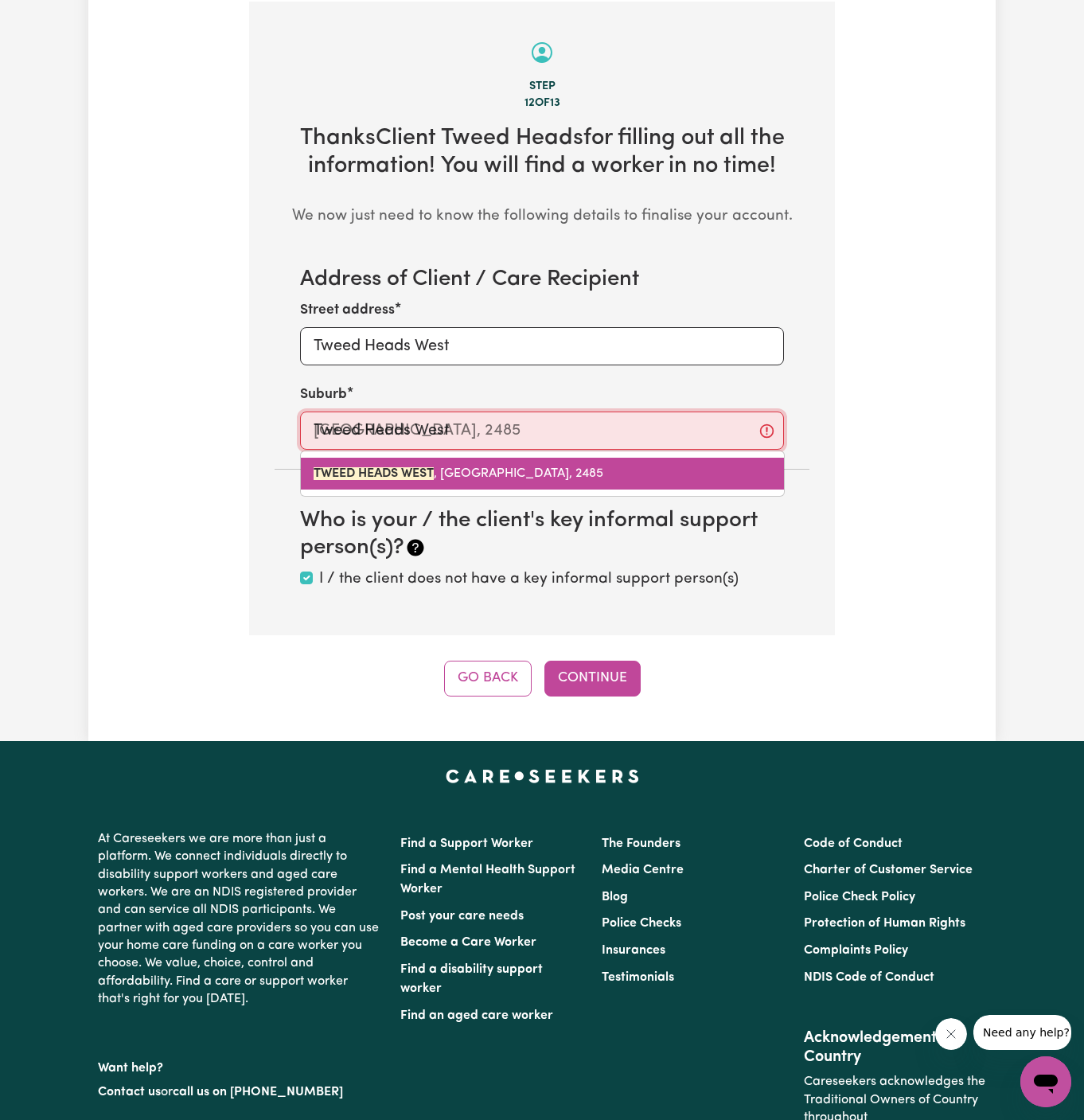
click at [477, 467] on span "[GEOGRAPHIC_DATA] , [GEOGRAPHIC_DATA], 2485" at bounding box center [458, 474] width 290 height 13
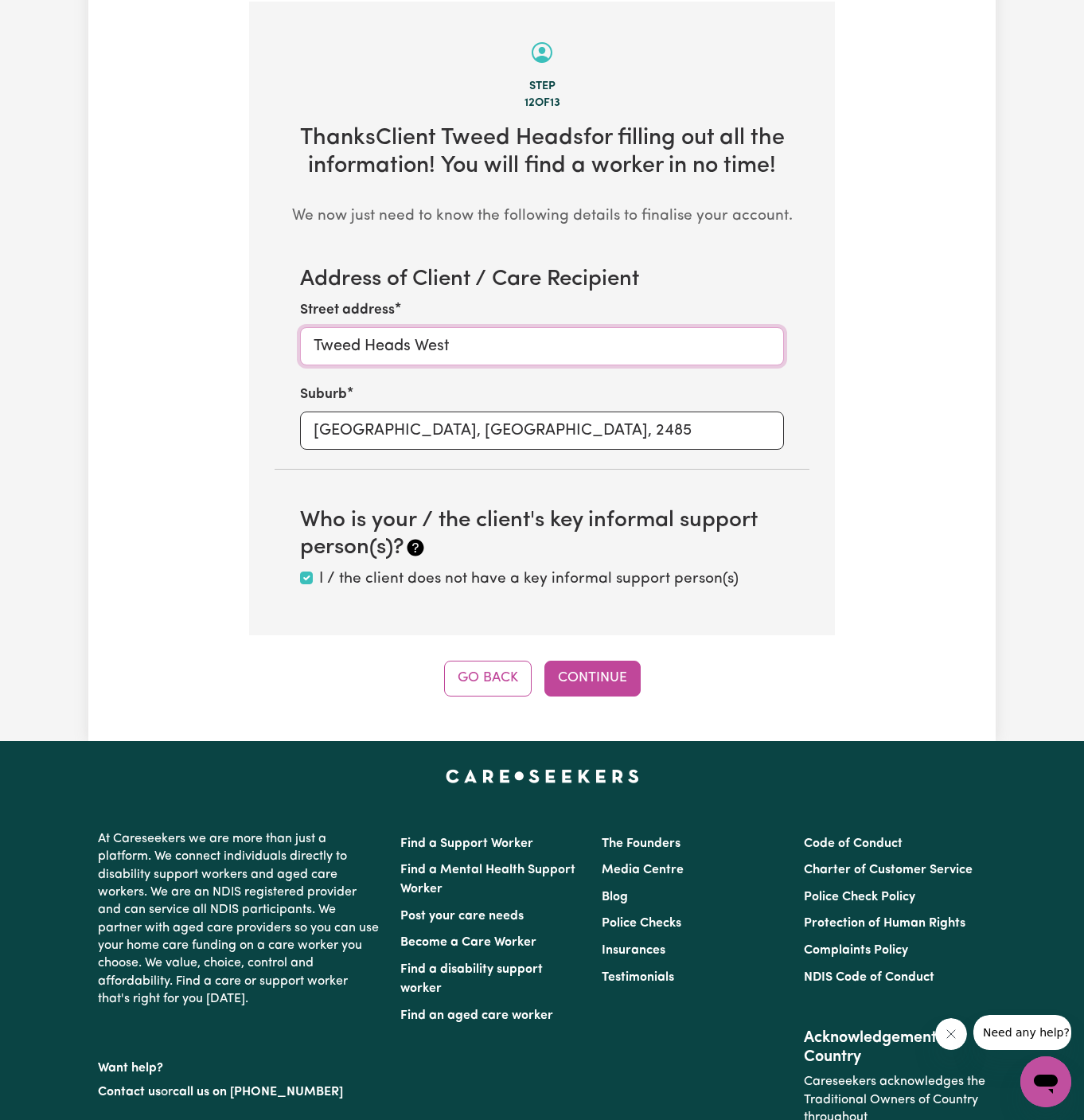
click at [317, 345] on input "Tweed Heads West" at bounding box center [542, 346] width 484 height 38
type input "Tweed Heads West"
click at [607, 661] on button "Continue" at bounding box center [593, 678] width 97 height 35
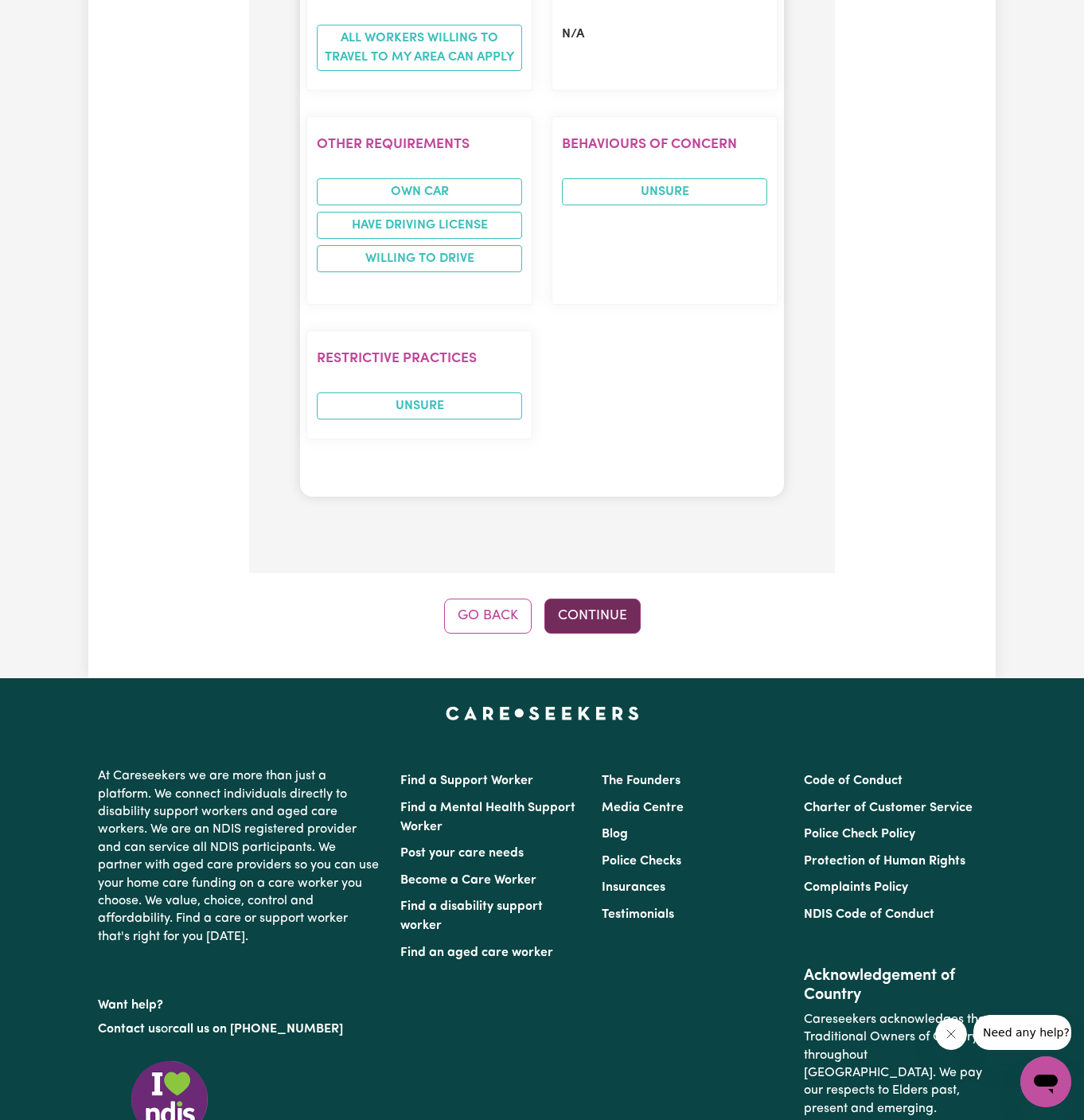
click at [619, 599] on button "Continue" at bounding box center [593, 616] width 97 height 35
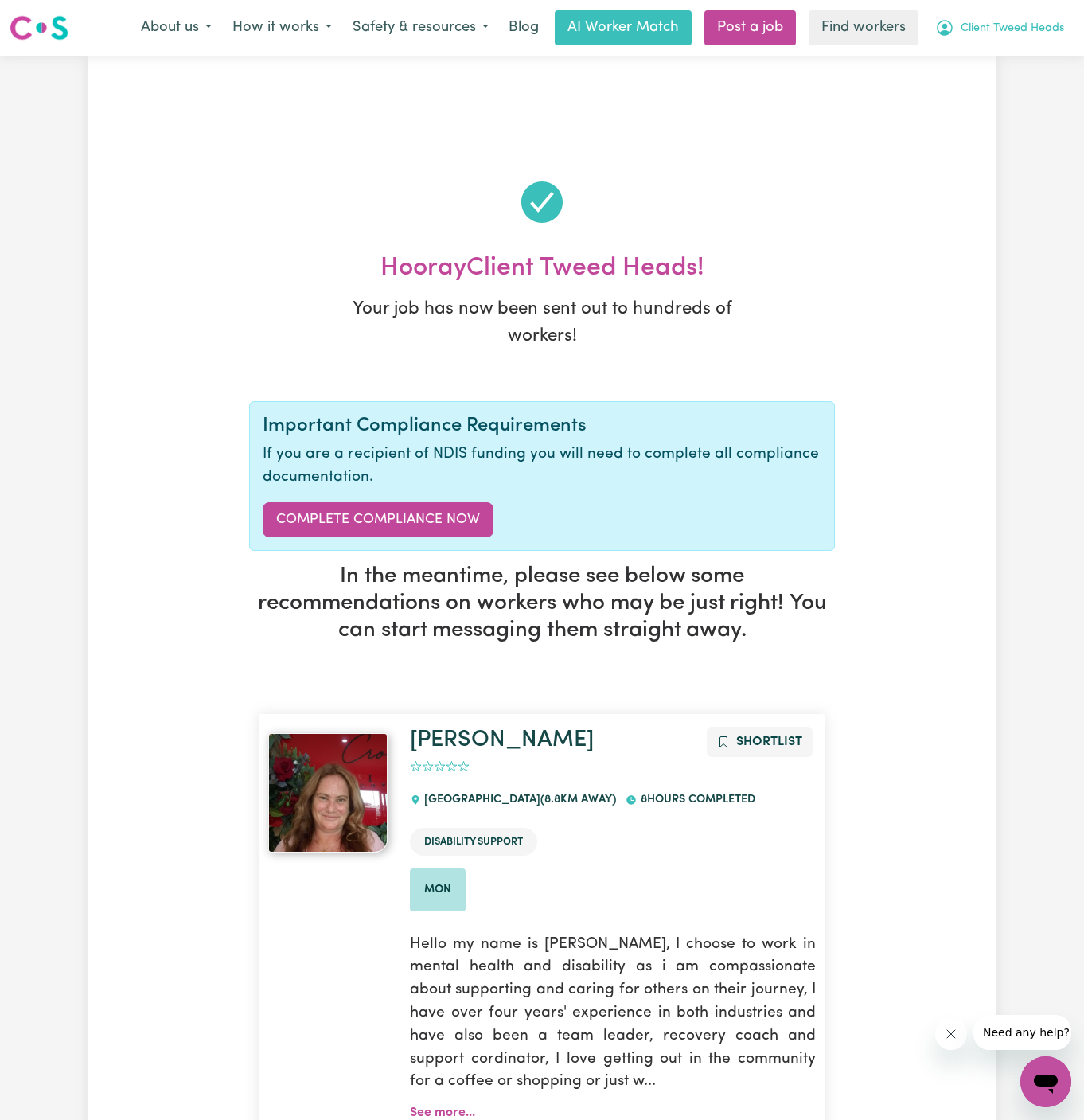
click at [1027, 23] on span "Client Tweed Heads" at bounding box center [1012, 29] width 104 height 18
click at [1027, 50] on link "My Dashboard" at bounding box center [1011, 62] width 125 height 30
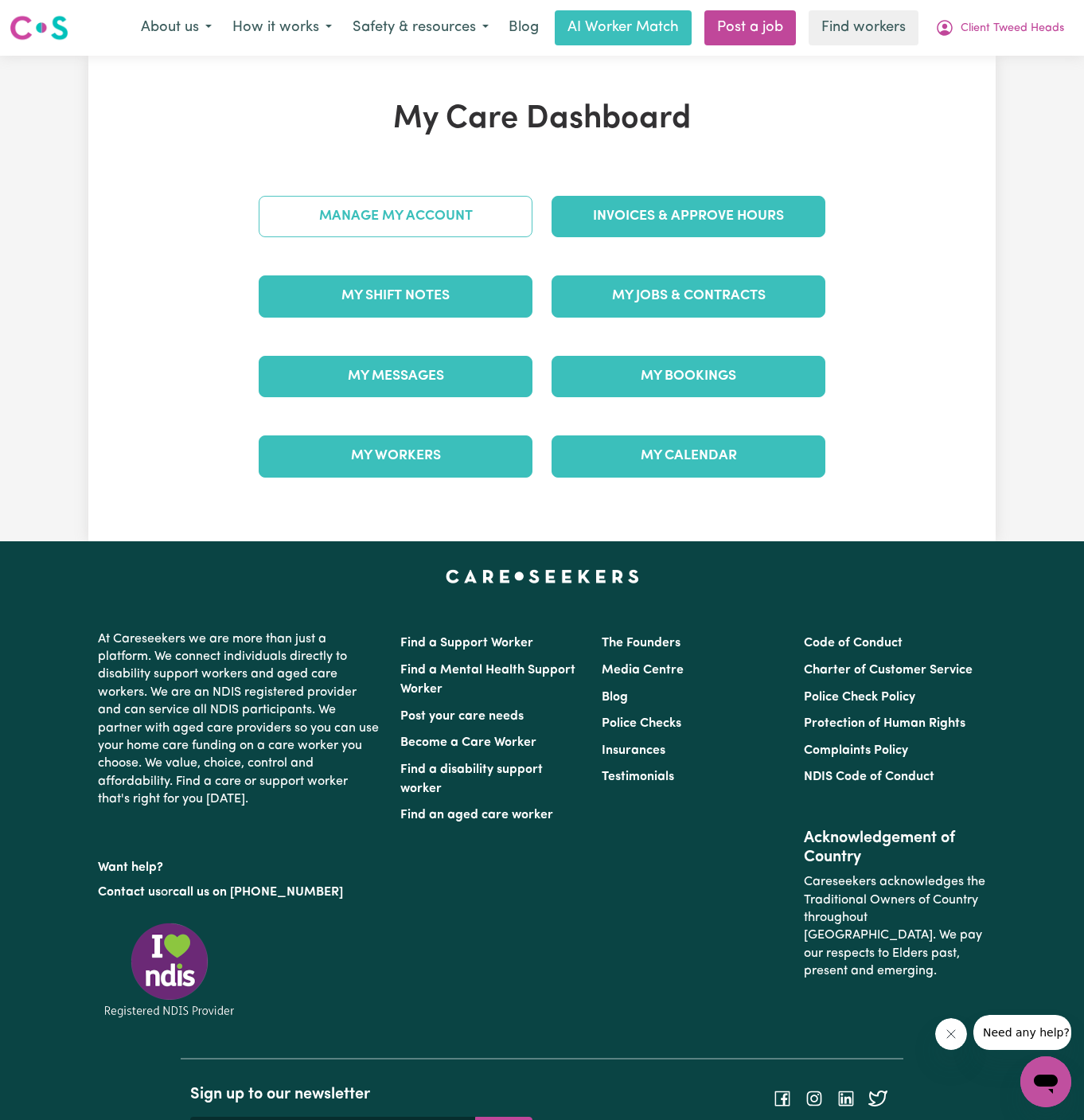
click at [490, 205] on link "Manage My Account" at bounding box center [396, 217] width 274 height 41
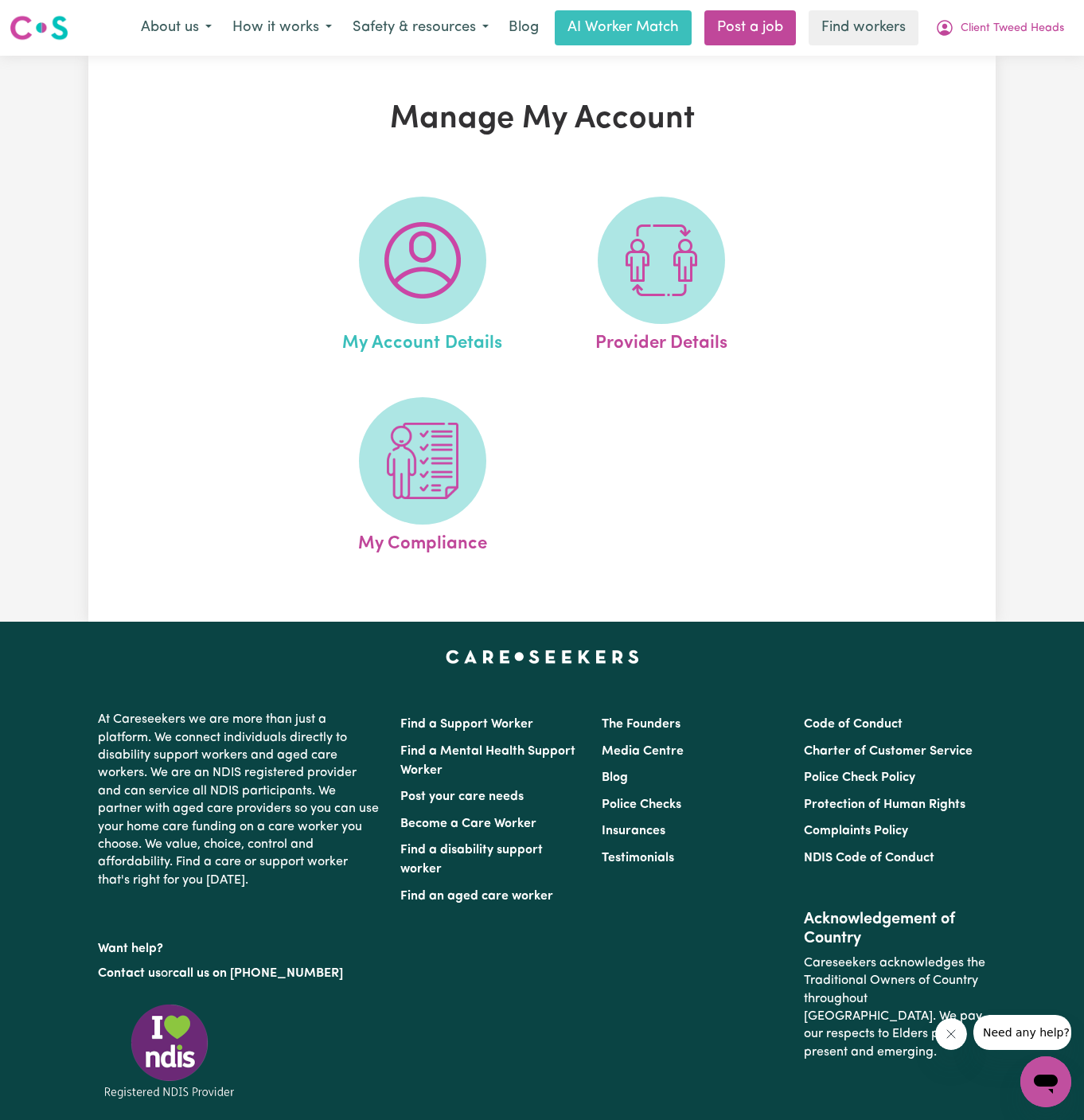
click at [484, 206] on link "My Account Details" at bounding box center [423, 278] width 229 height 161
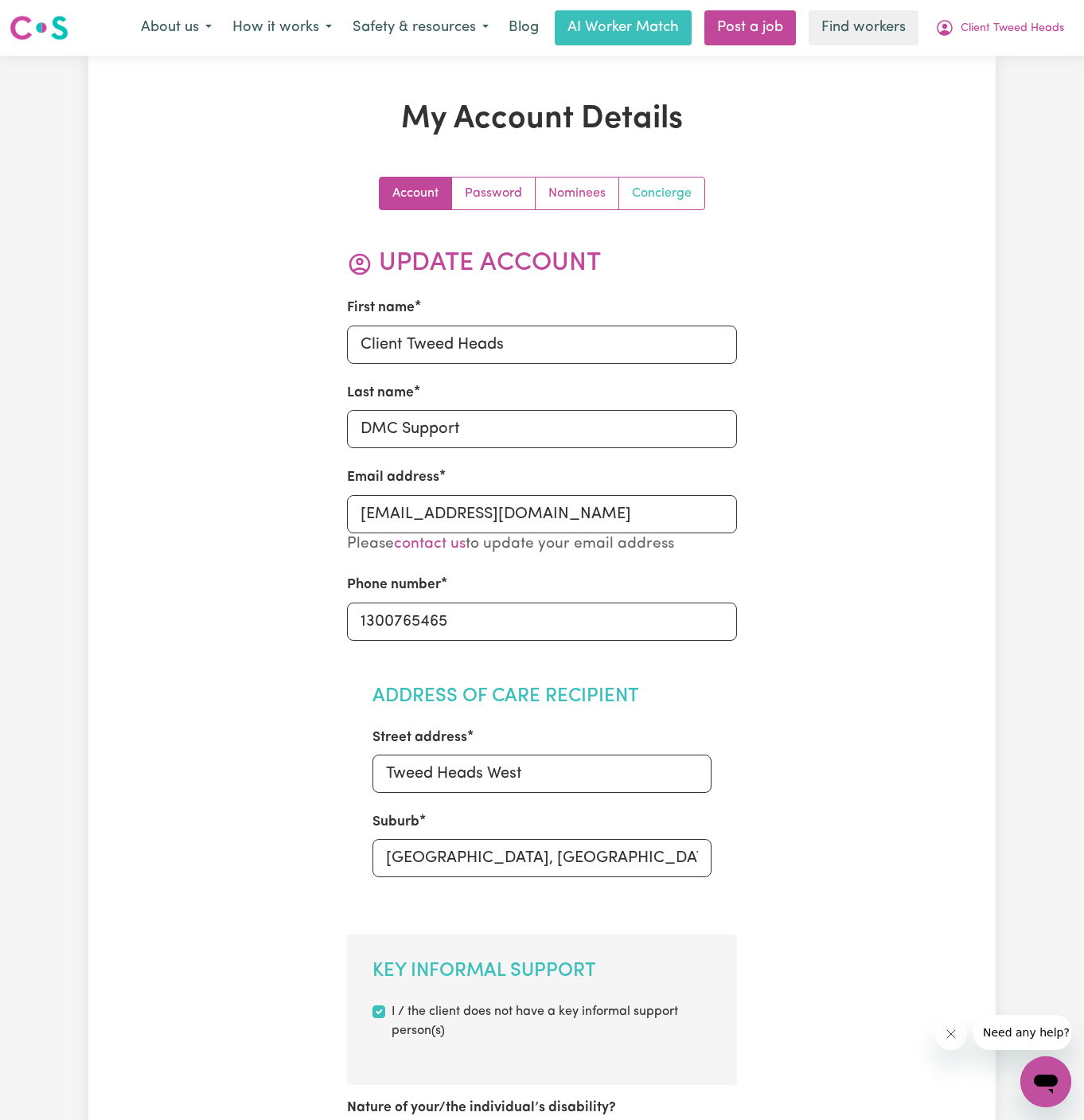
click at [637, 198] on link "Concierge" at bounding box center [661, 193] width 85 height 32
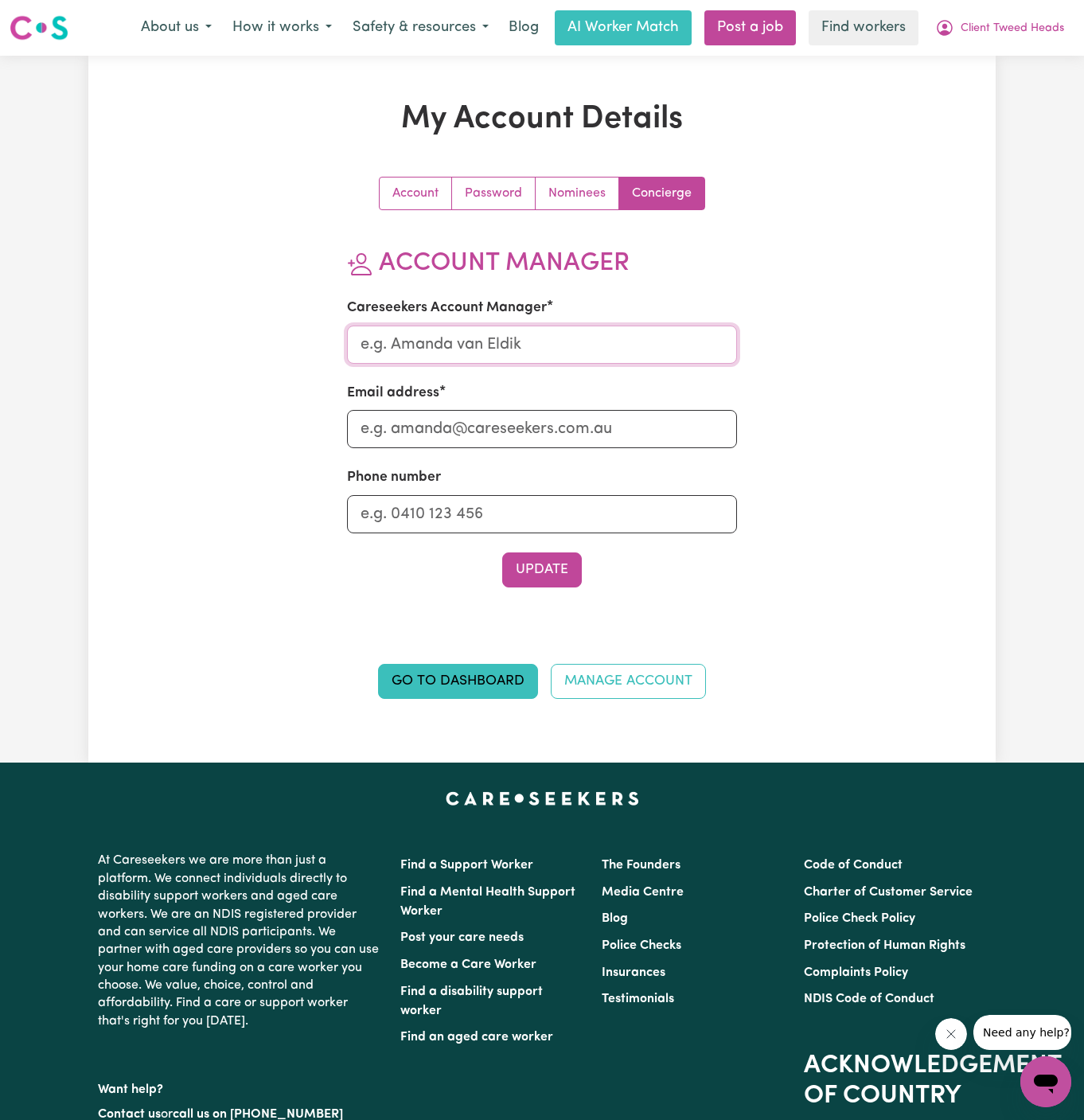
click at [596, 355] on input "Careseekers Account Manager" at bounding box center [542, 345] width 391 height 38
type input "[PERSON_NAME]"
click at [555, 444] on input "Email address" at bounding box center [542, 429] width 391 height 38
click at [506, 403] on div "Email address" at bounding box center [542, 415] width 391 height 65
click at [512, 431] on input "Email address" at bounding box center [542, 429] width 391 height 38
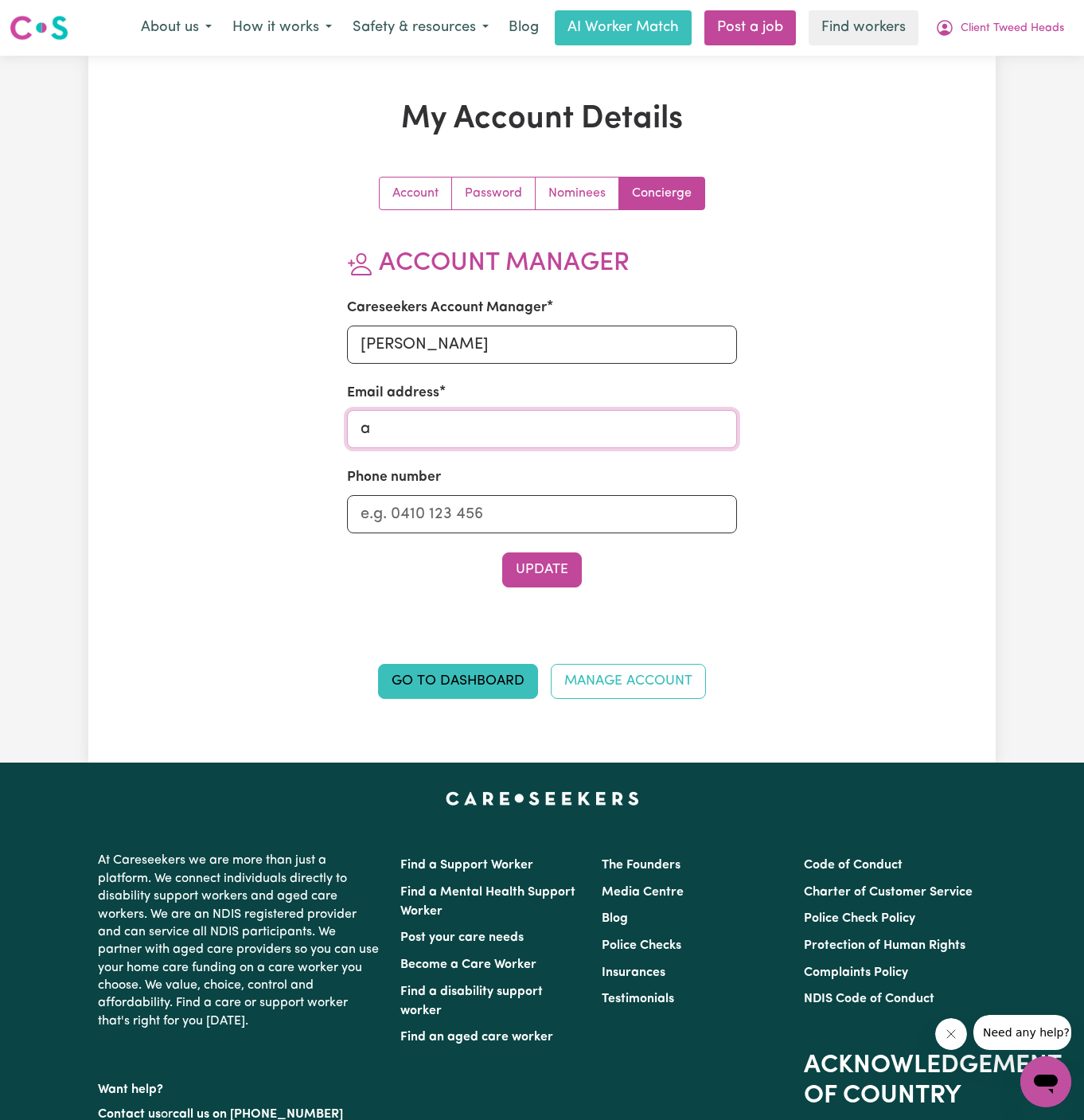
type input "[PERSON_NAME][EMAIL_ADDRESS][DOMAIN_NAME]"
click at [535, 509] on input "Phone number" at bounding box center [542, 514] width 391 height 38
type input "1300765465"
click at [566, 583] on button "Update" at bounding box center [542, 569] width 80 height 35
click at [565, 561] on button "Update" at bounding box center [542, 569] width 80 height 35
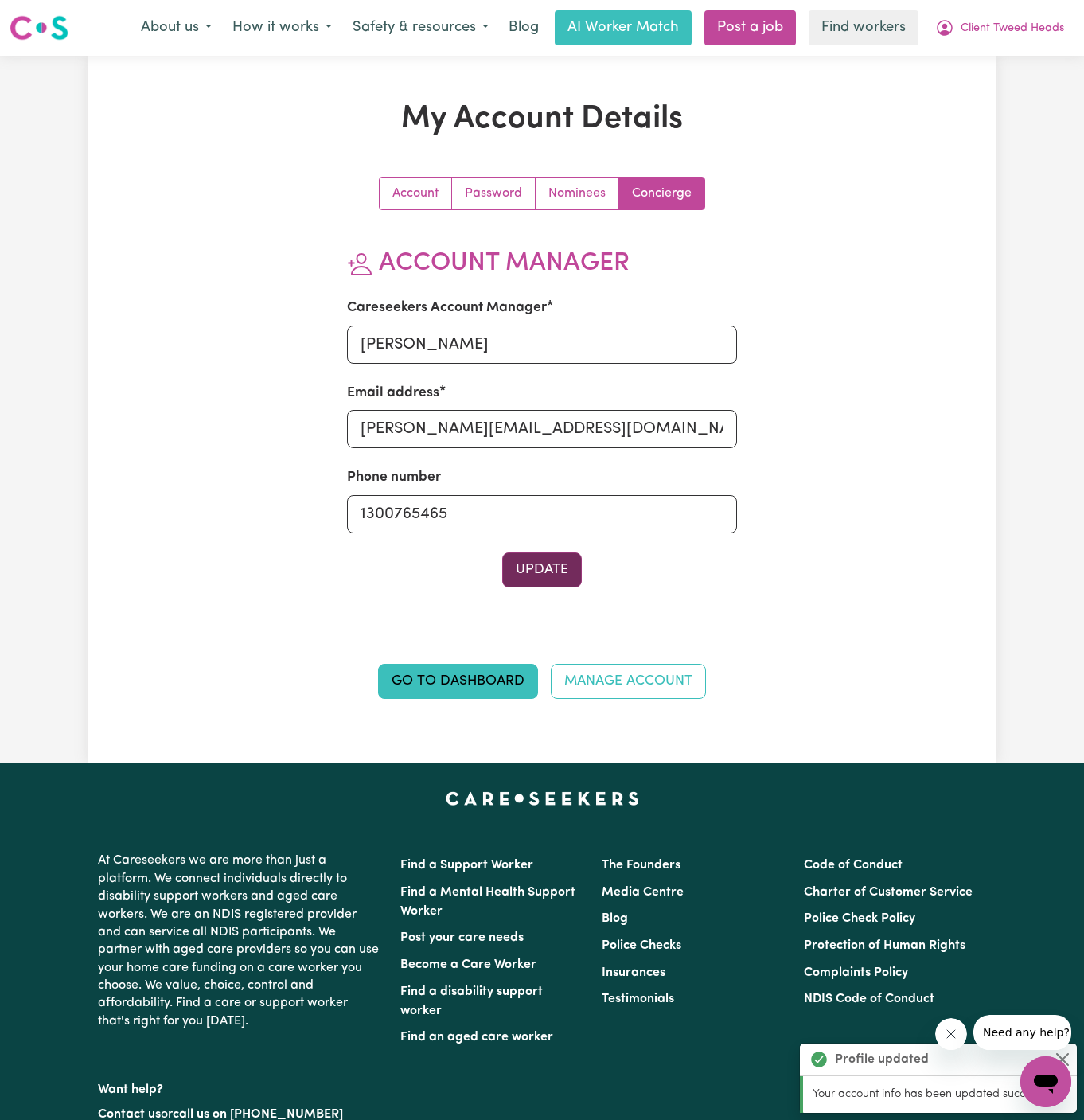
click at [546, 571] on button "Update" at bounding box center [542, 569] width 80 height 35
click at [1009, 14] on button "Client Tweed Heads" at bounding box center [999, 27] width 149 height 33
click at [998, 64] on link "My Dashboard" at bounding box center [1011, 62] width 125 height 30
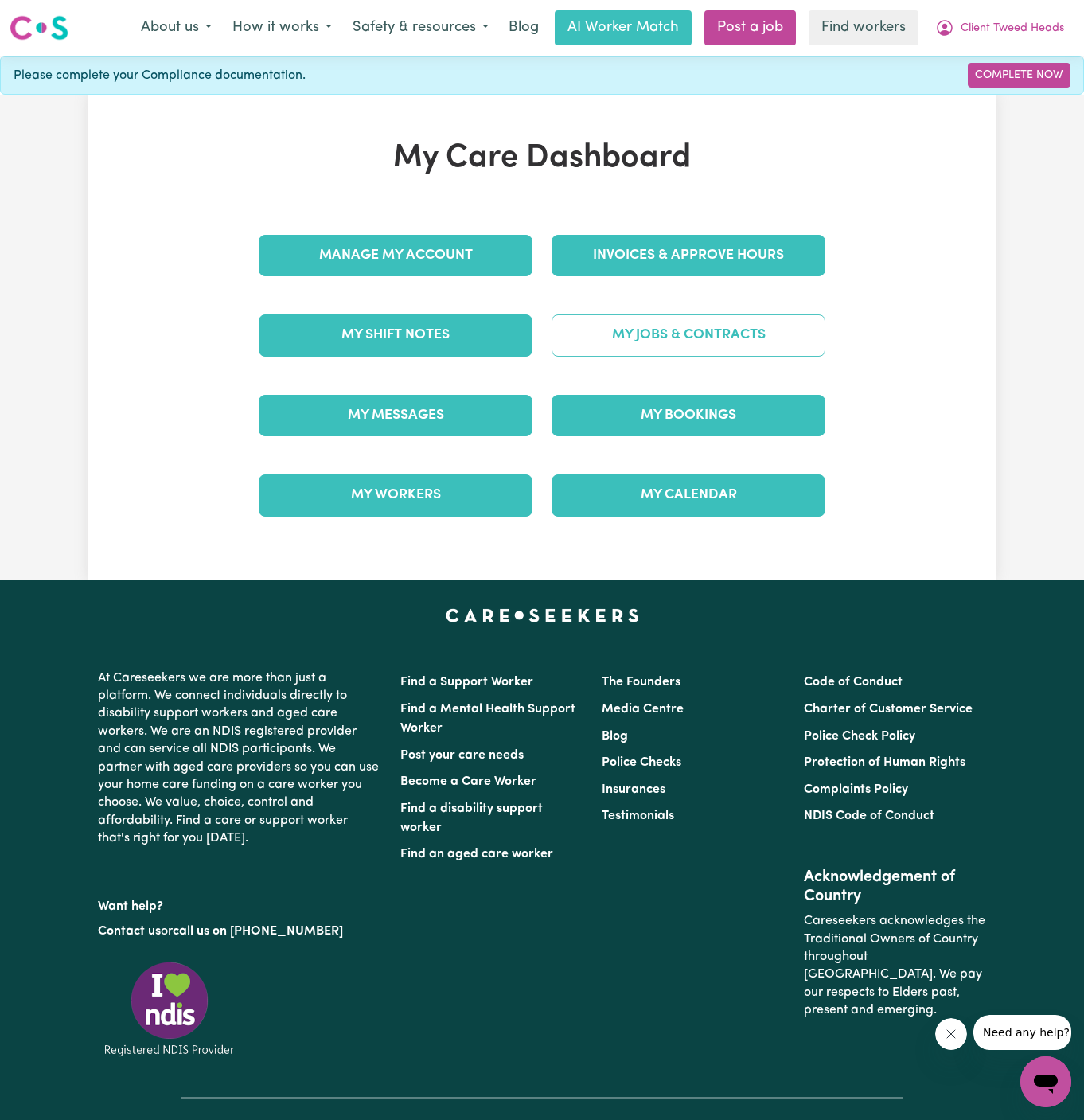
click at [749, 336] on link "My Jobs & Contracts" at bounding box center [688, 335] width 274 height 41
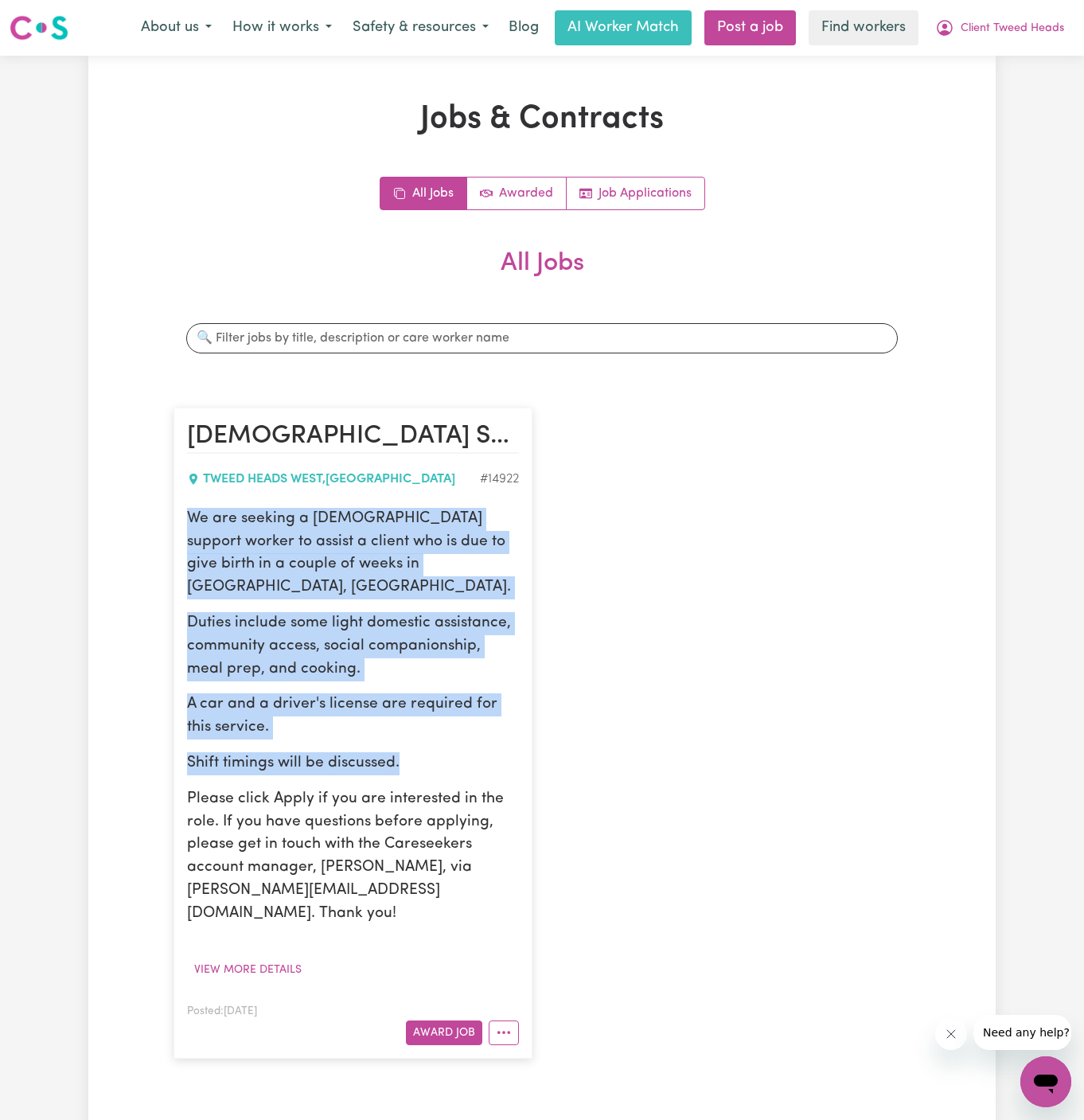
drag, startPoint x: 192, startPoint y: 518, endPoint x: 448, endPoint y: 735, distance: 335.6
click at [448, 735] on div "We are seeking a [DEMOGRAPHIC_DATA] support worker to assist a client who is du…" at bounding box center [353, 716] width 332 height 418
copy div "We are seeking a [DEMOGRAPHIC_DATA] support worker to assist a client who is du…"
click at [1038, 36] on span "Client Tweed Heads" at bounding box center [1012, 29] width 104 height 18
click at [1024, 57] on link "My Dashboard" at bounding box center [1011, 62] width 125 height 30
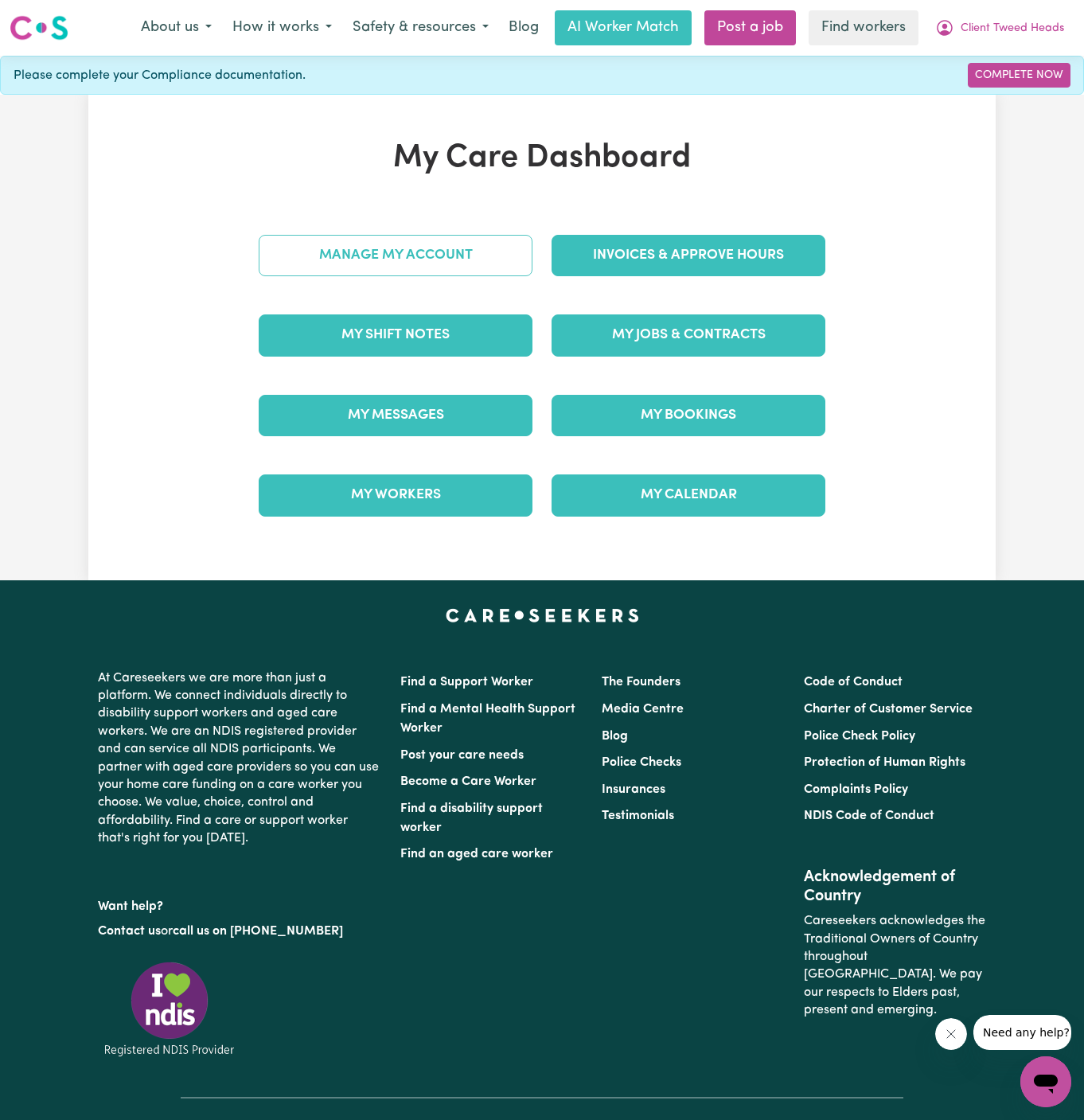
click at [488, 273] on link "Manage My Account" at bounding box center [396, 255] width 274 height 41
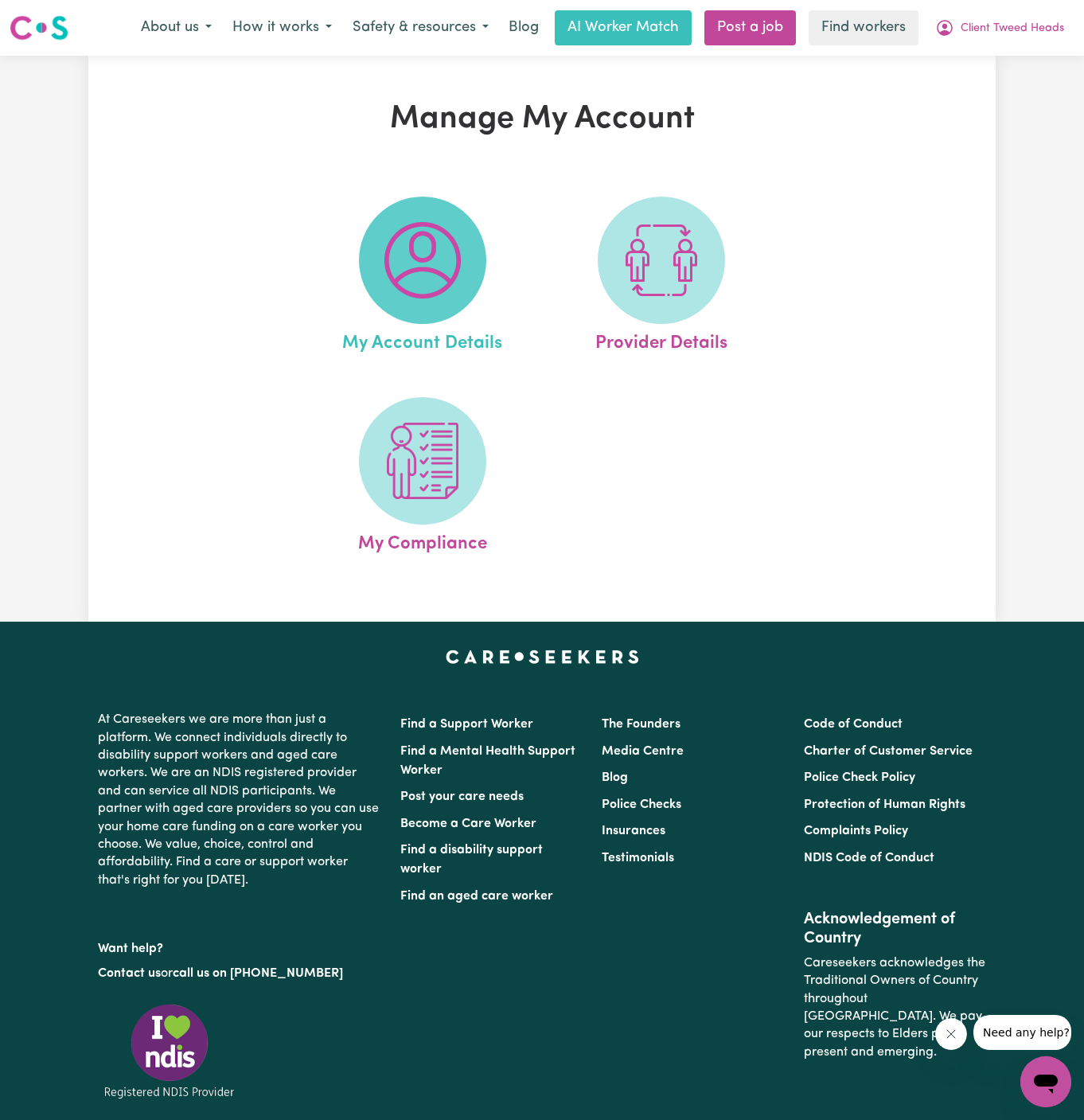
click at [442, 269] on img at bounding box center [422, 260] width 76 height 76
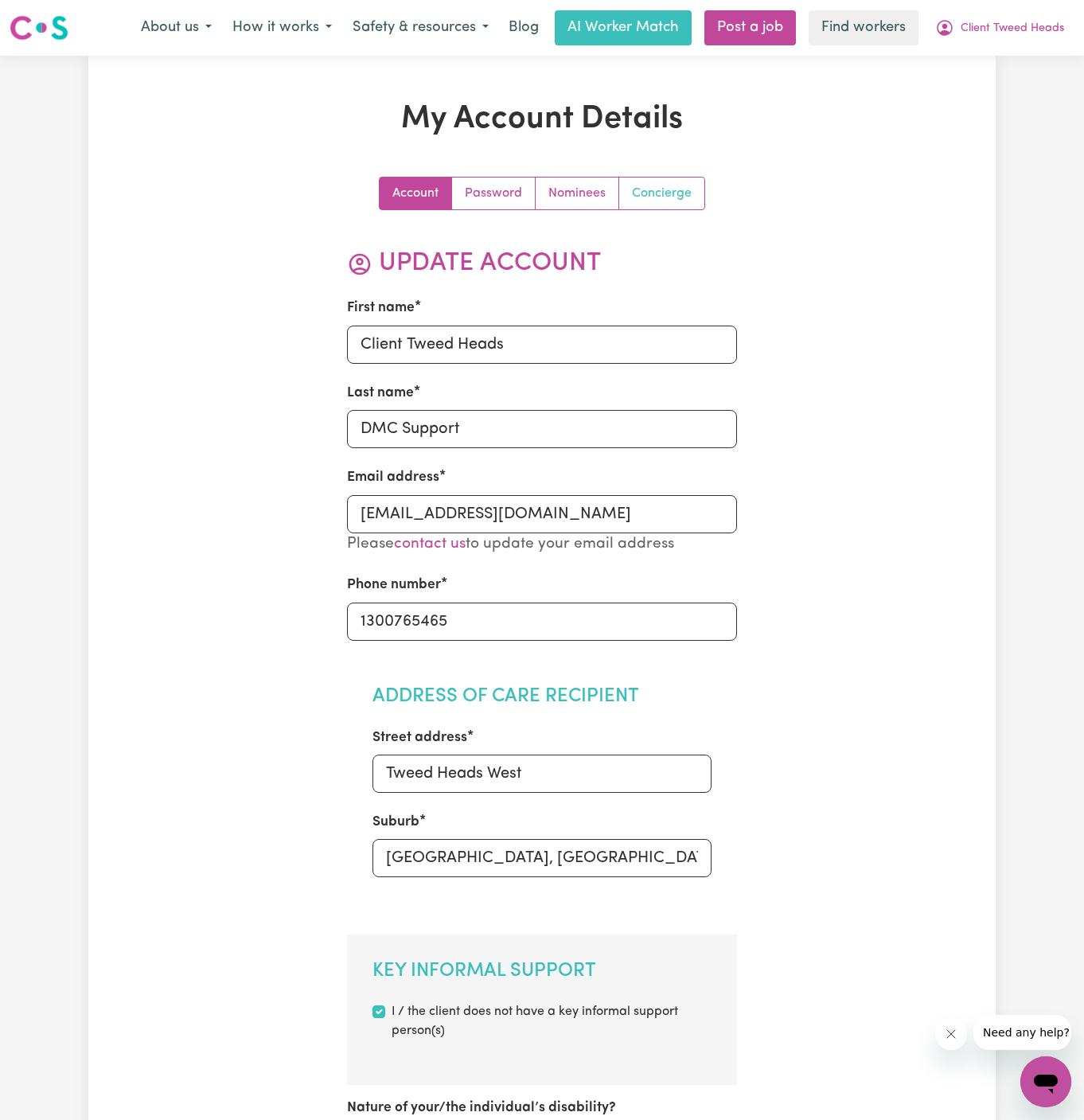
click at [665, 195] on link "Concierge" at bounding box center [661, 193] width 85 height 32
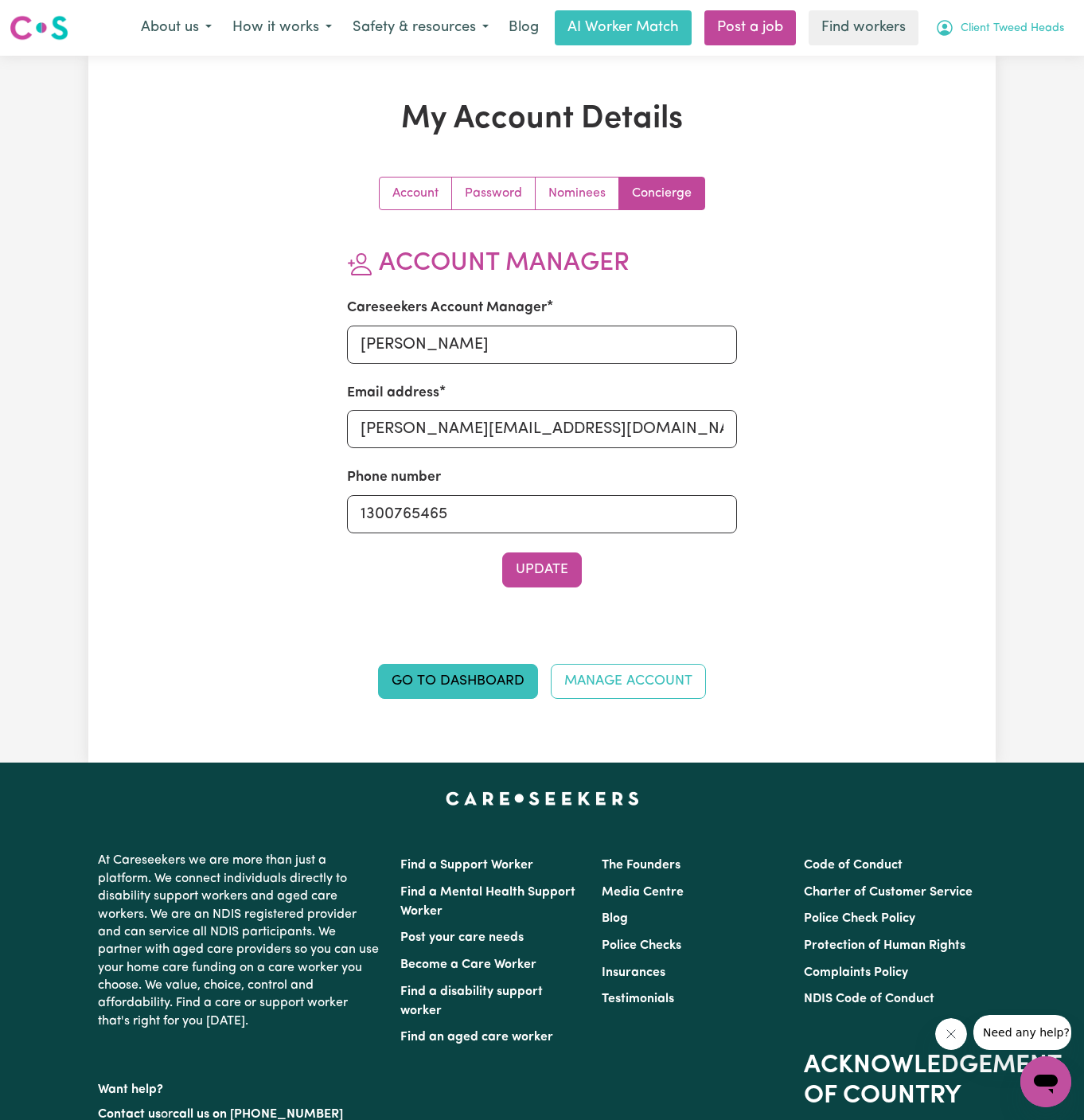
click at [1035, 19] on button "Client Tweed Heads" at bounding box center [999, 27] width 149 height 33
click at [1035, 77] on link "Logout" at bounding box center [1011, 91] width 125 height 30
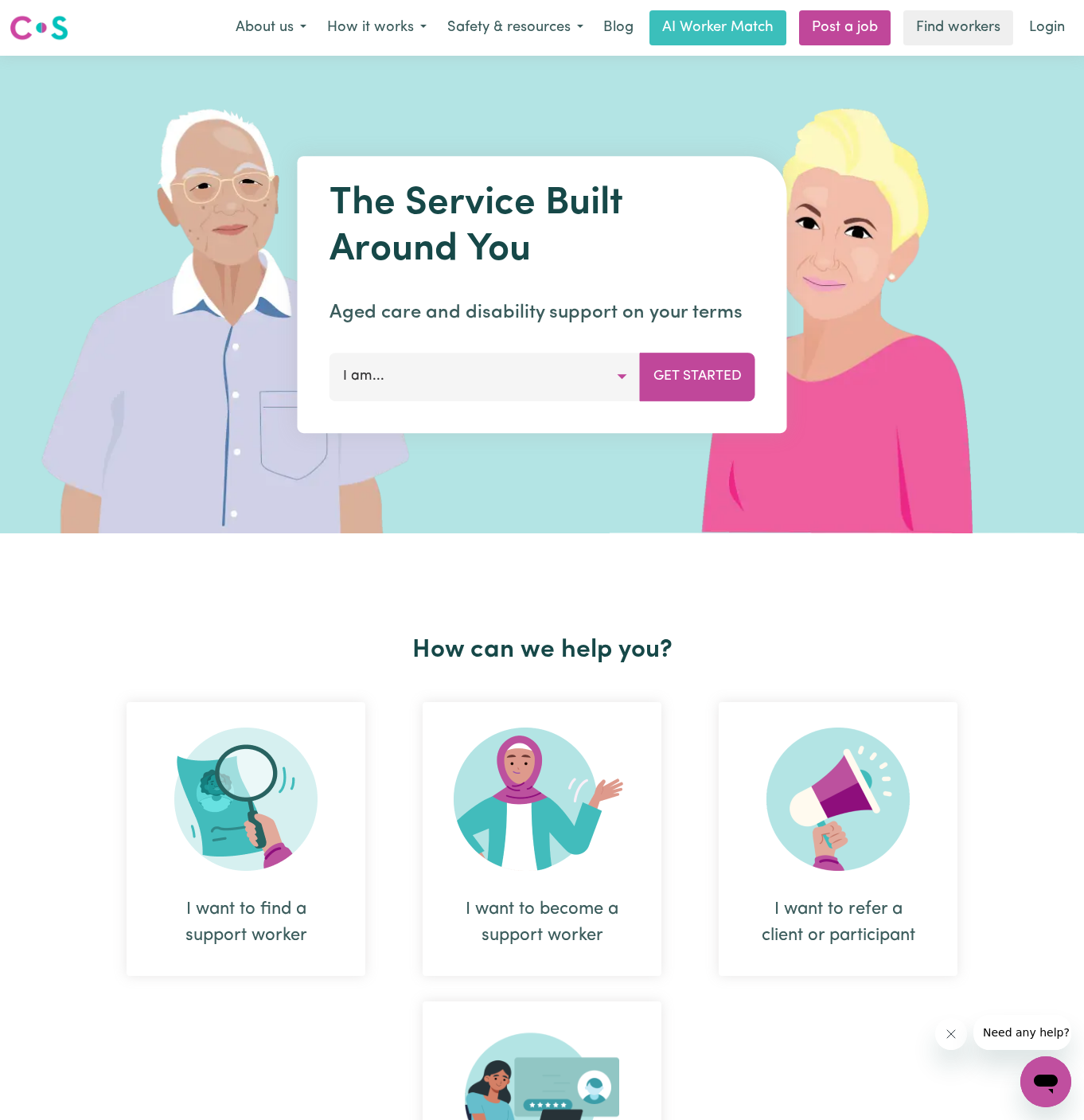
click at [1051, 10] on div "Menu About us How it works Safety & resources Blog AI Worker Match Post a job F…" at bounding box center [542, 28] width 1084 height 37
click at [1066, 28] on link "Login" at bounding box center [1046, 28] width 55 height 35
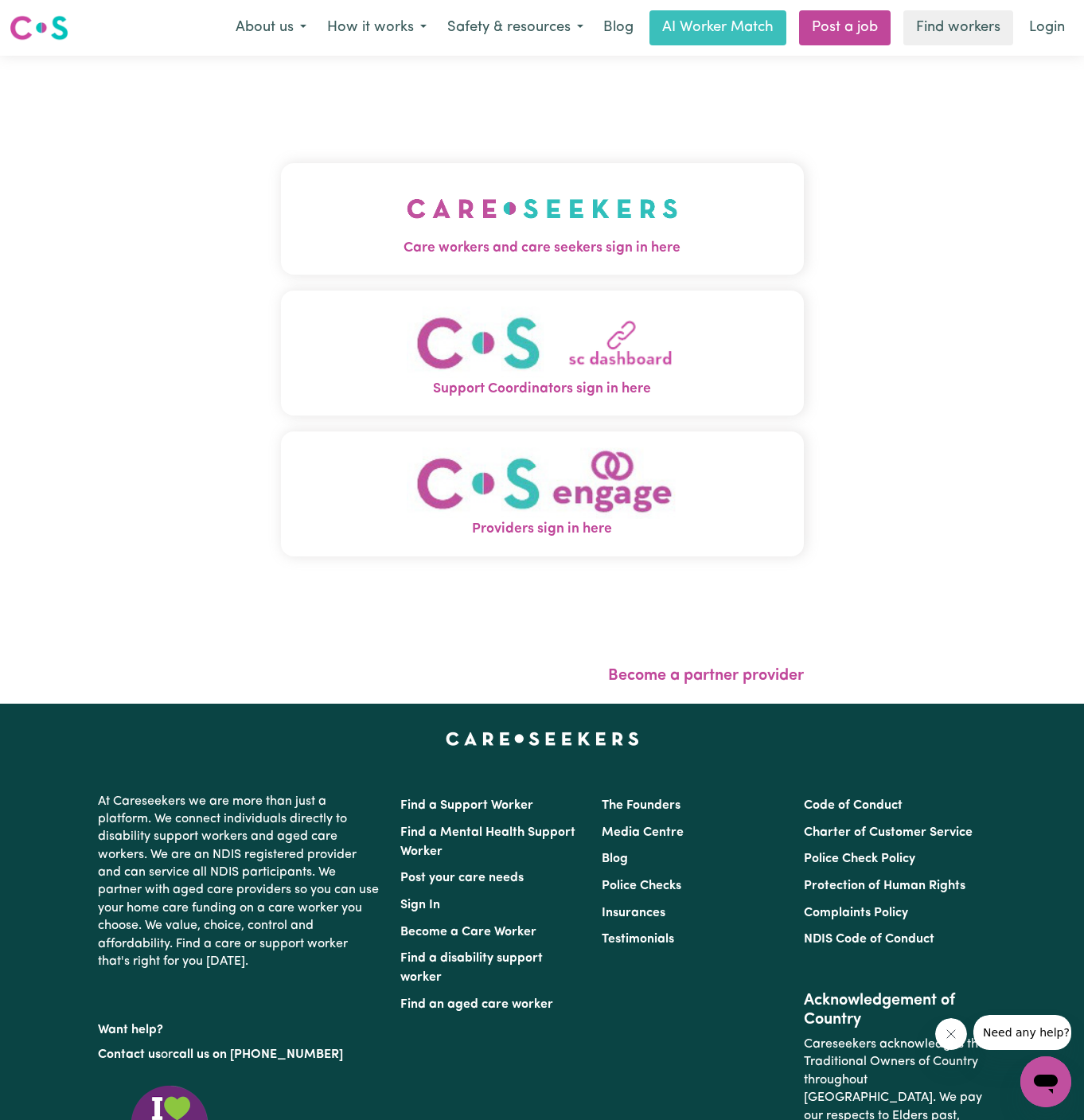
click at [540, 219] on img "Care workers and care seekers sign in here" at bounding box center [542, 209] width 271 height 59
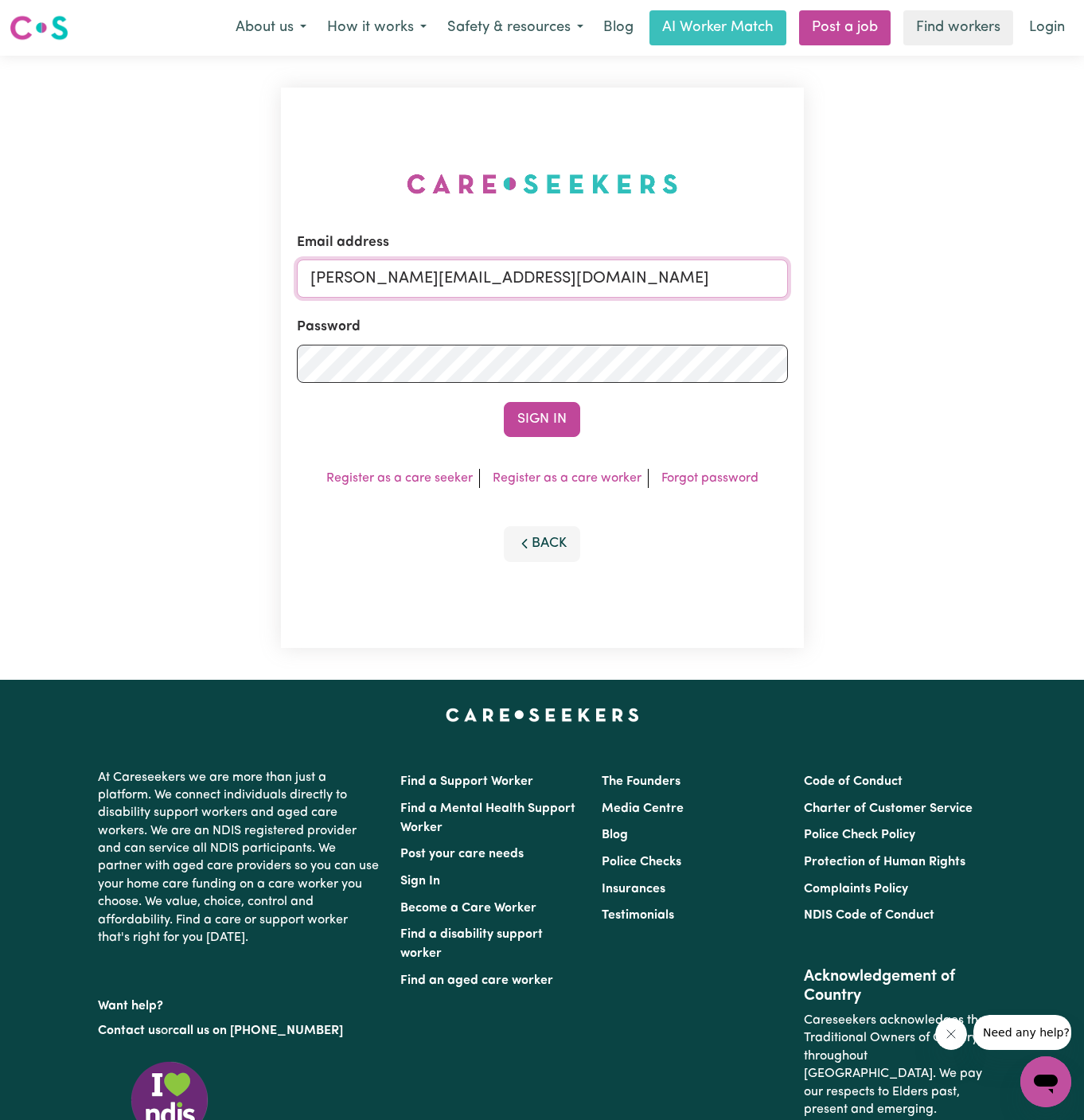
click at [679, 287] on input "[PERSON_NAME][EMAIL_ADDRESS][DOMAIN_NAME]" at bounding box center [542, 278] width 491 height 38
drag, startPoint x: 391, startPoint y: 283, endPoint x: 861, endPoint y: 279, distance: 470.0
click at [861, 279] on div "Email address [EMAIL_ADDRESS][DOMAIN_NAME] Password Sign In Register as a care …" at bounding box center [542, 367] width 1084 height 624
drag, startPoint x: 393, startPoint y: 276, endPoint x: 1165, endPoint y: 282, distance: 772.0
click at [1083, 282] on html "Menu About us How it works Safety & resources Blog AI Worker Match Post a job F…" at bounding box center [542, 682] width 1084 height 1364
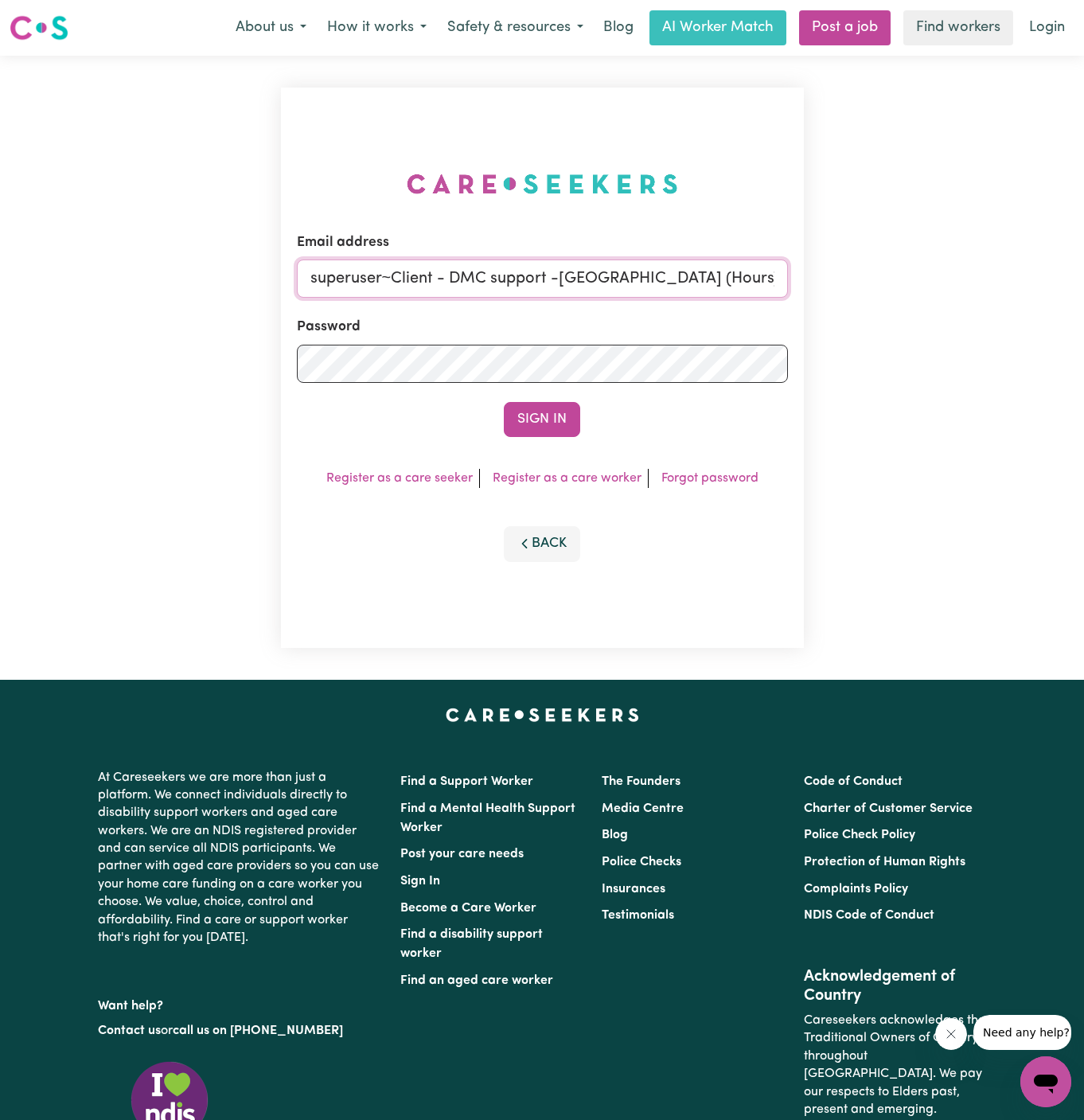
paste input "[EMAIL_ADDRESS][DOMAIN_NAME]"
type input "[EMAIL_ADDRESS][DOMAIN_NAME]"
click at [504, 402] on button "Sign In" at bounding box center [542, 419] width 76 height 35
